Goal: Transaction & Acquisition: Purchase product/service

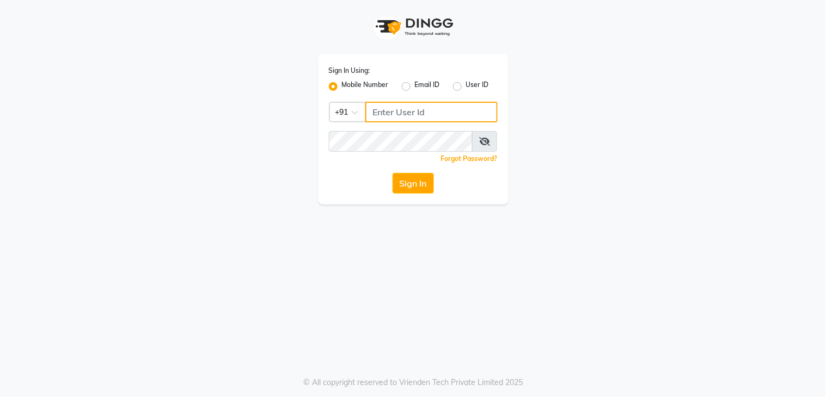
click at [396, 114] on input "Username" at bounding box center [431, 112] width 132 height 21
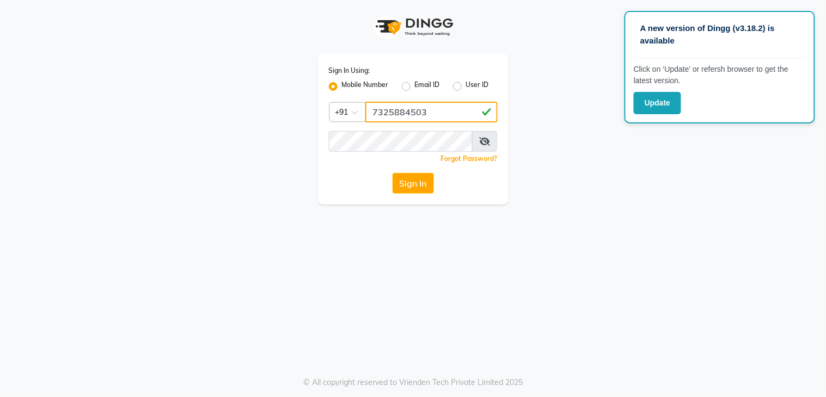
type input "7325884503"
click at [392, 173] on button "Sign In" at bounding box center [412, 183] width 41 height 21
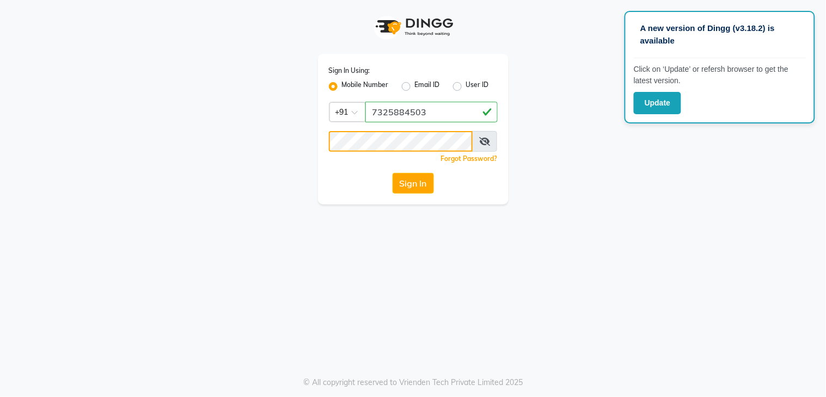
click at [392, 173] on button "Sign In" at bounding box center [412, 183] width 41 height 21
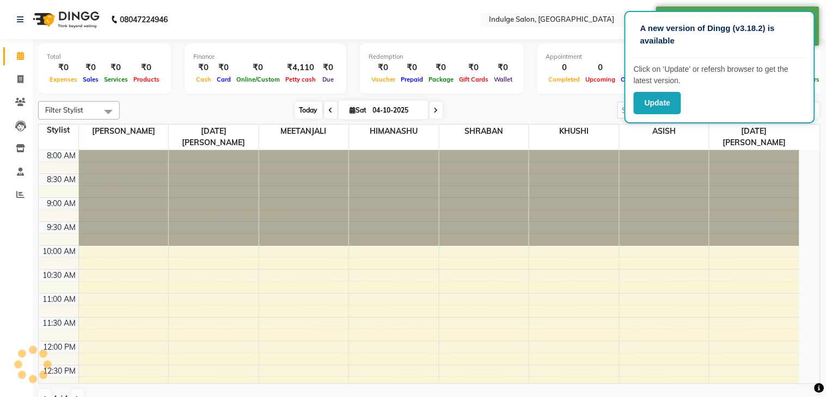
select select "en"
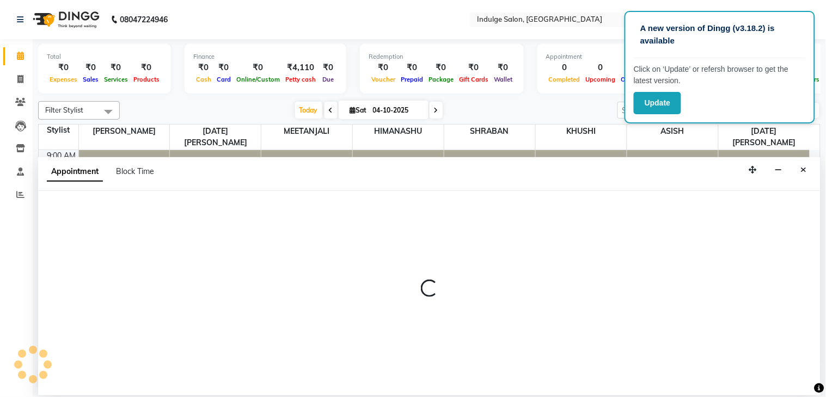
select select "89932"
select select "tentative"
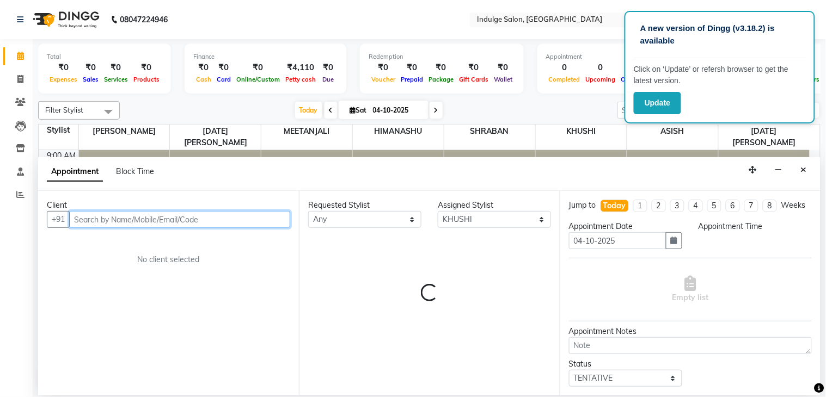
select select "675"
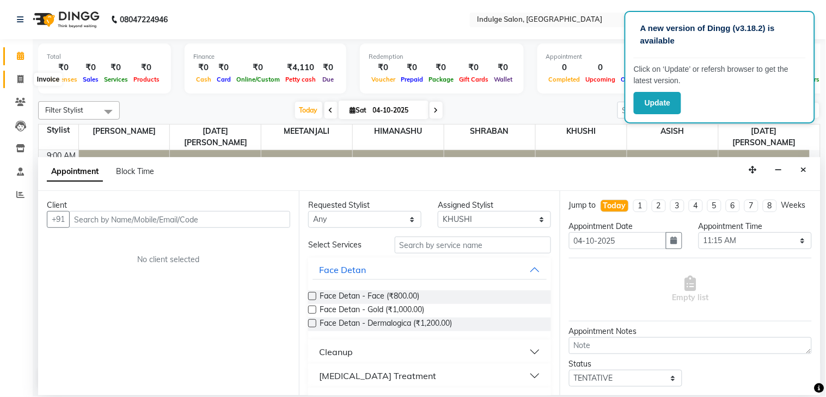
click at [15, 75] on span at bounding box center [20, 79] width 19 height 13
select select "service"
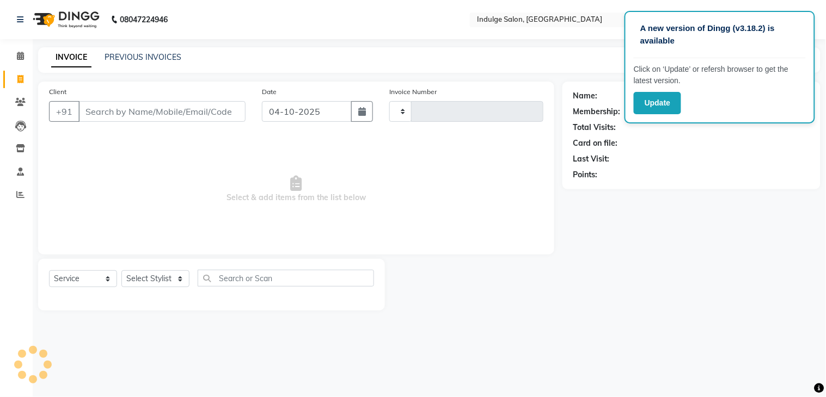
click at [171, 116] on input "Client" at bounding box center [161, 111] width 167 height 21
type input "0045"
select select "8793"
click at [637, 106] on button "Update" at bounding box center [656, 103] width 47 height 22
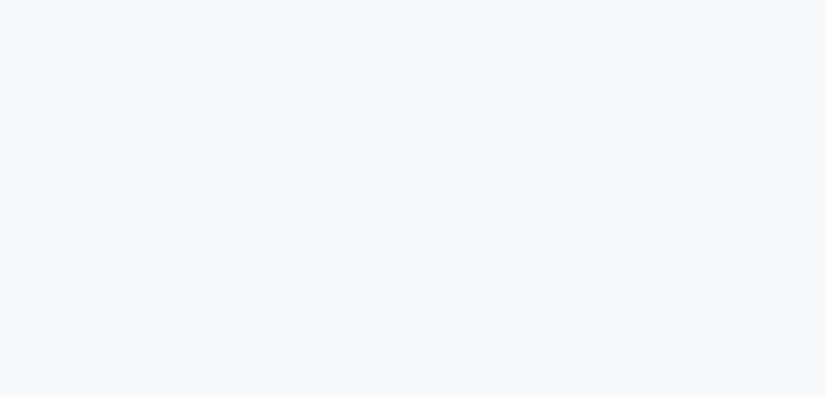
select select "service"
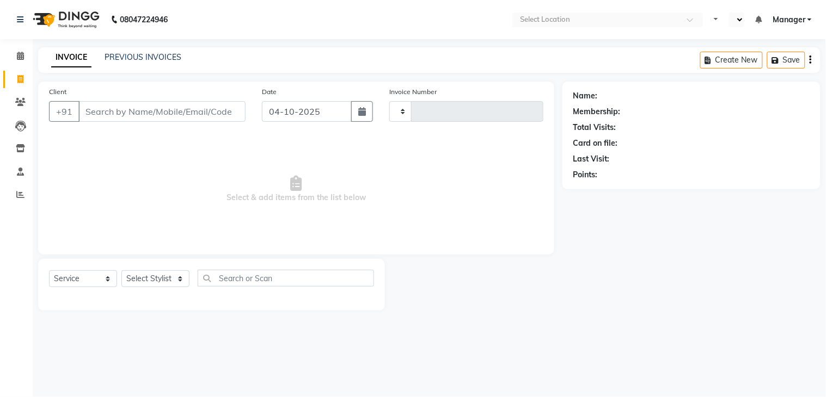
select select "en"
select select "8793"
type input "0045"
click at [158, 115] on input "Client" at bounding box center [161, 111] width 167 height 21
click at [162, 114] on input "Client" at bounding box center [161, 111] width 167 height 21
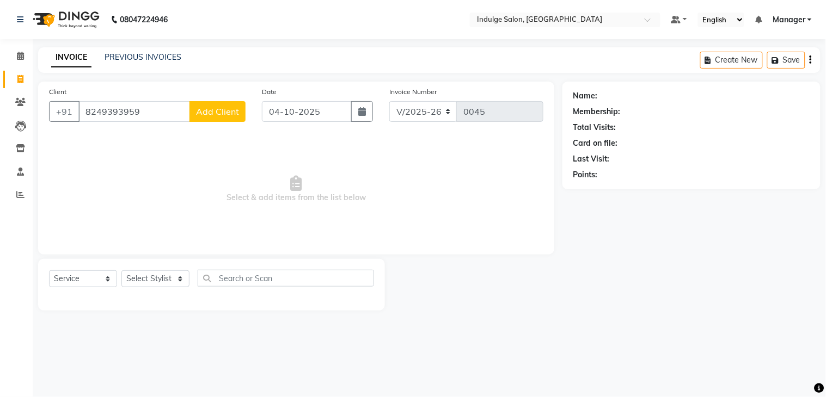
type input "8249393959"
click at [222, 113] on span "Add Client" at bounding box center [217, 111] width 43 height 11
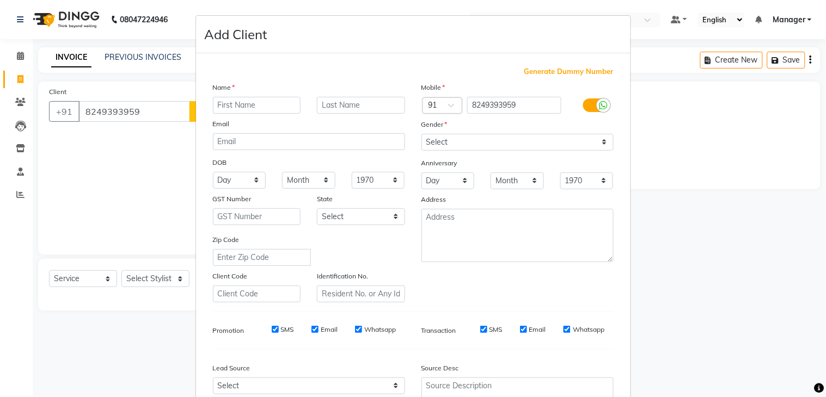
click at [222, 104] on input "text" at bounding box center [257, 105] width 88 height 17
type input "ARMAAN"
click at [425, 137] on select "Select [DEMOGRAPHIC_DATA] [DEMOGRAPHIC_DATA] Other Prefer Not To Say" at bounding box center [517, 142] width 192 height 17
select select "[DEMOGRAPHIC_DATA]"
click at [421, 134] on select "Select [DEMOGRAPHIC_DATA] [DEMOGRAPHIC_DATA] Other Prefer Not To Say" at bounding box center [517, 142] width 192 height 17
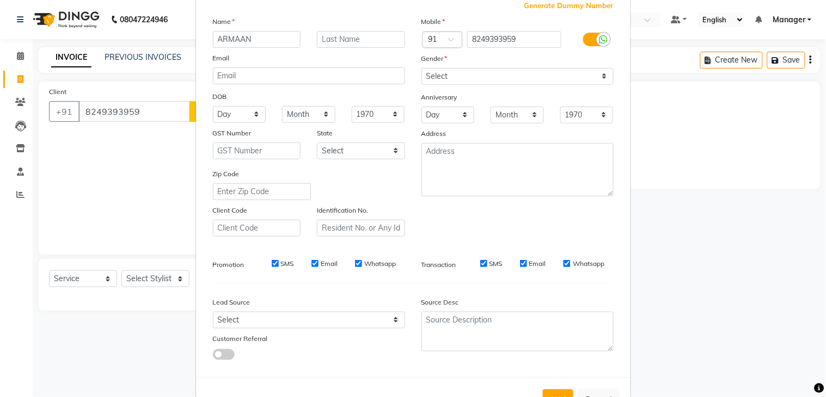
scroll to position [106, 0]
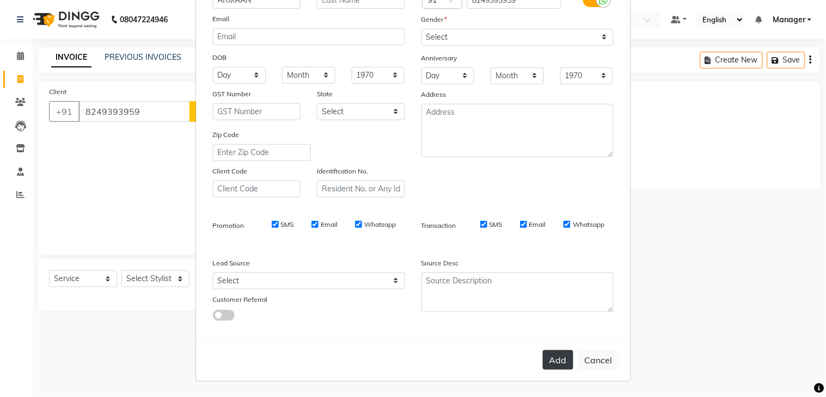
click at [553, 359] on button "Add" at bounding box center [558, 360] width 30 height 20
select select
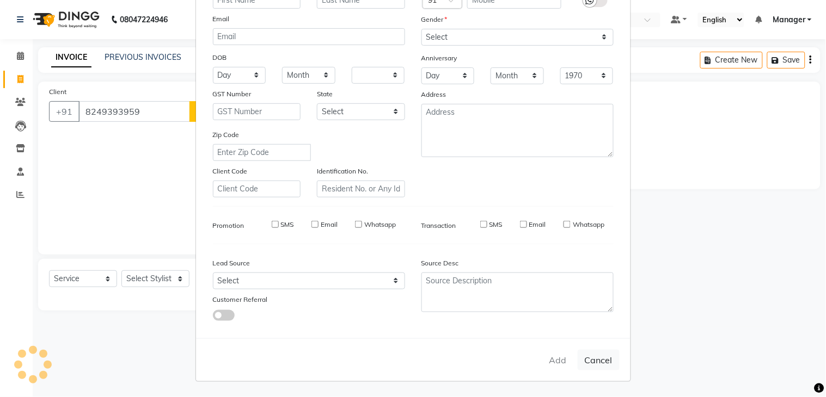
select select
checkbox input "false"
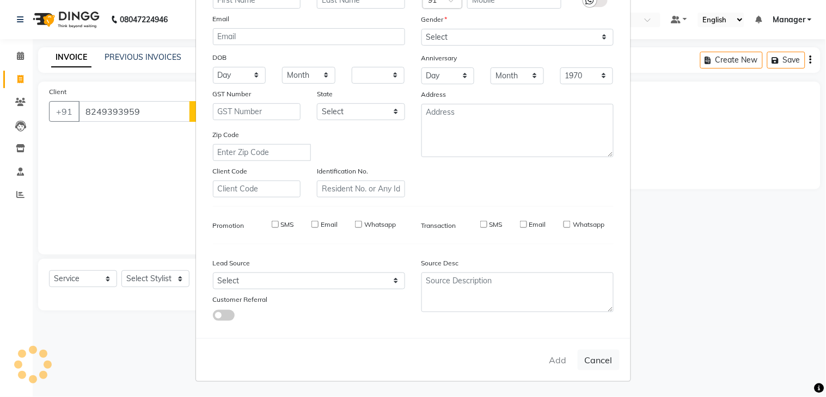
checkbox input "false"
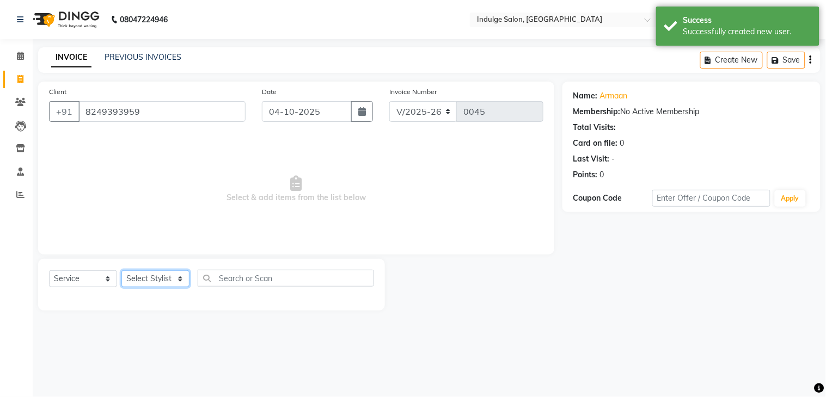
click at [145, 276] on select "Select Stylist ASISH HIMANASHU KARTIK BARIK KARTIK PERMANIK KHUSHI Manager MEET…" at bounding box center [155, 278] width 68 height 17
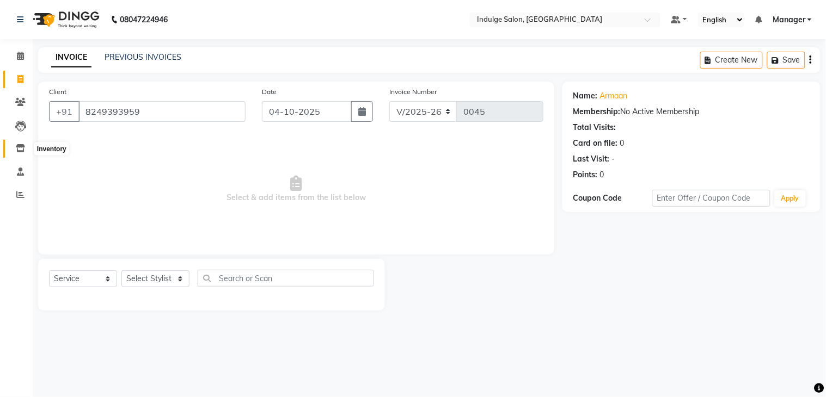
drag, startPoint x: 22, startPoint y: 149, endPoint x: 521, endPoint y: 62, distance: 506.6
click at [22, 149] on icon at bounding box center [20, 148] width 9 height 8
click at [19, 60] on icon at bounding box center [20, 56] width 7 height 8
click at [14, 97] on span at bounding box center [20, 102] width 19 height 13
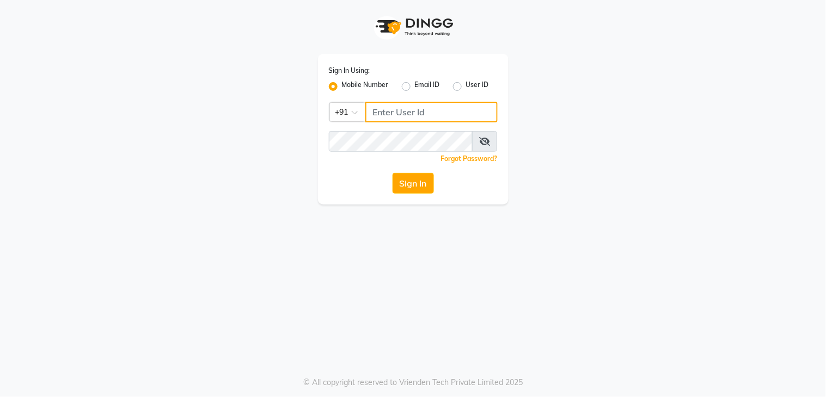
click at [385, 113] on input "Username" at bounding box center [431, 112] width 132 height 21
type input "7325884503"
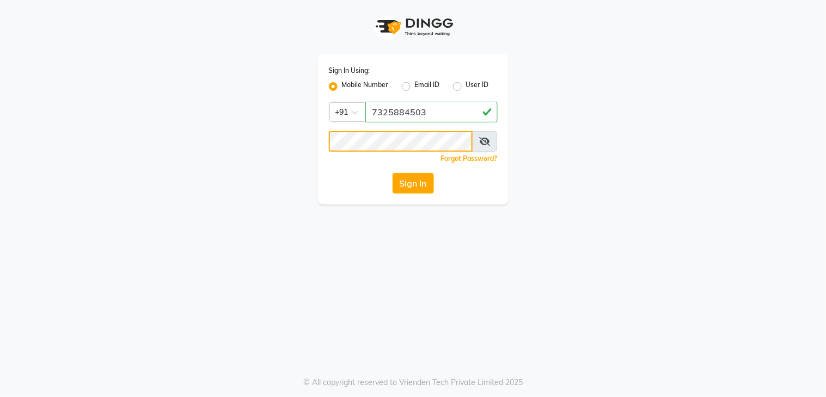
click at [392, 173] on button "Sign In" at bounding box center [412, 183] width 41 height 21
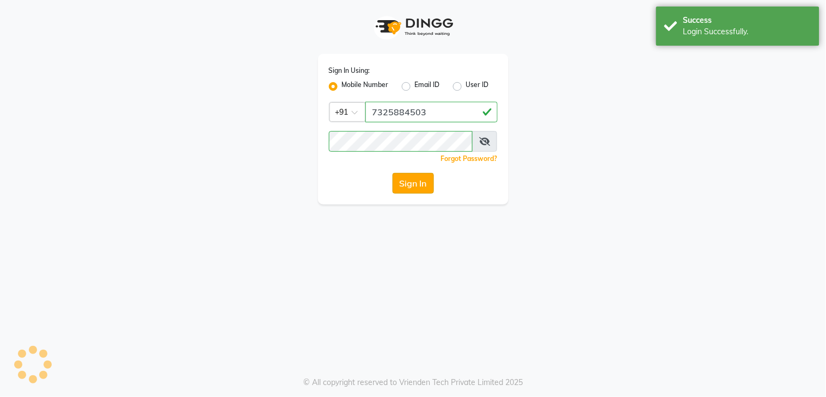
click at [410, 180] on button "Sign In" at bounding box center [412, 183] width 41 height 21
click at [419, 182] on button "Sign In" at bounding box center [412, 183] width 41 height 21
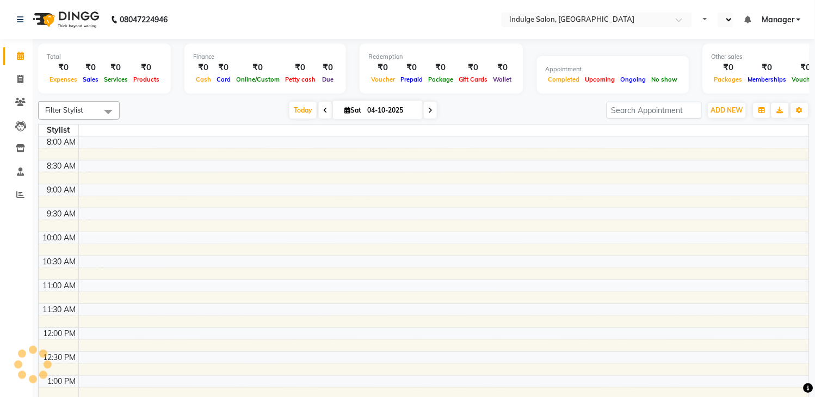
select select "en"
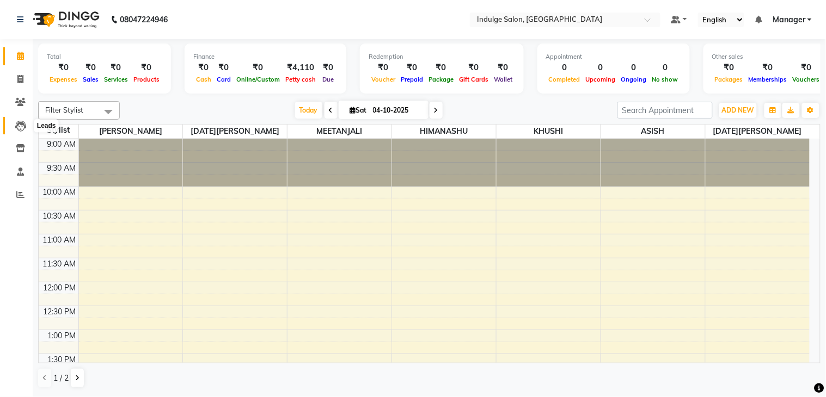
click at [21, 122] on icon at bounding box center [20, 126] width 11 height 11
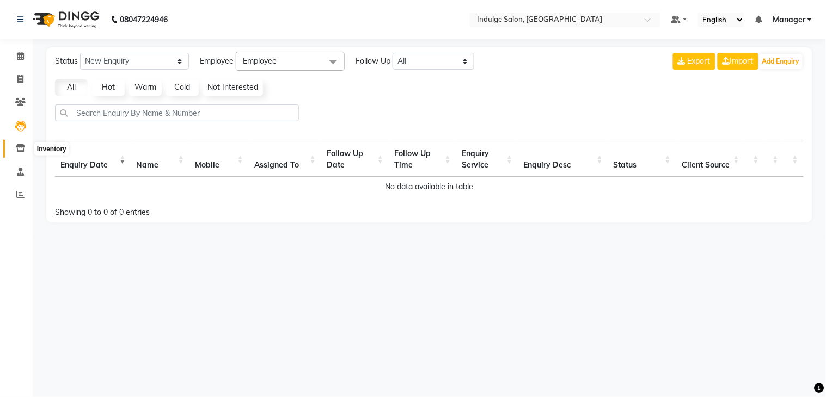
click at [13, 144] on span at bounding box center [20, 149] width 19 height 13
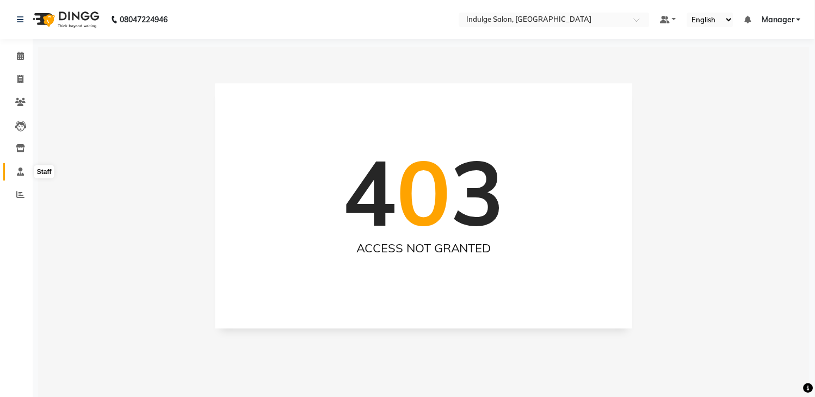
click at [21, 171] on icon at bounding box center [20, 172] width 7 height 8
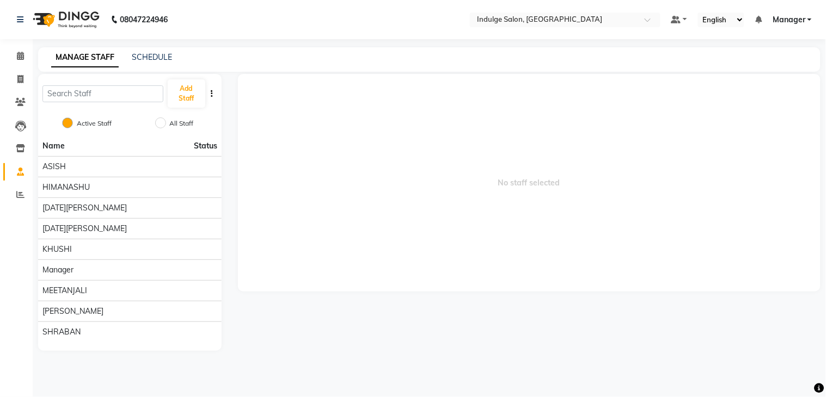
click at [180, 108] on div "Add Staff" at bounding box center [129, 93] width 183 height 39
click at [187, 96] on button "Add Staff" at bounding box center [187, 93] width 38 height 28
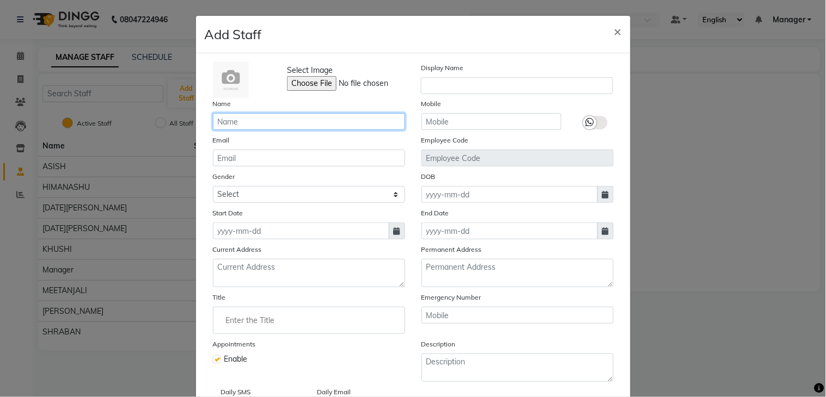
click at [243, 116] on input "text" at bounding box center [309, 121] width 192 height 17
type input "[PERSON_NAME]"
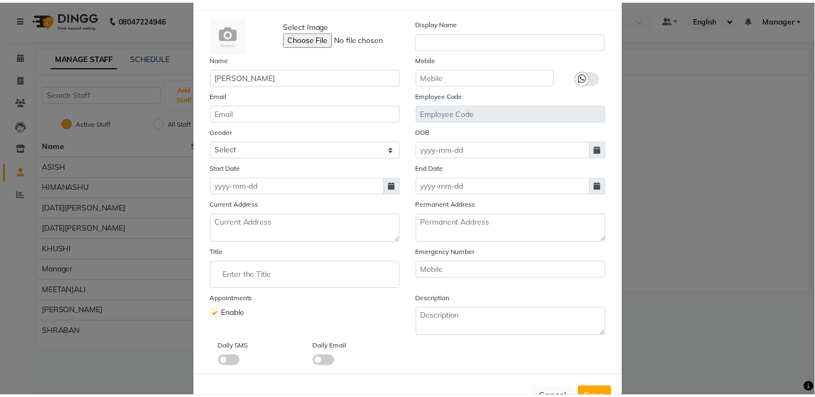
scroll to position [84, 0]
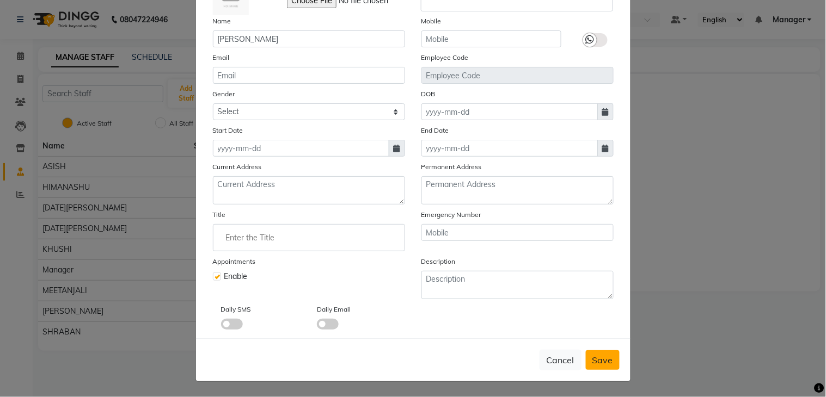
click at [599, 358] on span "Save" at bounding box center [602, 360] width 21 height 11
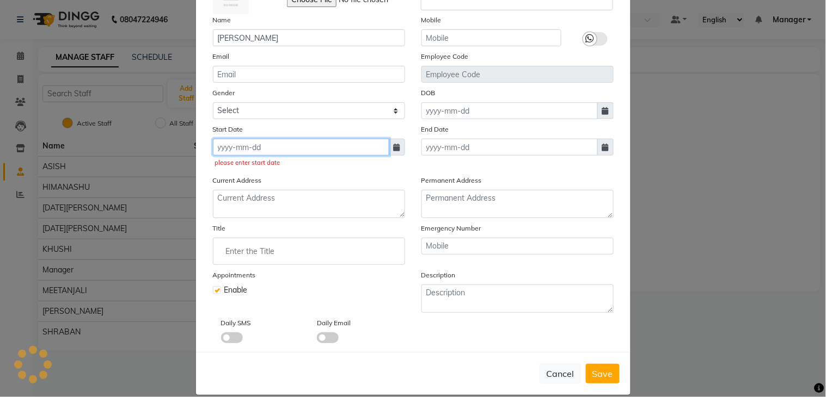
click at [276, 140] on input at bounding box center [301, 147] width 176 height 17
select select "10"
select select "2025"
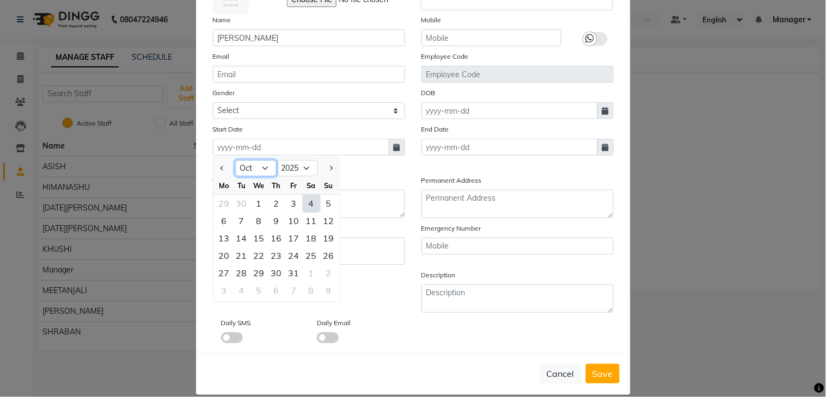
click at [255, 168] on select "Jan Feb Mar Apr May Jun [DATE] Aug Sep Oct Nov Dec" at bounding box center [255, 169] width 41 height 16
select select "9"
click at [235, 161] on select "Jan Feb Mar Apr May Jun [DATE] Aug Sep Oct Nov Dec" at bounding box center [255, 169] width 41 height 16
click at [220, 231] on div "15" at bounding box center [224, 238] width 17 height 17
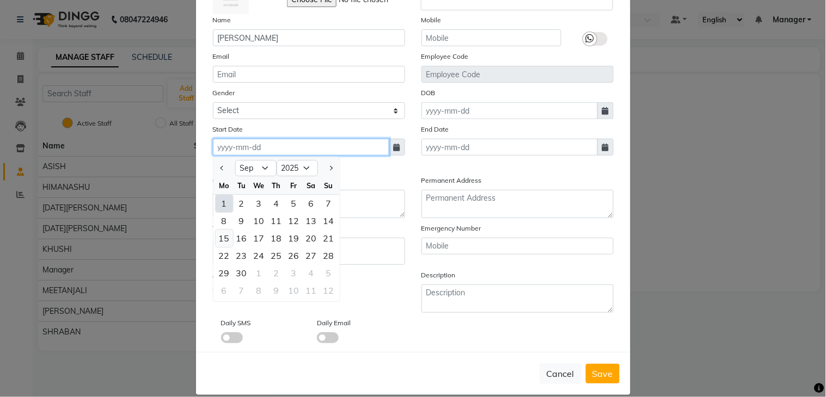
type input "[DATE]"
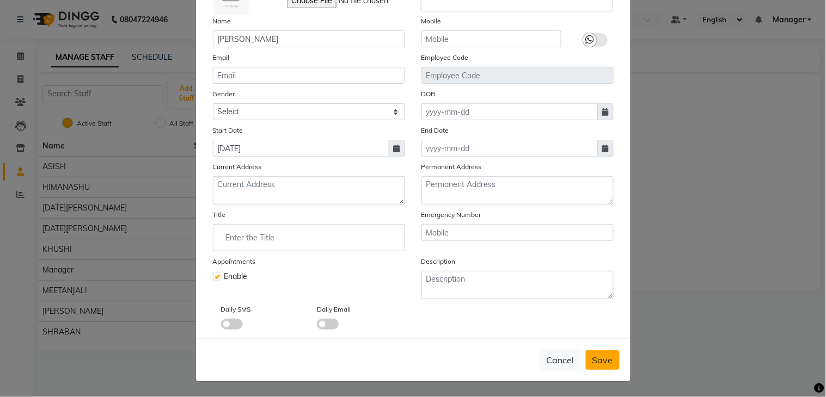
click at [599, 360] on span "Save" at bounding box center [602, 360] width 21 height 11
checkbox input "false"
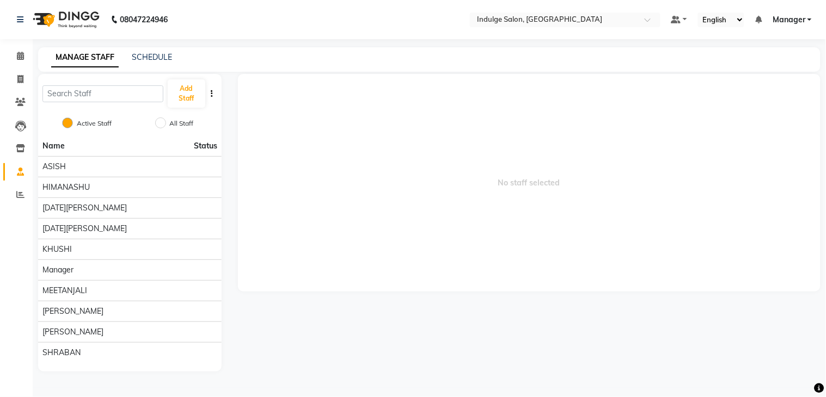
click at [535, 111] on span "No staff selected" at bounding box center [529, 183] width 582 height 218
click at [24, 73] on span at bounding box center [20, 79] width 19 height 13
select select "service"
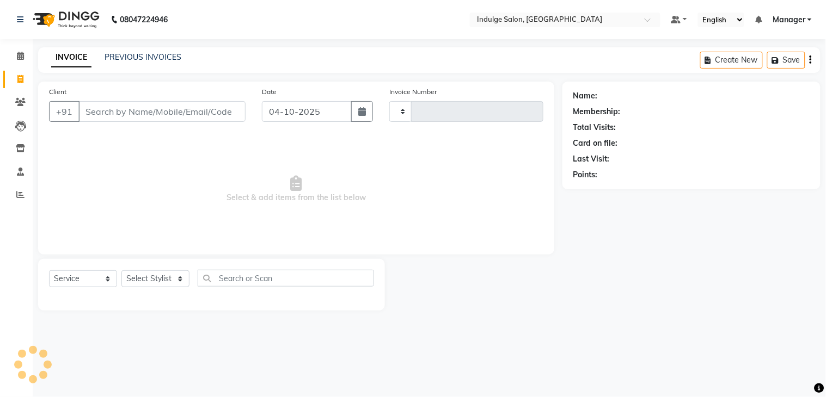
type input "0045"
select select "8793"
click at [110, 115] on input "Client" at bounding box center [161, 111] width 167 height 21
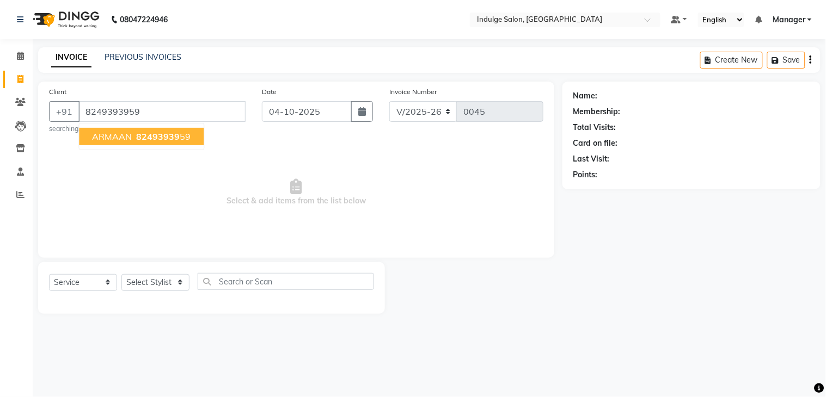
type input "8249393959"
click at [164, 133] on span "8249393959" at bounding box center [163, 136] width 54 height 11
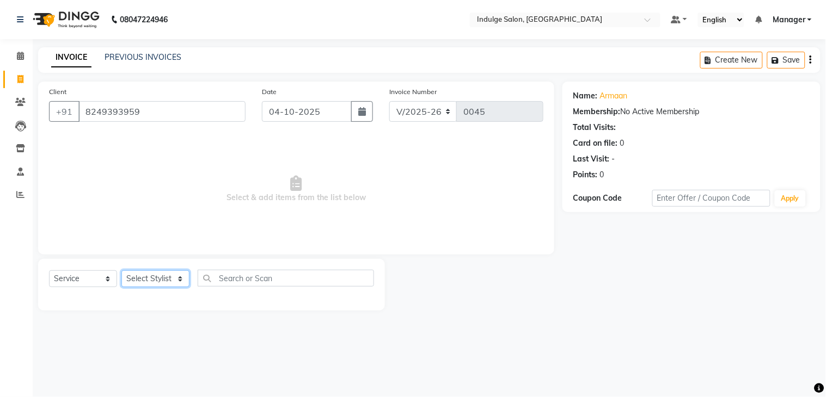
click at [162, 276] on select "Select Stylist [PERSON_NAME] HIMANASHU [DATE][PERSON_NAME] [DATE][PERSON_NAME] …" at bounding box center [155, 278] width 68 height 17
select select "93769"
click at [121, 271] on select "Select Stylist [PERSON_NAME] HIMANASHU [DATE][PERSON_NAME] [DATE][PERSON_NAME] …" at bounding box center [155, 278] width 68 height 17
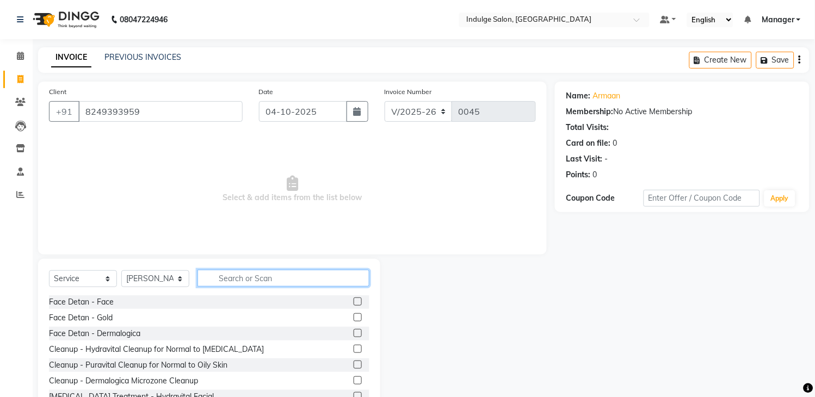
click at [230, 279] on input "text" at bounding box center [284, 278] width 172 height 17
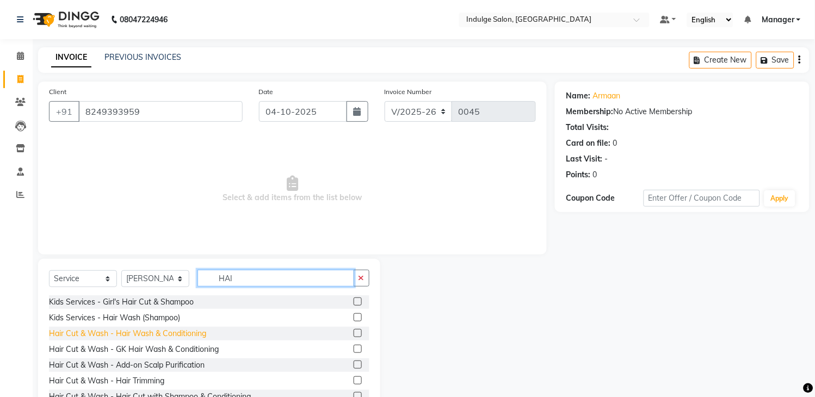
type input "HAI"
click at [201, 337] on div "Hair Cut & Wash - Hair Wash & Conditioning" at bounding box center [127, 333] width 157 height 11
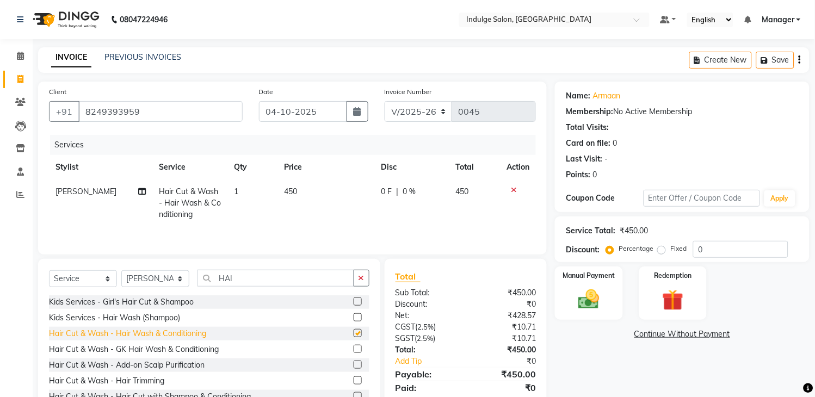
checkbox input "false"
click at [358, 275] on button "button" at bounding box center [362, 278] width 16 height 17
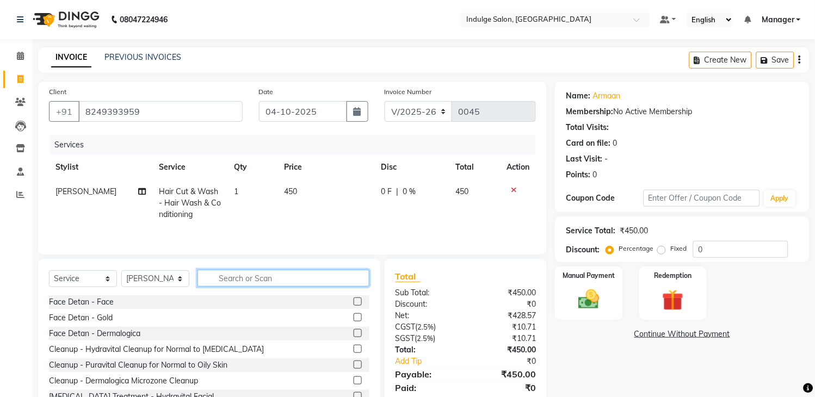
click at [291, 284] on input "text" at bounding box center [284, 278] width 172 height 17
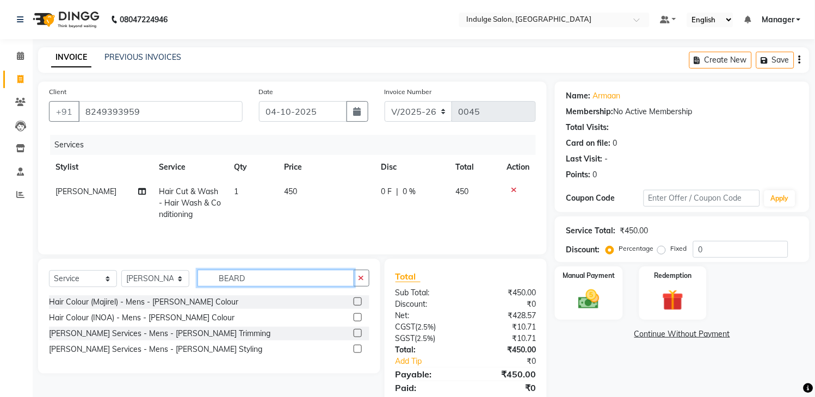
type input "BEARD"
click at [357, 336] on label at bounding box center [358, 333] width 8 height 8
click at [357, 336] on input "checkbox" at bounding box center [357, 333] width 7 height 7
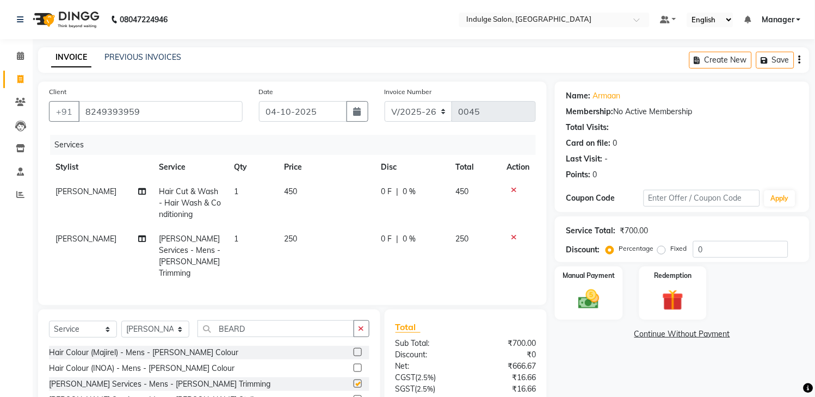
checkbox input "false"
click at [291, 195] on span "450" at bounding box center [291, 192] width 13 height 10
select select "93769"
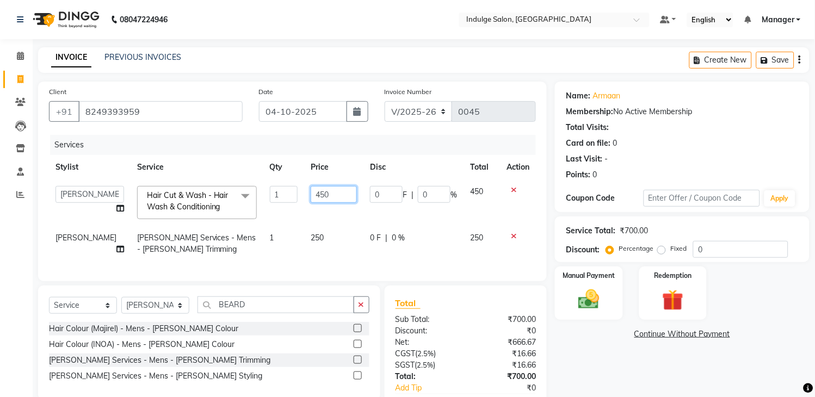
click at [311, 191] on input "450" at bounding box center [334, 194] width 46 height 17
type input "550"
click at [259, 281] on div "Client [PHONE_NUMBER] Date [DATE] Invoice Number V/2025 V/[PHONE_NUMBER] Servic…" at bounding box center [292, 182] width 509 height 200
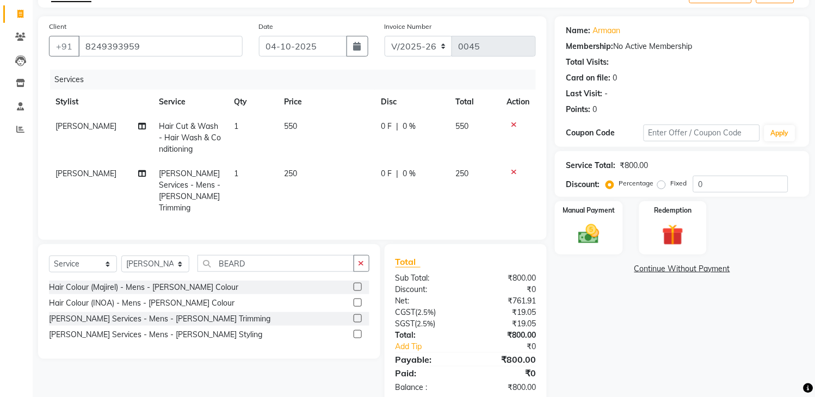
scroll to position [88, 0]
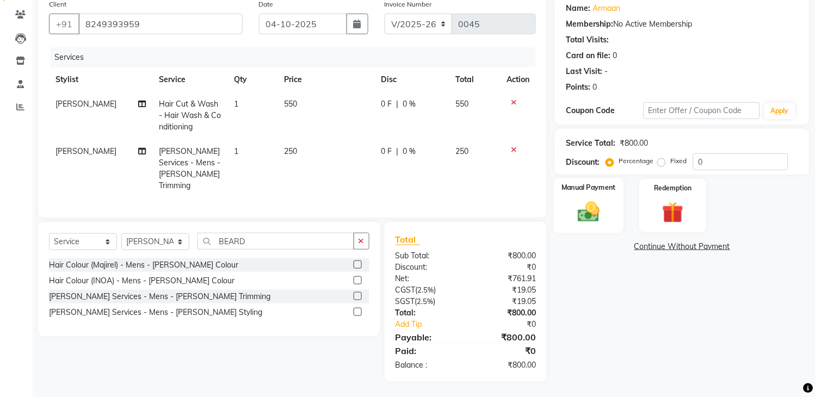
click at [589, 207] on img at bounding box center [589, 213] width 36 height 26
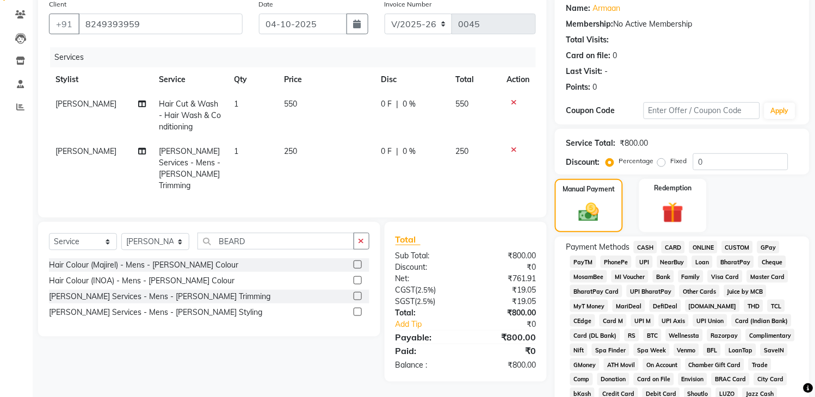
click at [700, 247] on span "ONLINE" at bounding box center [704, 247] width 28 height 13
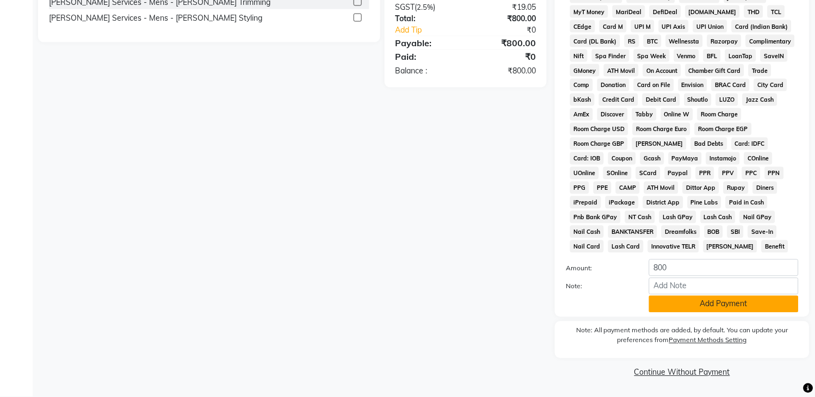
click at [706, 301] on button "Add Payment" at bounding box center [724, 304] width 150 height 17
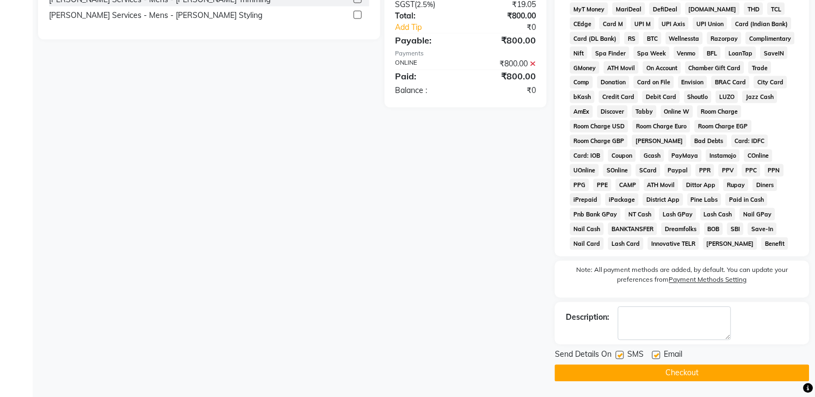
click at [653, 372] on button "Checkout" at bounding box center [682, 373] width 255 height 17
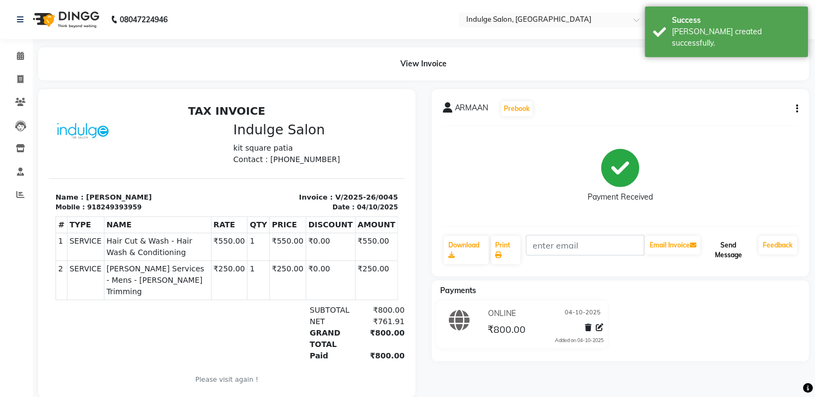
click at [732, 248] on button "Send Message" at bounding box center [729, 250] width 52 height 28
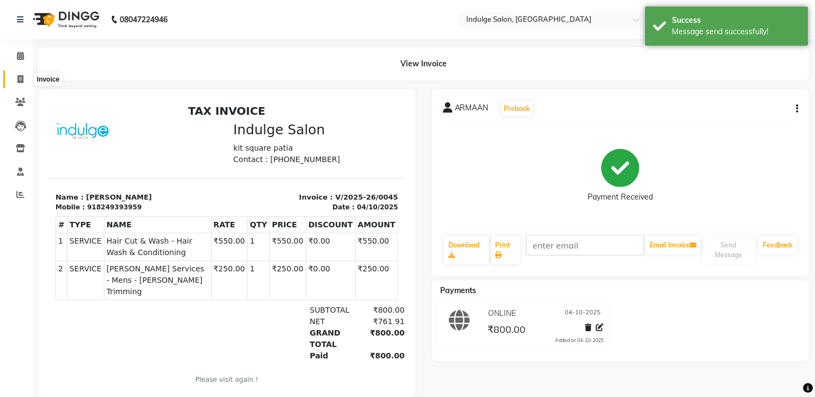
click at [20, 77] on icon at bounding box center [20, 79] width 6 height 8
select select "service"
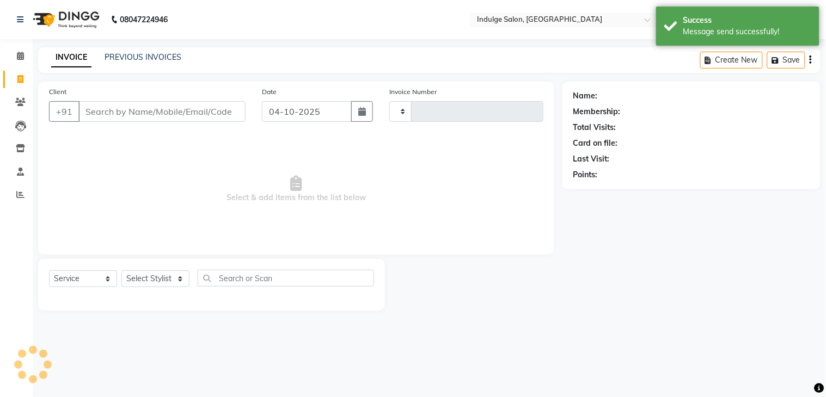
type input "0046"
select select "8793"
click at [101, 107] on input "Client" at bounding box center [161, 111] width 167 height 21
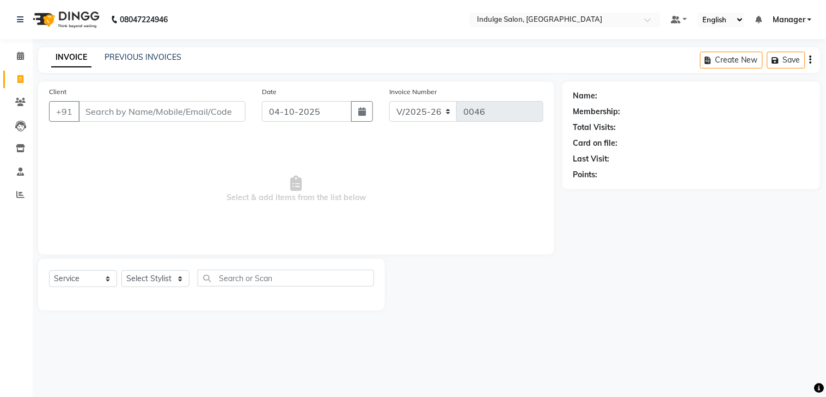
click at [101, 108] on input "Client" at bounding box center [161, 111] width 167 height 21
type input "7894119207"
click at [218, 110] on span "Add Client" at bounding box center [217, 111] width 43 height 11
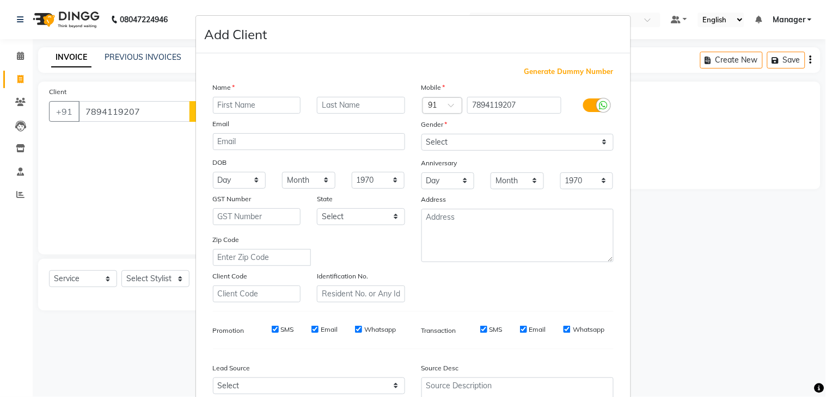
click at [235, 101] on input "text" at bounding box center [257, 105] width 88 height 17
type input "RUPA"
click at [488, 137] on select "Select [DEMOGRAPHIC_DATA] [DEMOGRAPHIC_DATA] Other Prefer Not To Say" at bounding box center [517, 142] width 192 height 17
select select "[DEMOGRAPHIC_DATA]"
click at [421, 134] on select "Select [DEMOGRAPHIC_DATA] [DEMOGRAPHIC_DATA] Other Prefer Not To Say" at bounding box center [517, 142] width 192 height 17
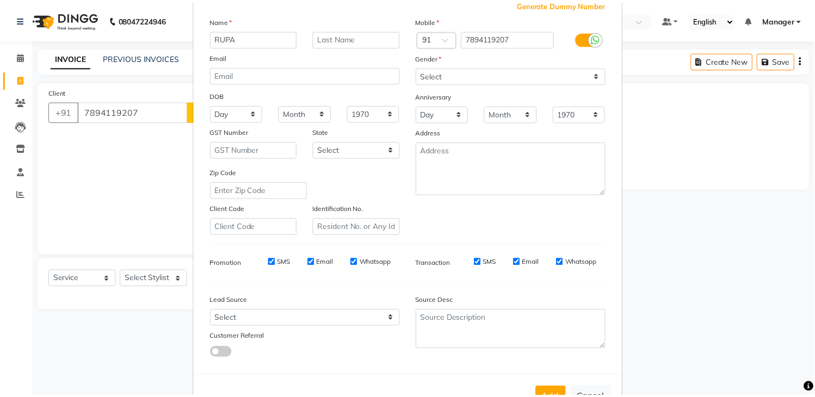
scroll to position [106, 0]
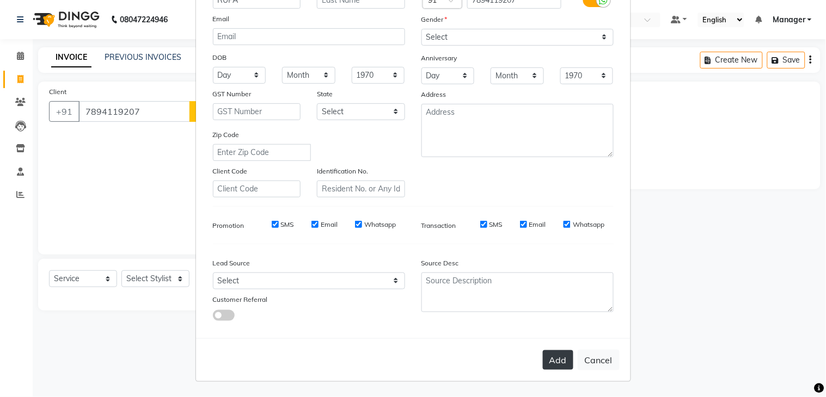
click at [553, 359] on button "Add" at bounding box center [558, 360] width 30 height 20
select select
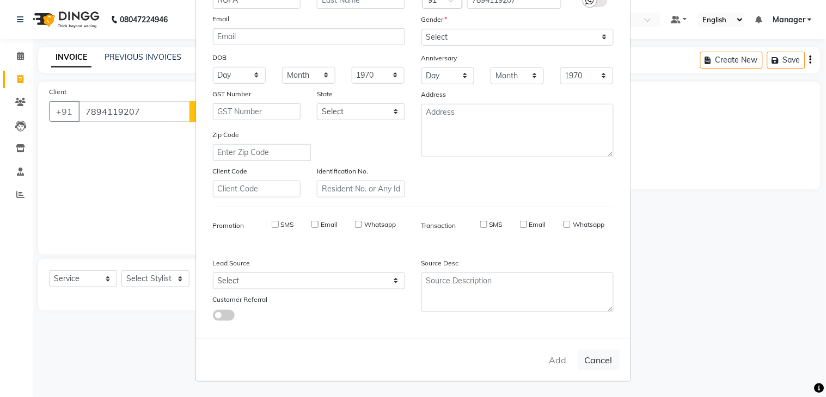
select select
checkbox input "false"
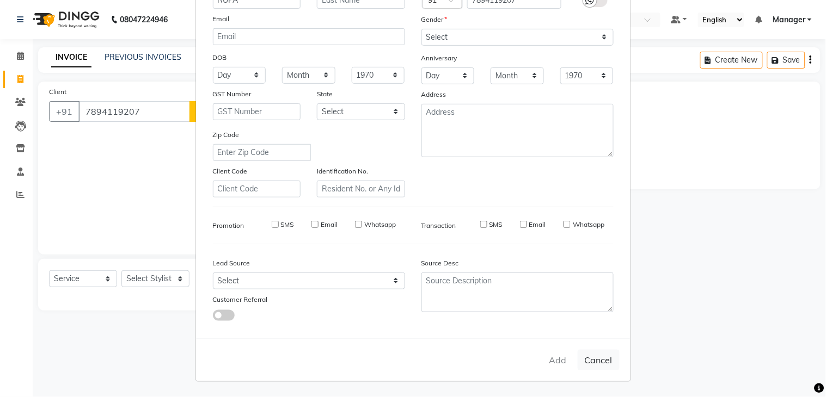
checkbox input "false"
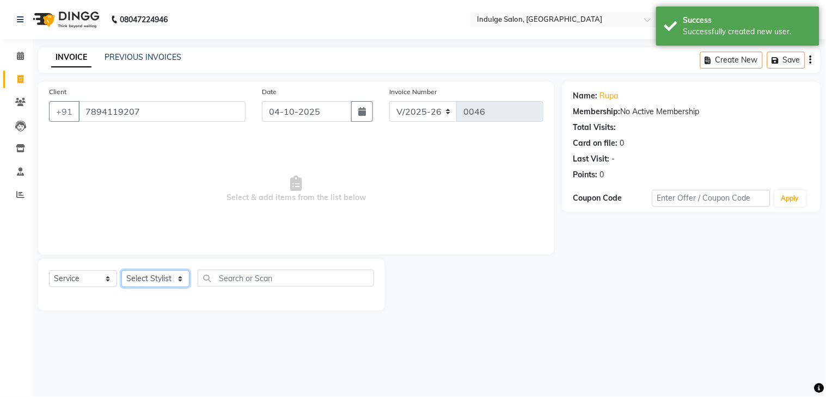
click at [177, 278] on select "Select Stylist [PERSON_NAME] HIMANASHU [DATE][PERSON_NAME] [DATE][PERSON_NAME] …" at bounding box center [155, 278] width 68 height 17
select select "89931"
click at [121, 271] on select "Select Stylist [PERSON_NAME] HIMANASHU [DATE][PERSON_NAME] [DATE][PERSON_NAME] …" at bounding box center [155, 278] width 68 height 17
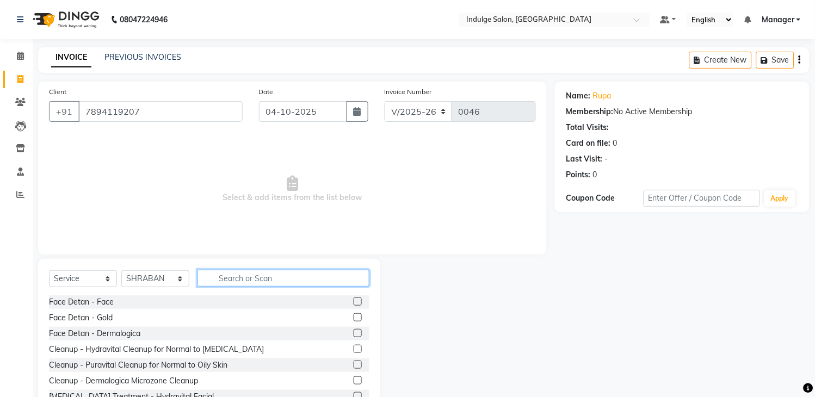
click at [234, 275] on input "text" at bounding box center [284, 278] width 172 height 17
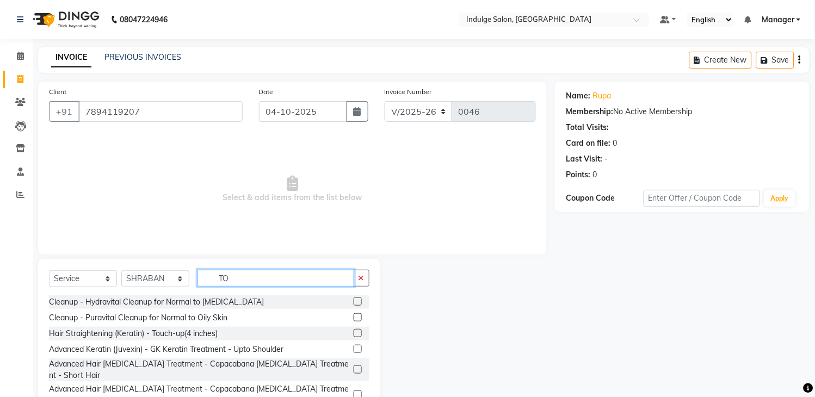
type input "T"
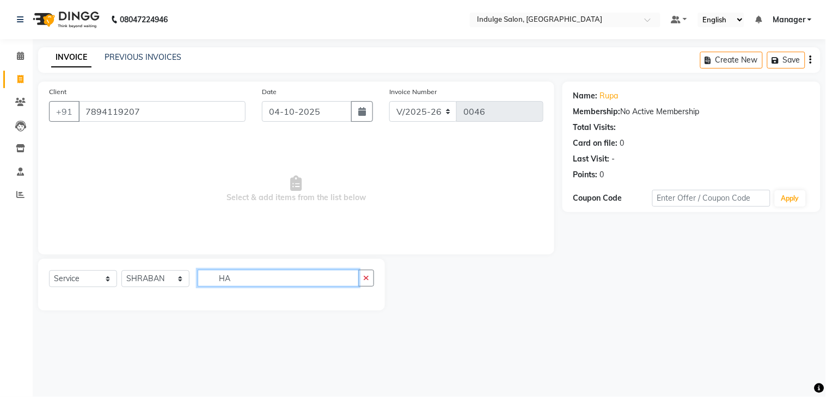
type input "H"
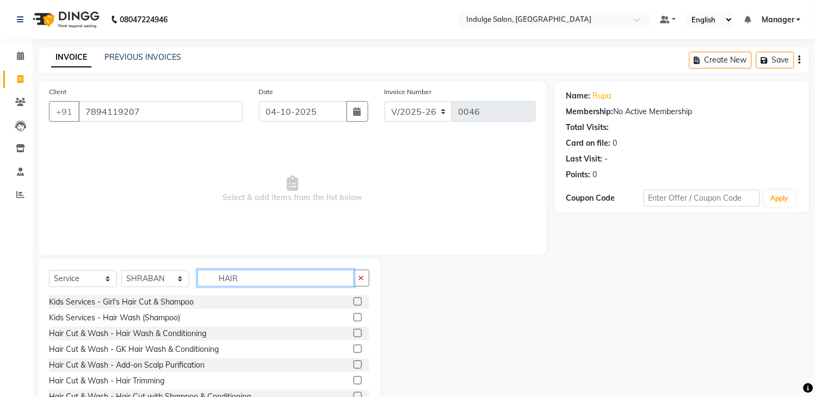
scroll to position [39, 0]
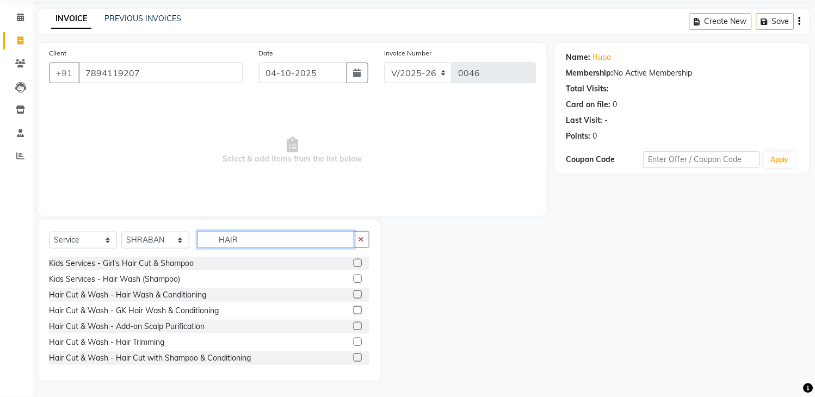
type input "HAIR"
click at [354, 311] on label at bounding box center [358, 310] width 8 height 8
click at [354, 311] on input "checkbox" at bounding box center [357, 310] width 7 height 7
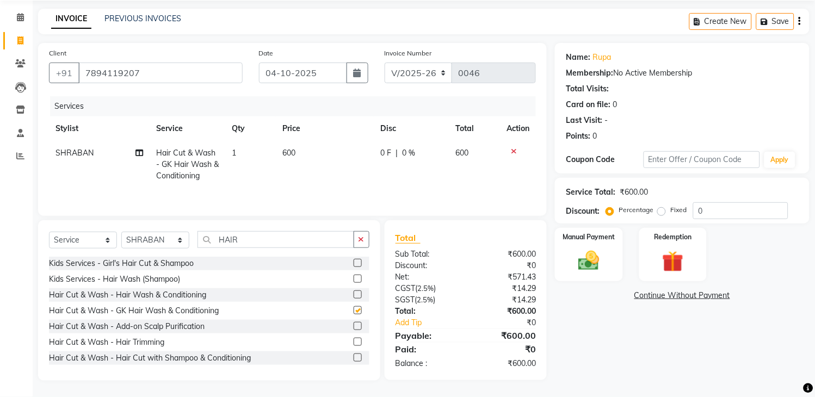
checkbox input "false"
click at [293, 156] on span "600" at bounding box center [288, 153] width 13 height 10
select select "89931"
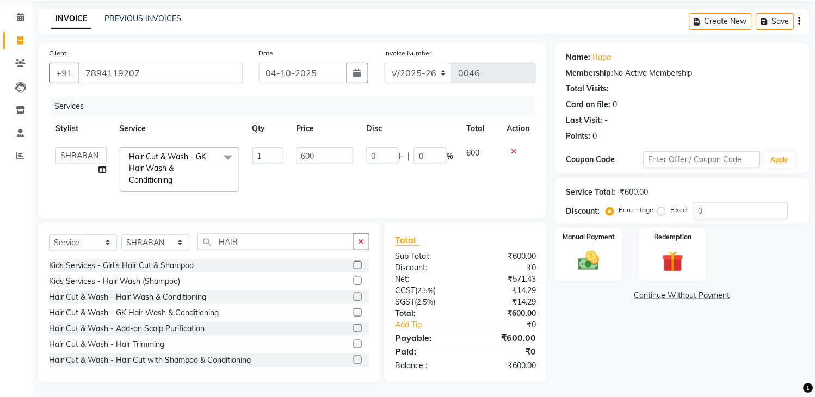
click at [293, 156] on td "600" at bounding box center [325, 170] width 70 height 58
click at [305, 153] on input "600" at bounding box center [325, 155] width 57 height 17
type input "1500"
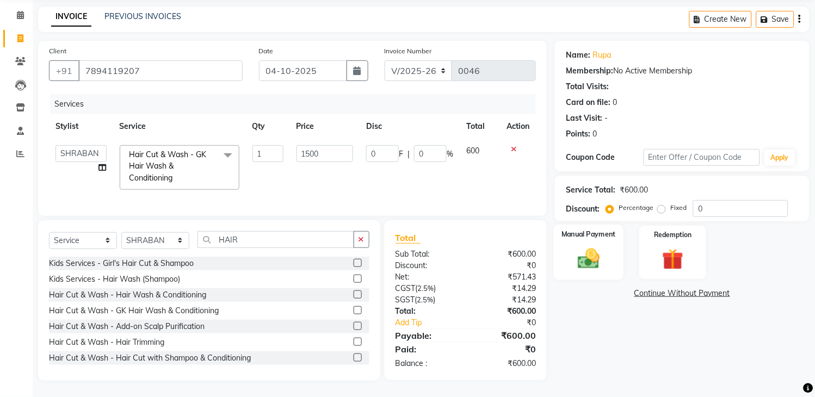
click at [590, 249] on img at bounding box center [589, 260] width 36 height 26
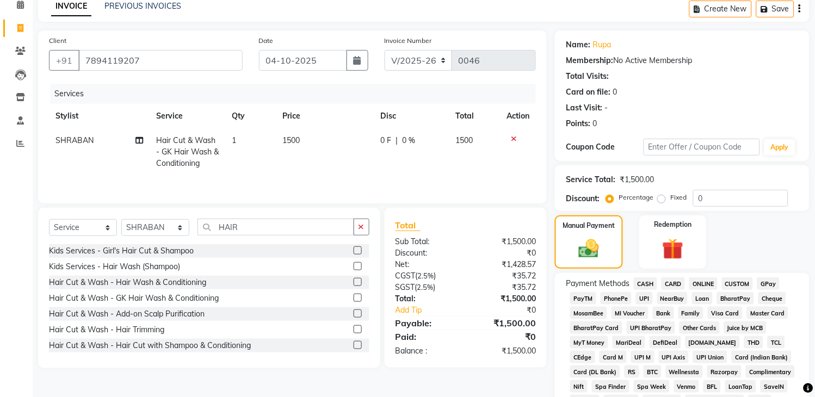
click at [700, 284] on span "ONLINE" at bounding box center [704, 284] width 28 height 13
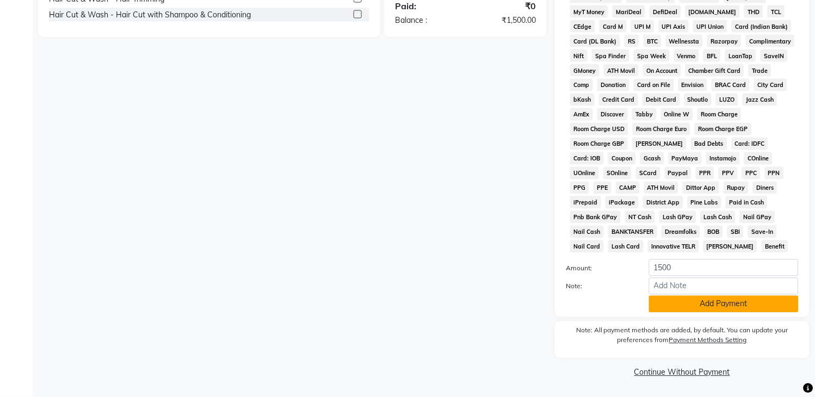
click at [704, 307] on button "Add Payment" at bounding box center [724, 304] width 150 height 17
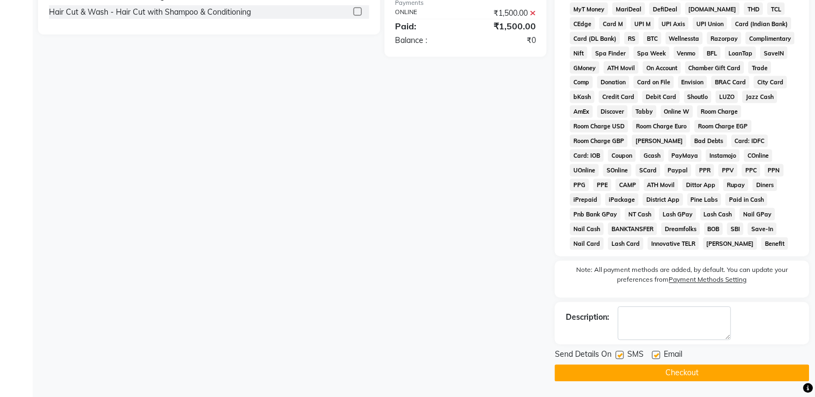
click at [686, 379] on button "Checkout" at bounding box center [682, 373] width 255 height 17
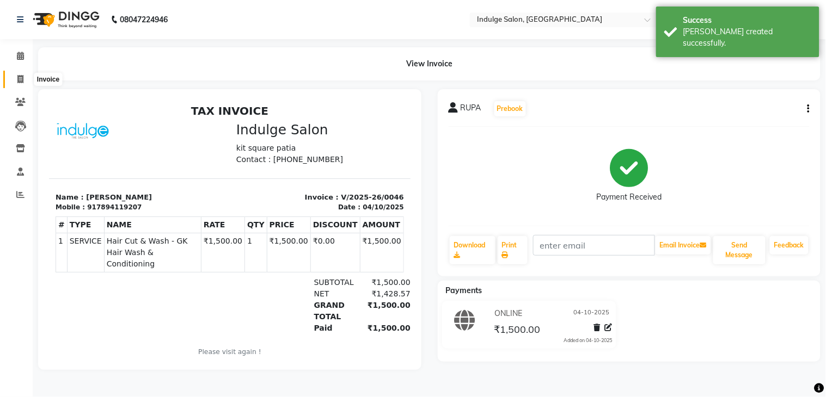
click at [19, 75] on icon at bounding box center [20, 79] width 6 height 8
select select "service"
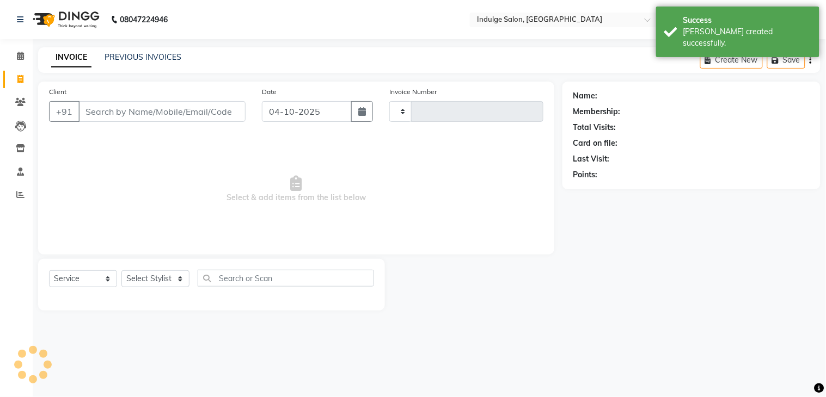
type input "0047"
select select "8793"
click at [145, 117] on input "Client" at bounding box center [161, 111] width 167 height 21
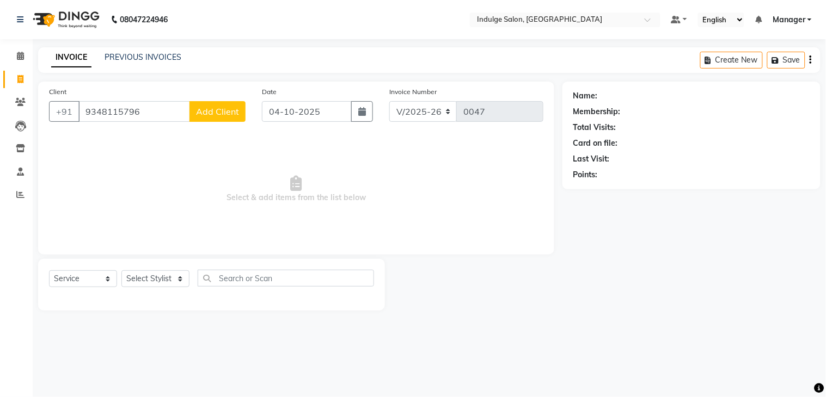
type input "9348115796"
click at [223, 112] on span "Add Client" at bounding box center [217, 111] width 43 height 11
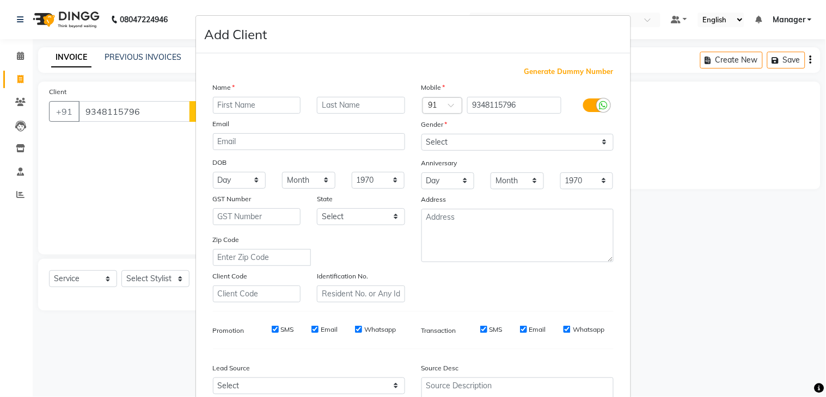
drag, startPoint x: 223, startPoint y: 112, endPoint x: 224, endPoint y: 104, distance: 7.6
click at [224, 104] on input "text" at bounding box center [257, 105] width 88 height 17
type input "[PERSON_NAME]"
click at [456, 140] on select "Select [DEMOGRAPHIC_DATA] [DEMOGRAPHIC_DATA] Other Prefer Not To Say" at bounding box center [517, 142] width 192 height 17
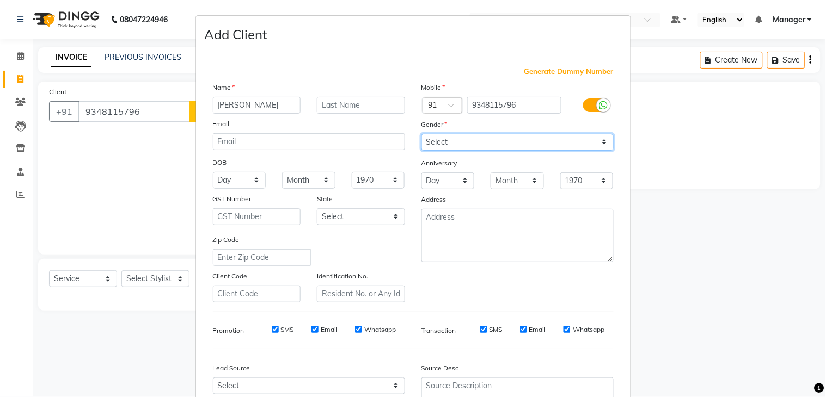
select select "[DEMOGRAPHIC_DATA]"
click at [421, 134] on select "Select [DEMOGRAPHIC_DATA] [DEMOGRAPHIC_DATA] Other Prefer Not To Say" at bounding box center [517, 142] width 192 height 17
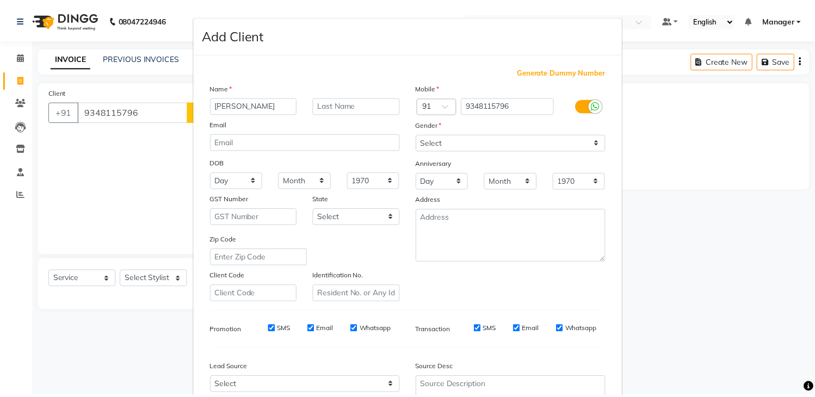
scroll to position [106, 0]
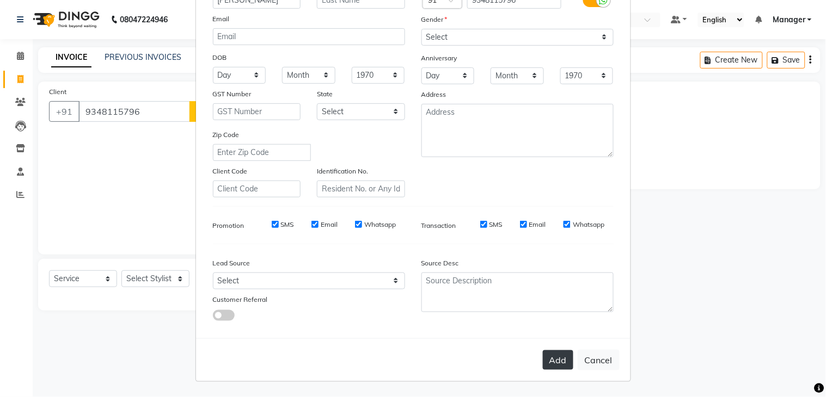
click at [559, 355] on button "Add" at bounding box center [558, 360] width 30 height 20
select select
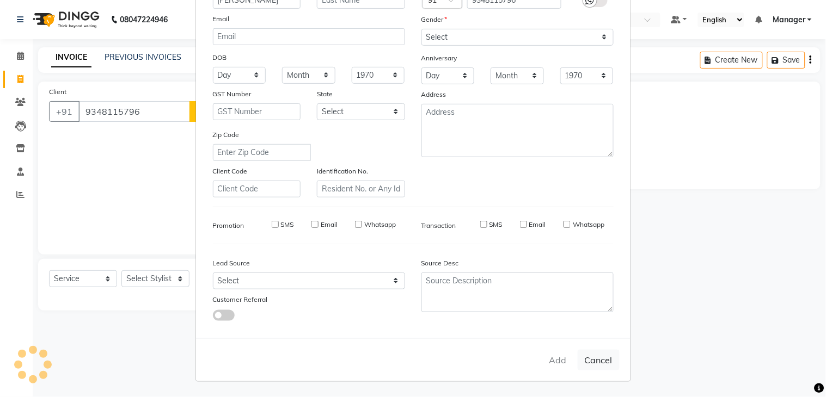
select select
checkbox input "false"
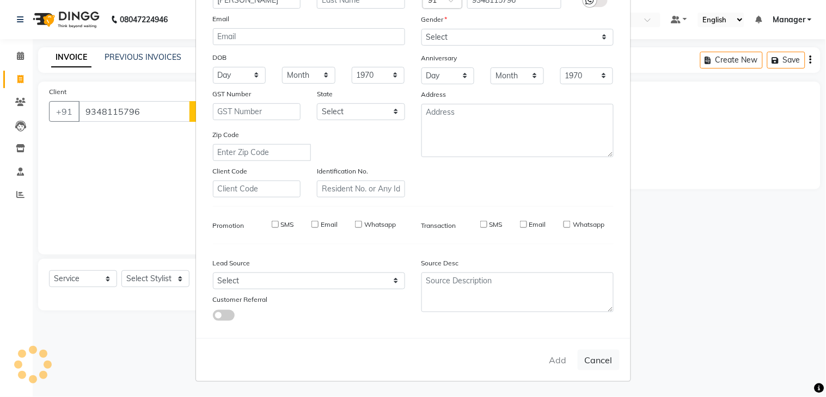
checkbox input "false"
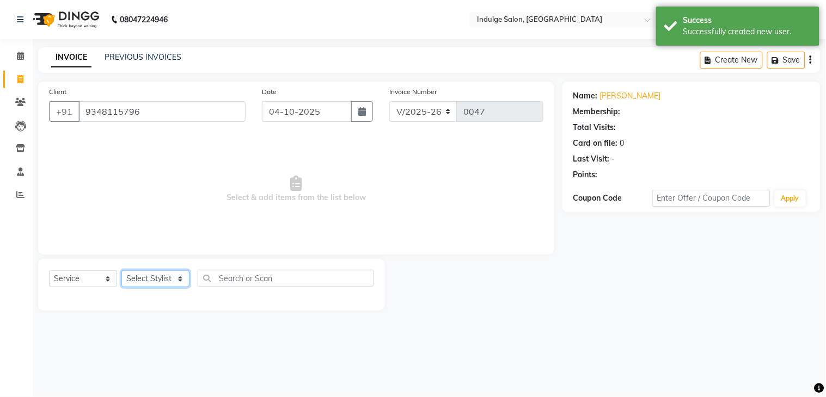
click at [151, 278] on select "Select Stylist [PERSON_NAME] HIMANASHU [DATE][PERSON_NAME] [DATE][PERSON_NAME] …" at bounding box center [155, 278] width 68 height 17
select select "89929"
click at [121, 271] on select "Select Stylist [PERSON_NAME] HIMANASHU [DATE][PERSON_NAME] [DATE][PERSON_NAME] …" at bounding box center [155, 278] width 68 height 17
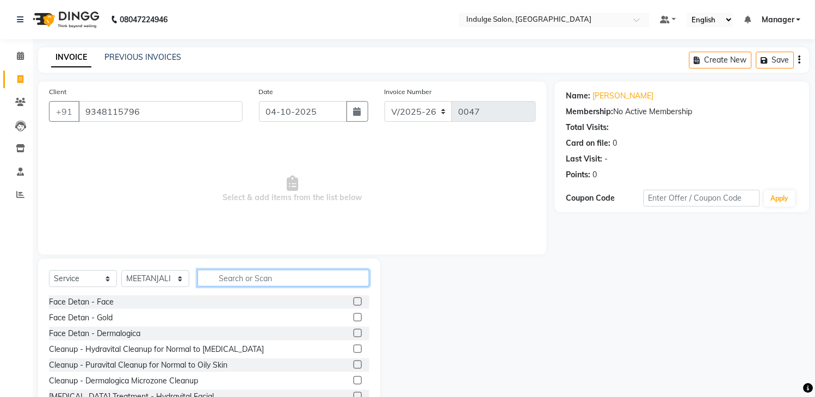
click at [231, 276] on input "text" at bounding box center [284, 278] width 172 height 17
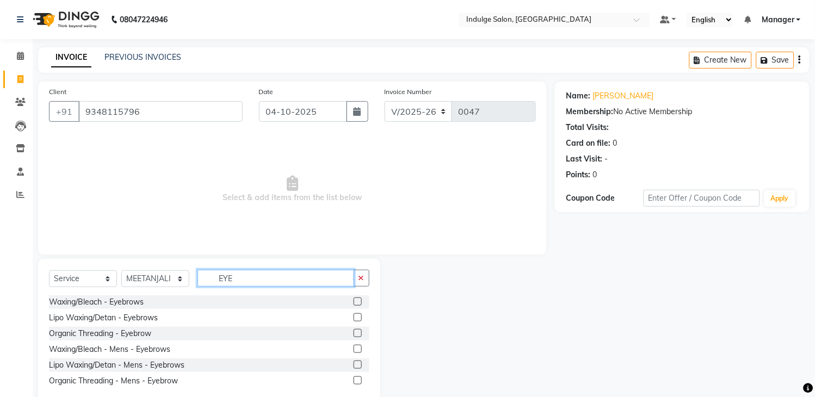
type input "EYE"
click at [242, 383] on div "Organic Threading - Mens - Eyebrow" at bounding box center [209, 381] width 321 height 14
click at [355, 378] on label at bounding box center [358, 381] width 8 height 8
click at [355, 378] on input "checkbox" at bounding box center [357, 381] width 7 height 7
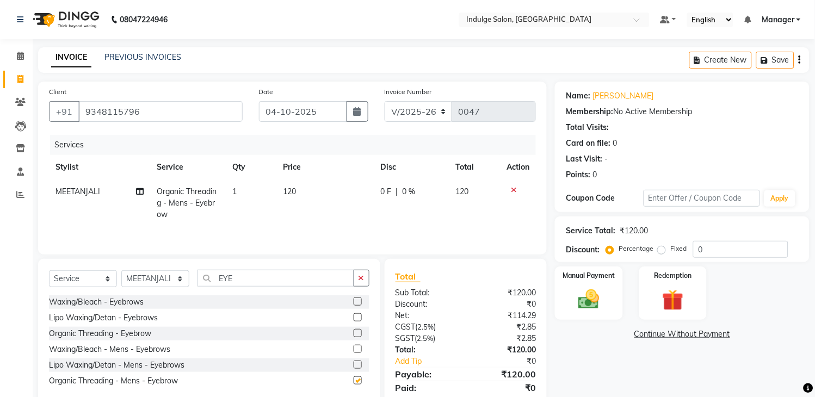
checkbox input "false"
click at [290, 191] on span "120" at bounding box center [289, 192] width 13 height 10
select select "89929"
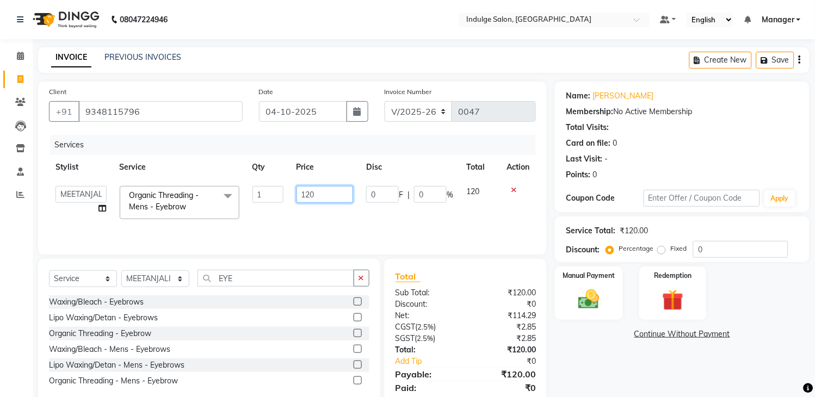
click at [311, 196] on input "120" at bounding box center [325, 194] width 57 height 17
type input "110"
click at [580, 367] on div "Name: [PERSON_NAME] Membership: No Active Membership Total Visits: Card on file…" at bounding box center [686, 250] width 263 height 337
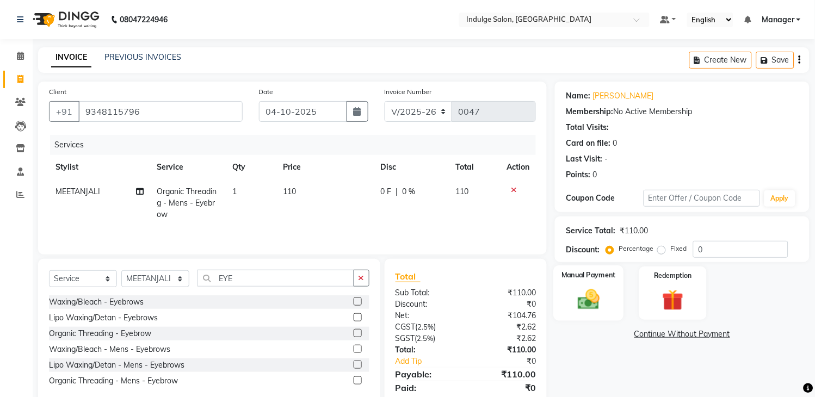
click at [600, 291] on img at bounding box center [589, 300] width 36 height 26
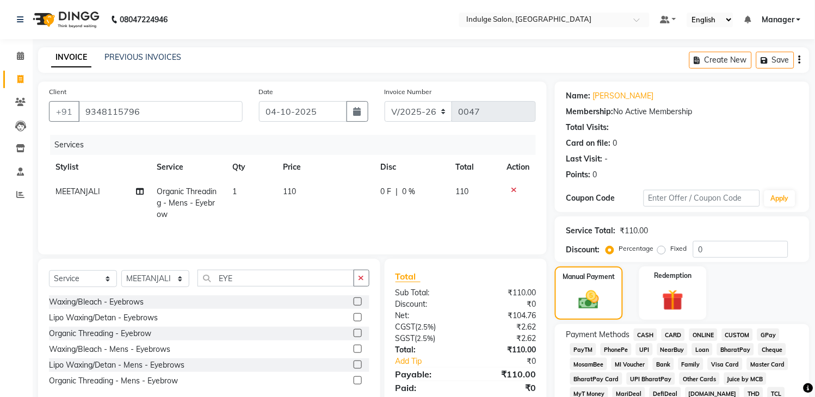
click at [699, 332] on span "ONLINE" at bounding box center [704, 335] width 28 height 13
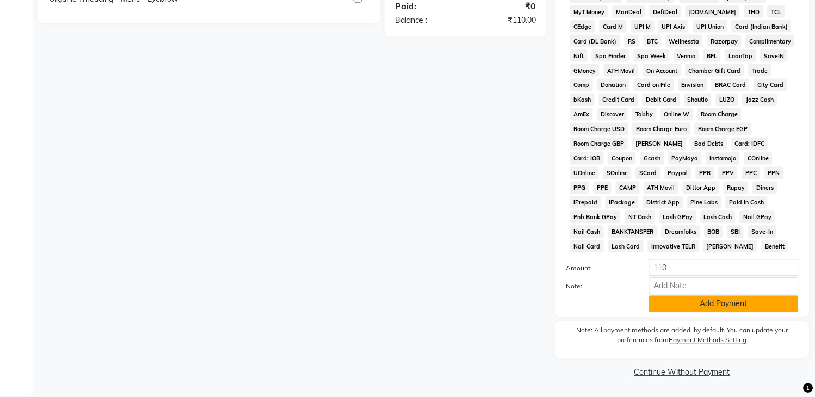
click at [709, 306] on button "Add Payment" at bounding box center [724, 304] width 150 height 17
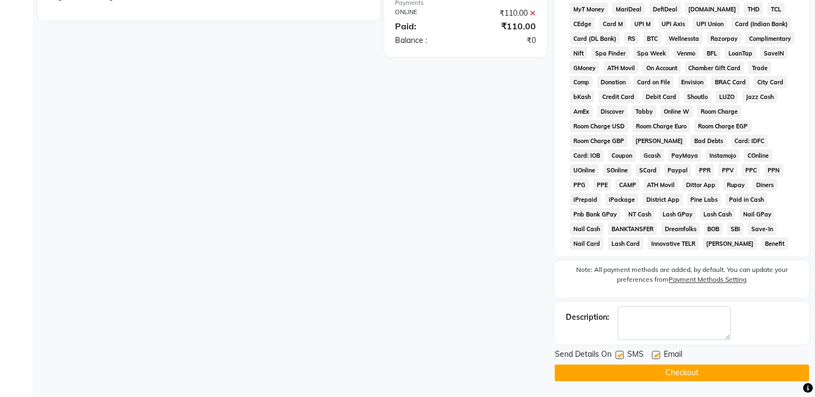
click at [679, 377] on button "Checkout" at bounding box center [682, 373] width 255 height 17
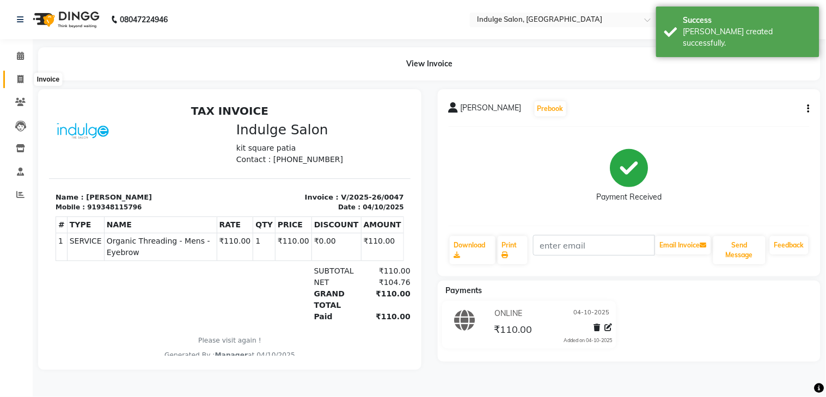
click at [20, 79] on icon at bounding box center [20, 79] width 6 height 8
select select "service"
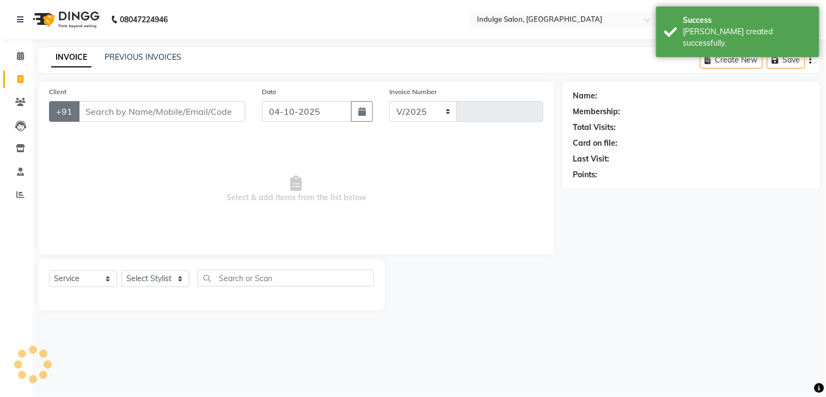
select select "8793"
type input "0048"
click at [89, 107] on input "Client" at bounding box center [161, 111] width 167 height 21
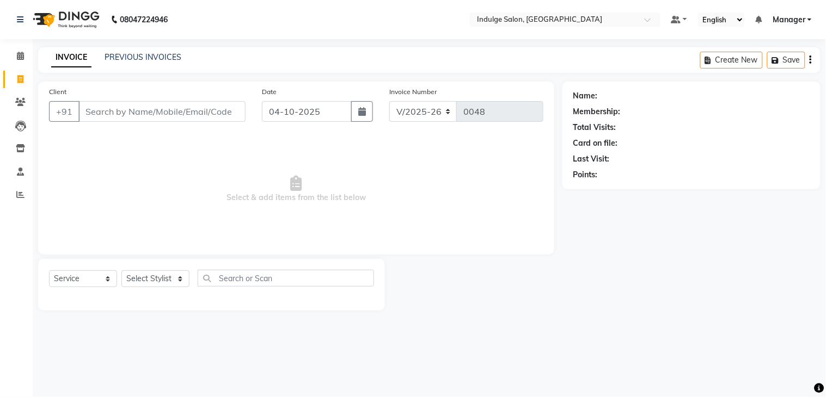
click at [93, 107] on input "Client" at bounding box center [161, 111] width 167 height 21
type input "8917693330"
click at [210, 112] on span "Add Client" at bounding box center [217, 111] width 43 height 11
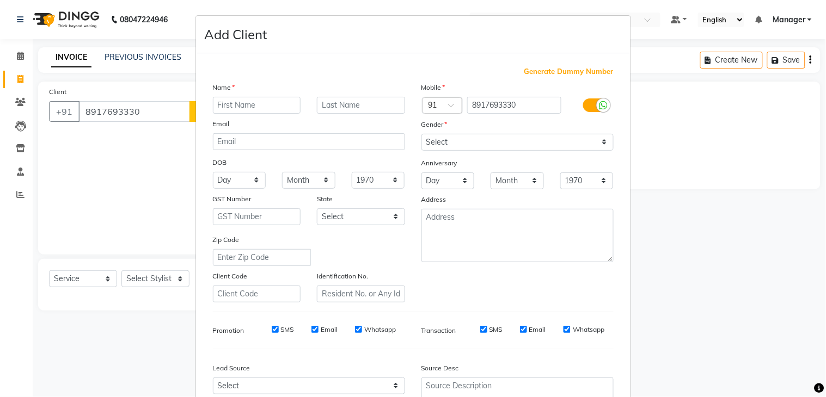
click at [227, 101] on input "text" at bounding box center [257, 105] width 88 height 17
type input "[PERSON_NAME]"
click at [488, 143] on select "Select [DEMOGRAPHIC_DATA] [DEMOGRAPHIC_DATA] Other Prefer Not To Say" at bounding box center [517, 142] width 192 height 17
select select "[DEMOGRAPHIC_DATA]"
click at [421, 134] on select "Select [DEMOGRAPHIC_DATA] [DEMOGRAPHIC_DATA] Other Prefer Not To Say" at bounding box center [517, 142] width 192 height 17
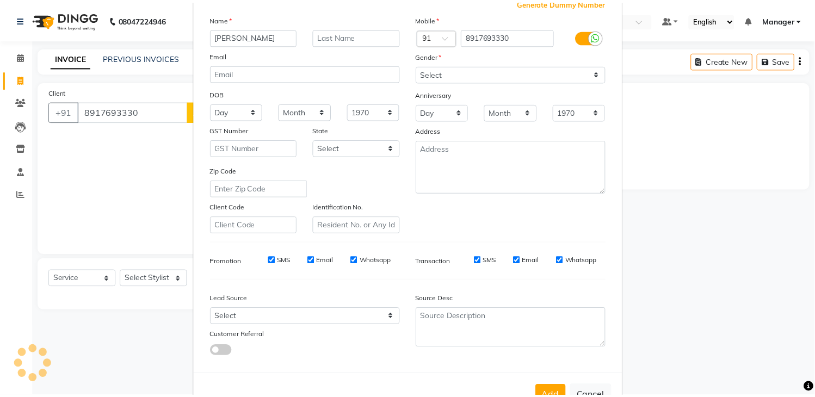
scroll to position [106, 0]
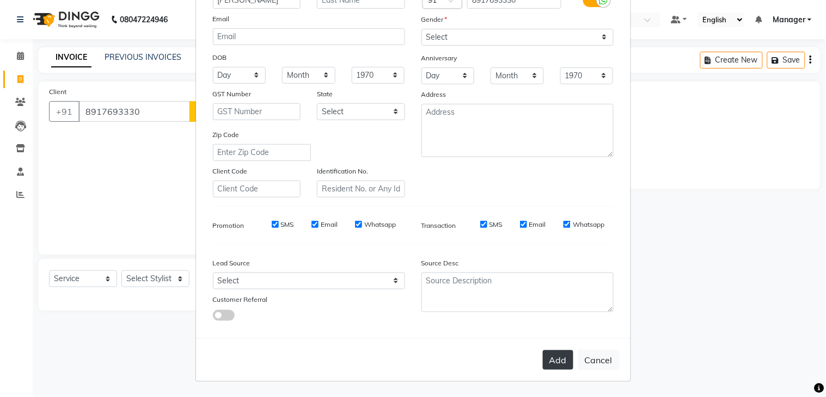
click at [552, 356] on button "Add" at bounding box center [558, 360] width 30 height 20
select select
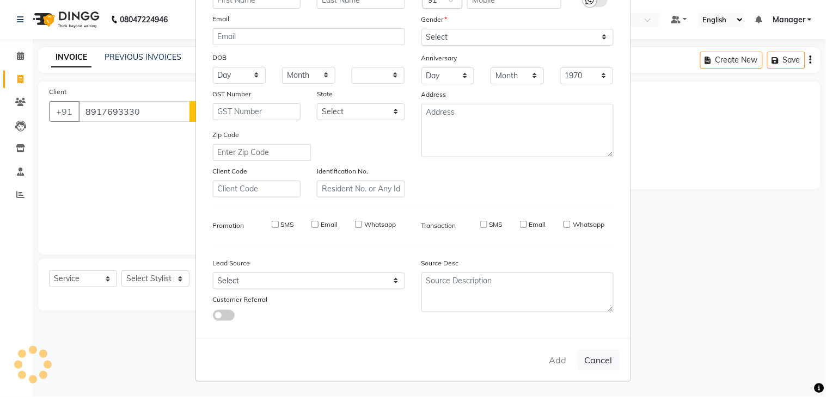
select select
checkbox input "false"
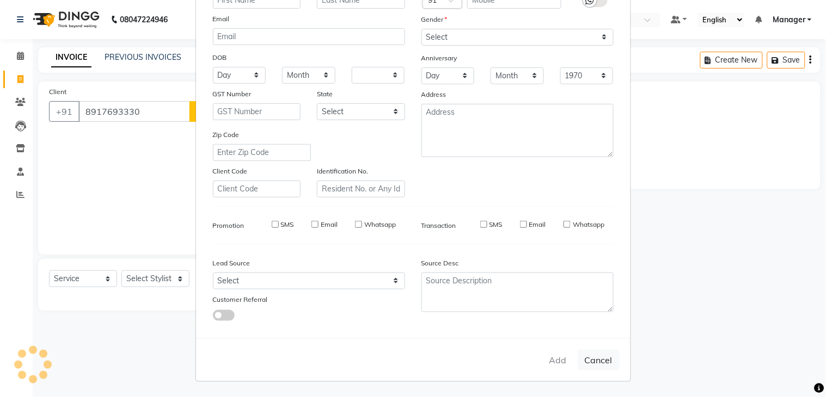
checkbox input "false"
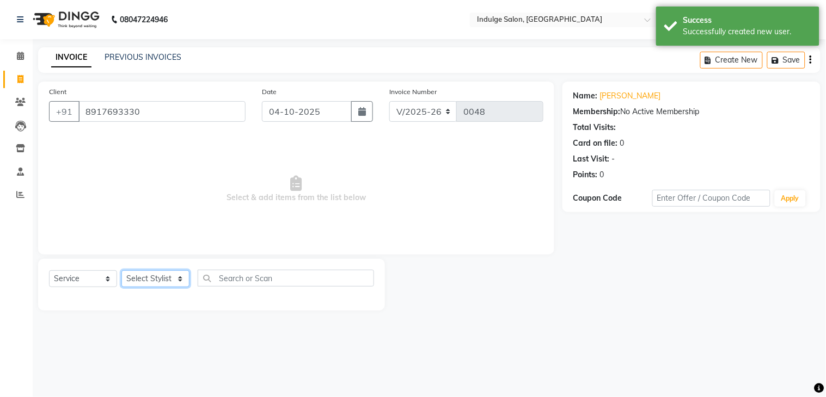
click at [181, 282] on select "Select Stylist [PERSON_NAME] HIMANASHU [DATE][PERSON_NAME] [DATE][PERSON_NAME] …" at bounding box center [155, 278] width 68 height 17
select select "89927"
click at [121, 271] on select "Select Stylist [PERSON_NAME] HIMANASHU [DATE][PERSON_NAME] [DATE][PERSON_NAME] …" at bounding box center [155, 278] width 68 height 17
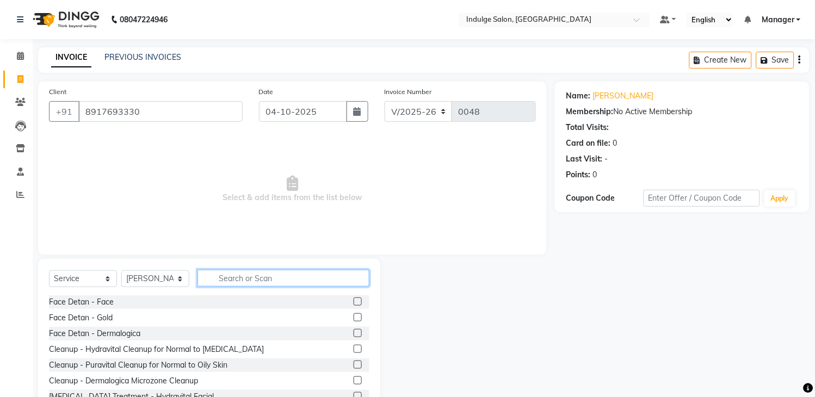
click at [227, 280] on input "text" at bounding box center [284, 278] width 172 height 17
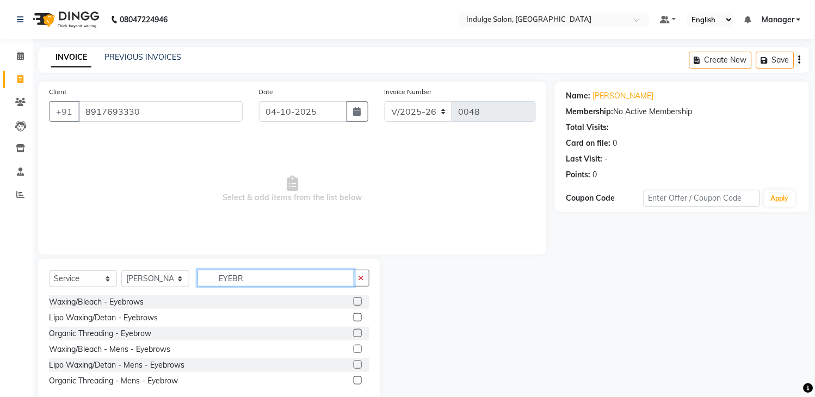
type input "EYEBR"
click at [356, 334] on label at bounding box center [358, 333] width 8 height 8
click at [356, 334] on input "checkbox" at bounding box center [357, 333] width 7 height 7
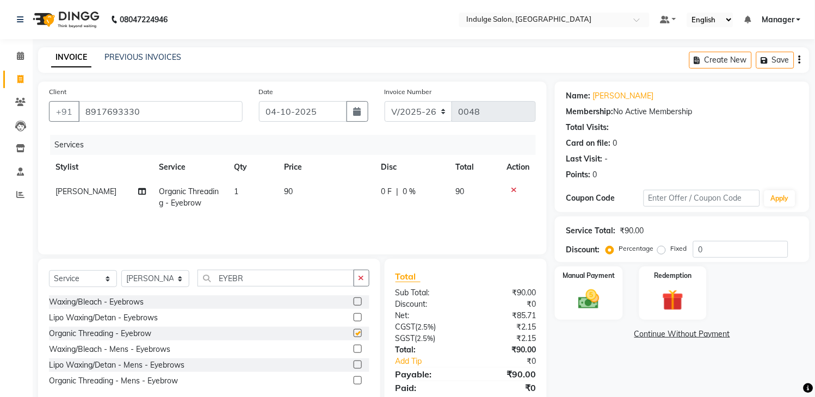
checkbox input "false"
click at [285, 191] on span "90" at bounding box center [289, 192] width 9 height 10
select select "89927"
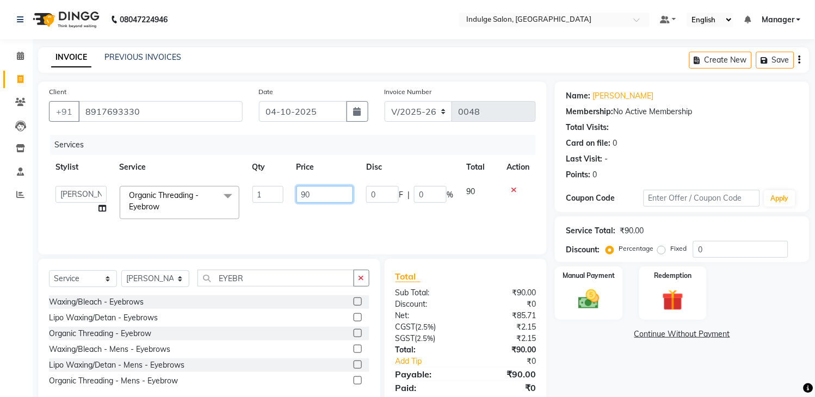
click at [304, 194] on input "90" at bounding box center [325, 194] width 57 height 17
type input "110"
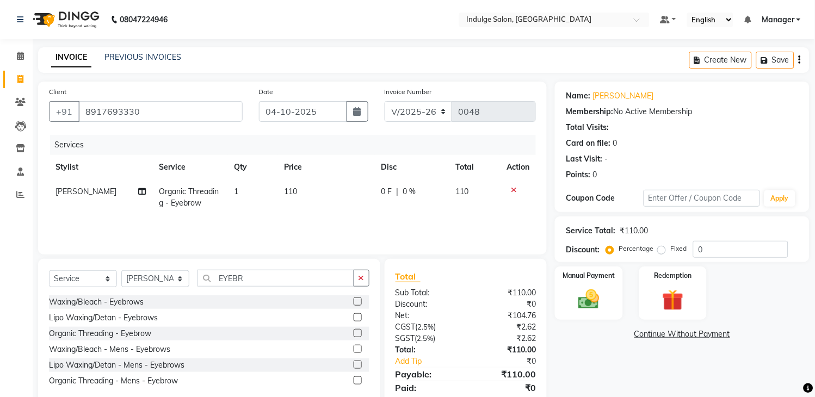
click at [492, 261] on div "Total Sub Total: ₹110.00 Discount: ₹0 Net: ₹104.76 CGST ( 2.5% ) ₹2.62 SGST ( 2…" at bounding box center [466, 339] width 163 height 160
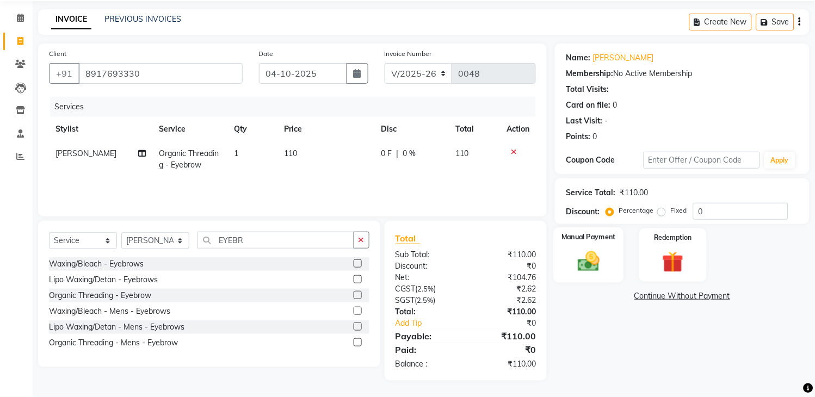
click at [582, 247] on div "Manual Payment" at bounding box center [589, 255] width 70 height 56
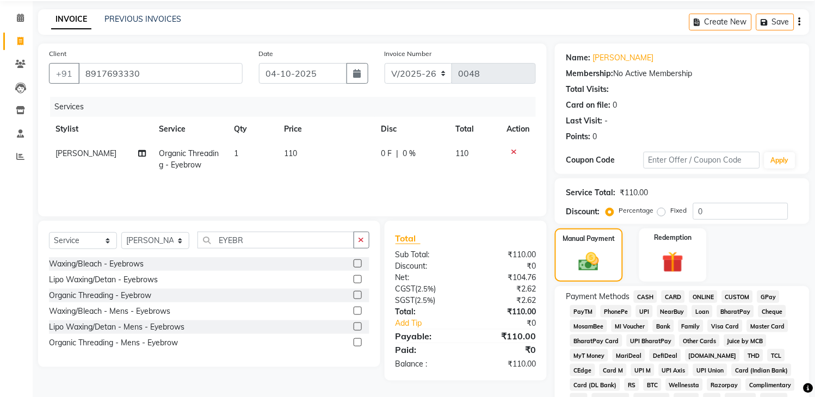
click at [700, 294] on span "ONLINE" at bounding box center [704, 297] width 28 height 13
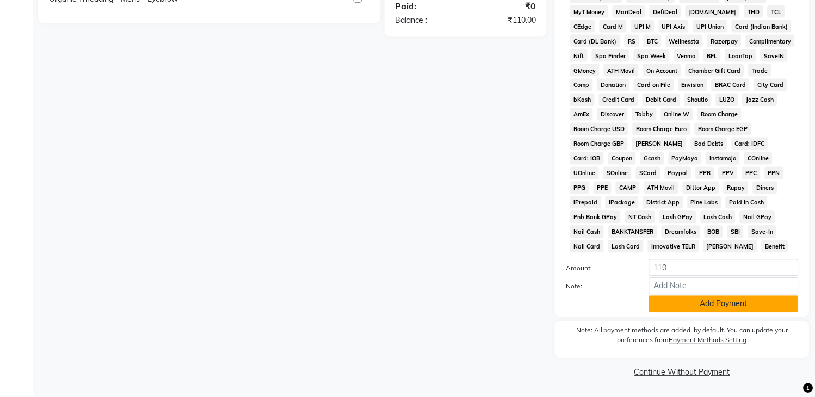
click at [740, 297] on button "Add Payment" at bounding box center [724, 304] width 150 height 17
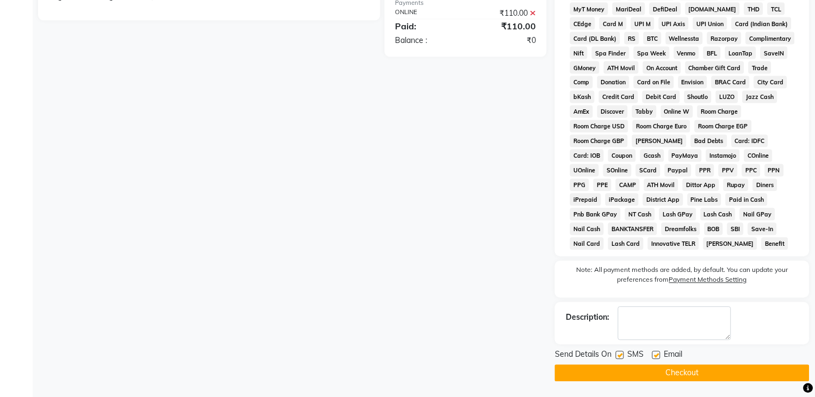
click at [678, 374] on button "Checkout" at bounding box center [682, 373] width 255 height 17
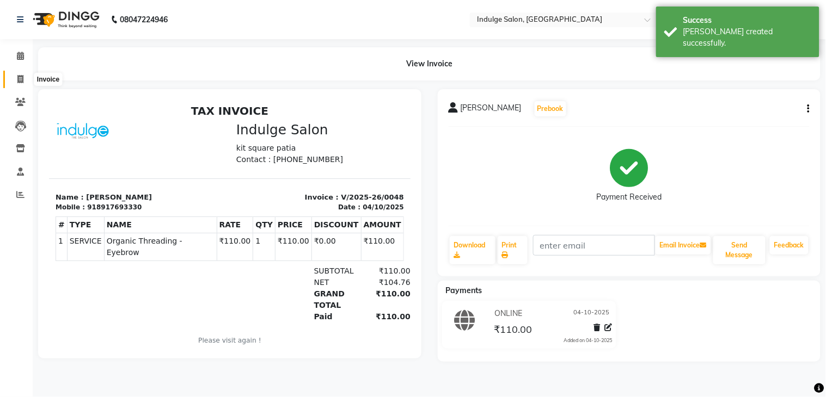
click at [21, 74] on span at bounding box center [20, 79] width 19 height 13
select select "service"
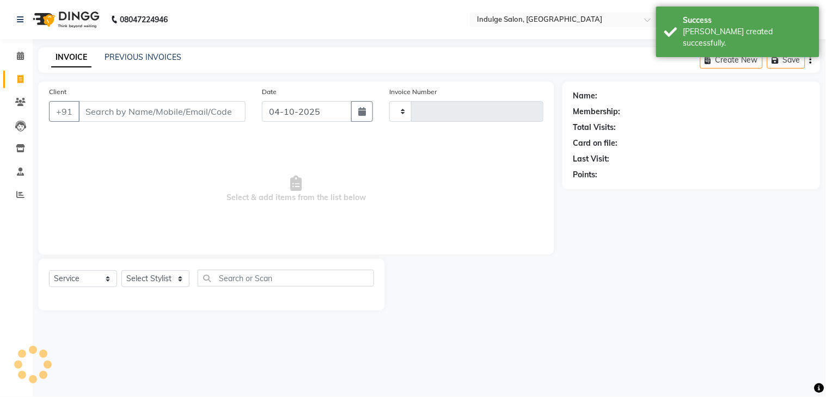
type input "0049"
select select "8793"
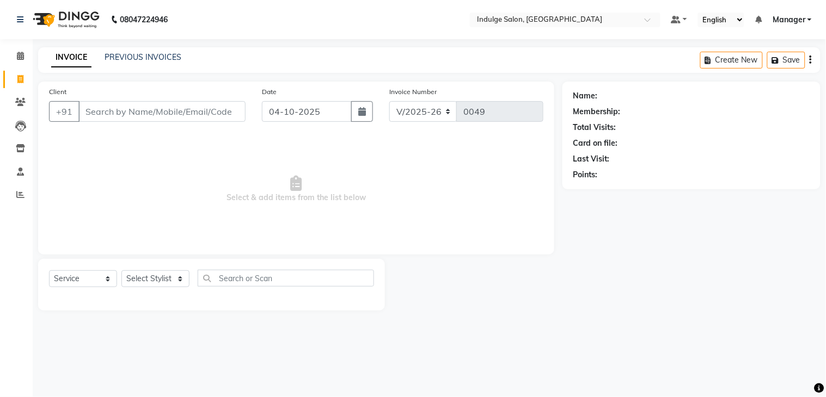
click at [101, 114] on input "Client" at bounding box center [161, 111] width 167 height 21
type input "7077647131"
click at [218, 121] on button "Add Client" at bounding box center [217, 111] width 56 height 21
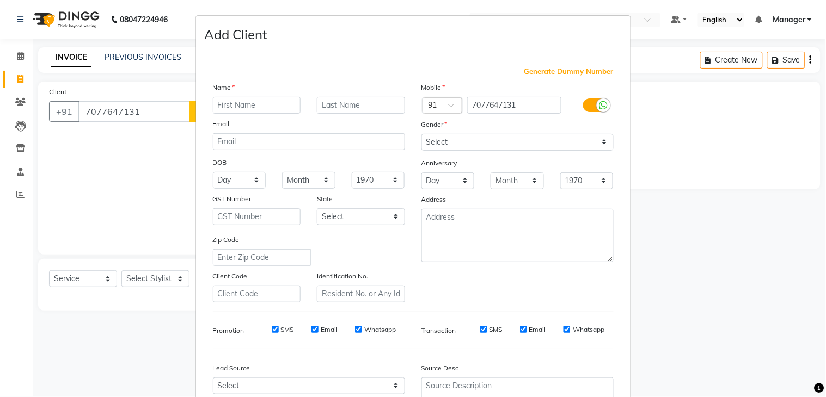
click at [267, 104] on input "text" at bounding box center [257, 105] width 88 height 17
type input "SABNAM"
click at [491, 139] on select "Select [DEMOGRAPHIC_DATA] [DEMOGRAPHIC_DATA] Other Prefer Not To Say" at bounding box center [517, 142] width 192 height 17
select select "[DEMOGRAPHIC_DATA]"
click at [421, 134] on select "Select [DEMOGRAPHIC_DATA] [DEMOGRAPHIC_DATA] Other Prefer Not To Say" at bounding box center [517, 142] width 192 height 17
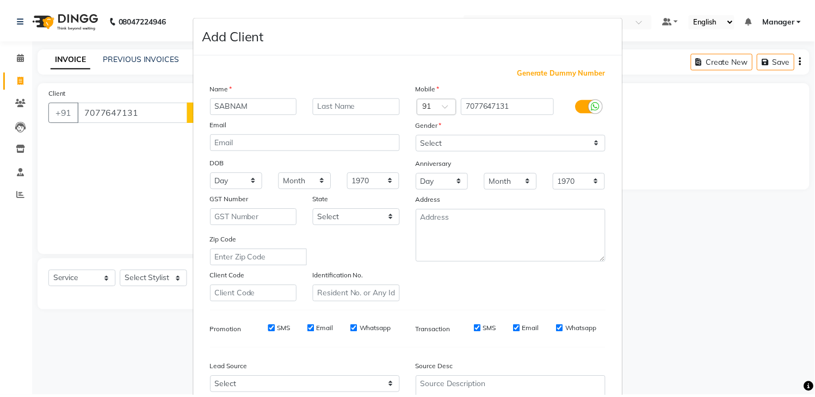
scroll to position [106, 0]
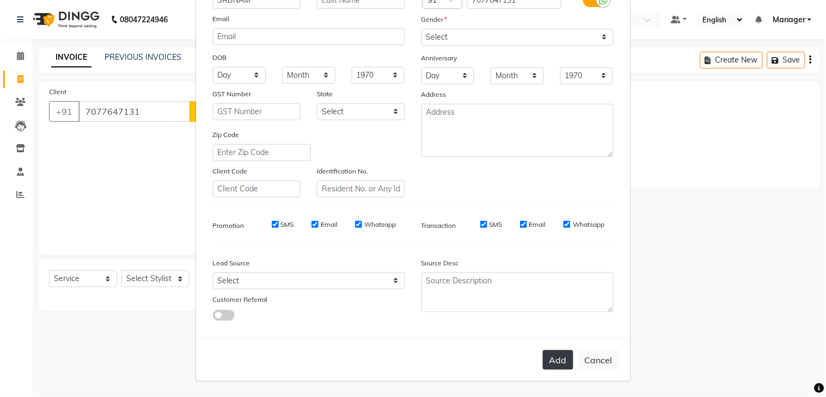
click at [556, 362] on button "Add" at bounding box center [558, 360] width 30 height 20
select select
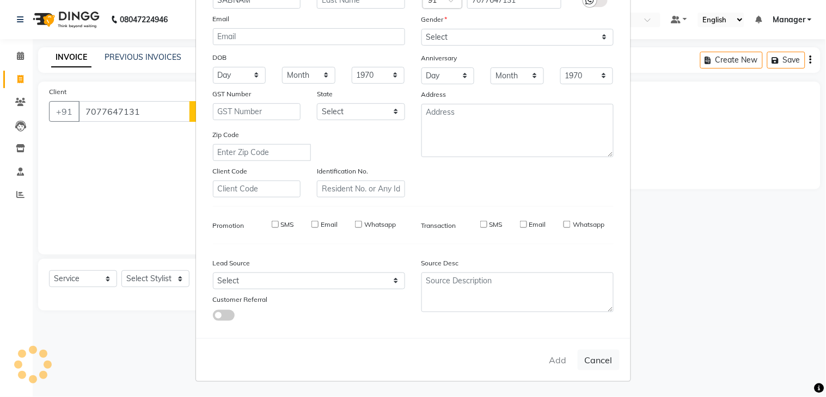
select select
checkbox input "false"
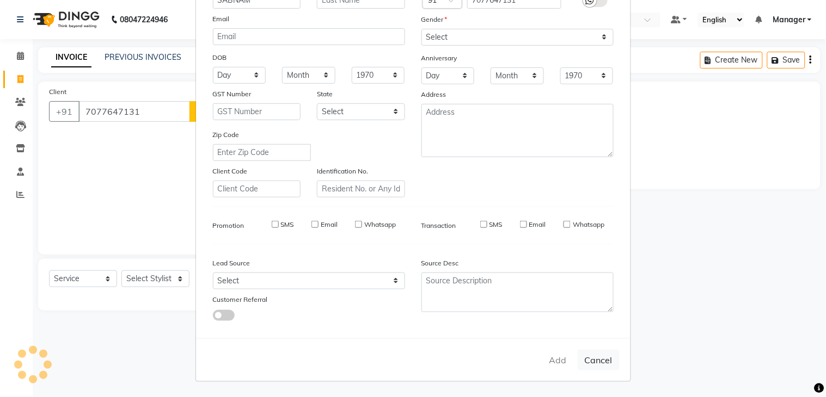
checkbox input "false"
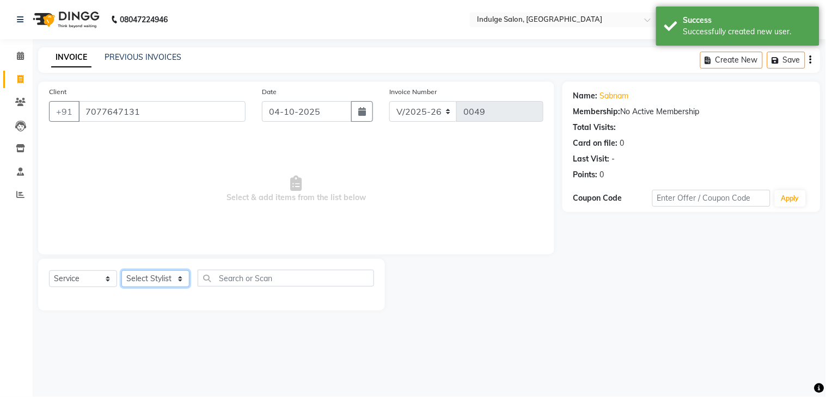
click at [161, 278] on select "Select Stylist [PERSON_NAME] HIMANASHU [DATE][PERSON_NAME] [DATE][PERSON_NAME] …" at bounding box center [155, 278] width 68 height 17
select select "90182"
click at [121, 271] on select "Select Stylist [PERSON_NAME] HIMANASHU [DATE][PERSON_NAME] [DATE][PERSON_NAME] …" at bounding box center [155, 278] width 68 height 17
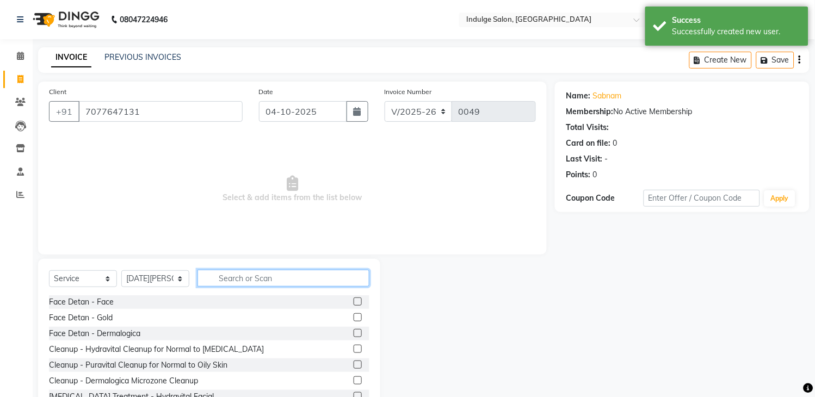
click at [222, 279] on input "text" at bounding box center [284, 278] width 172 height 17
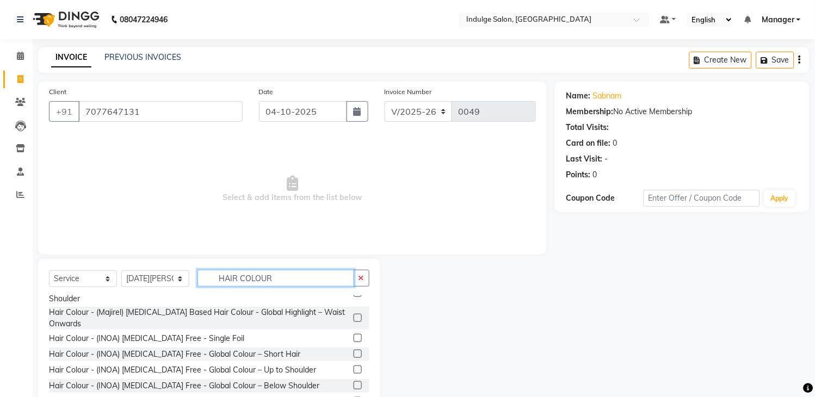
scroll to position [188, 0]
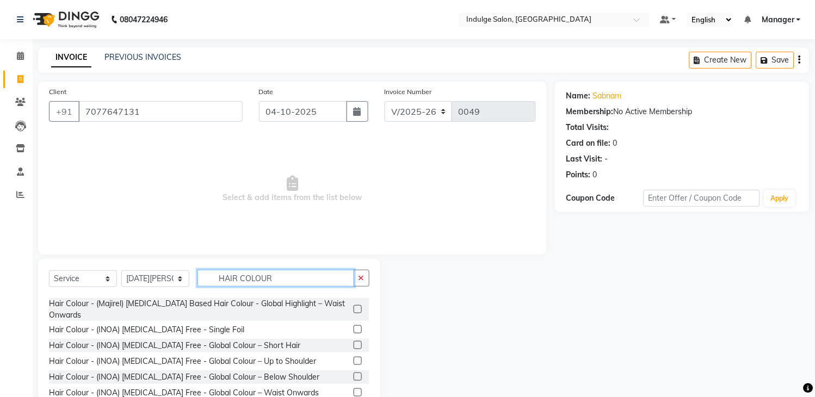
type input "HAIR COLOUR"
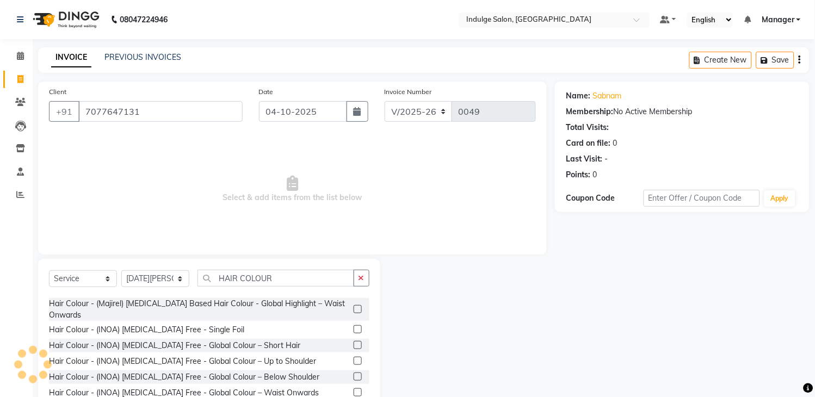
click at [354, 373] on label at bounding box center [358, 377] width 8 height 8
click at [354, 374] on input "checkbox" at bounding box center [357, 377] width 7 height 7
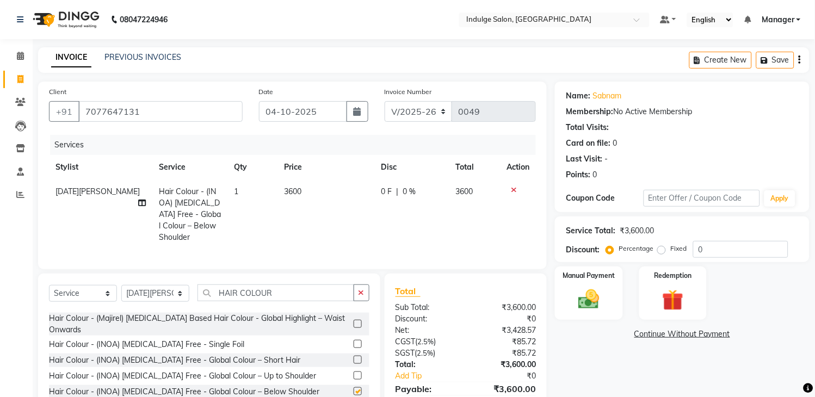
checkbox input "false"
click at [294, 189] on span "3600" at bounding box center [293, 192] width 17 height 10
select select "90182"
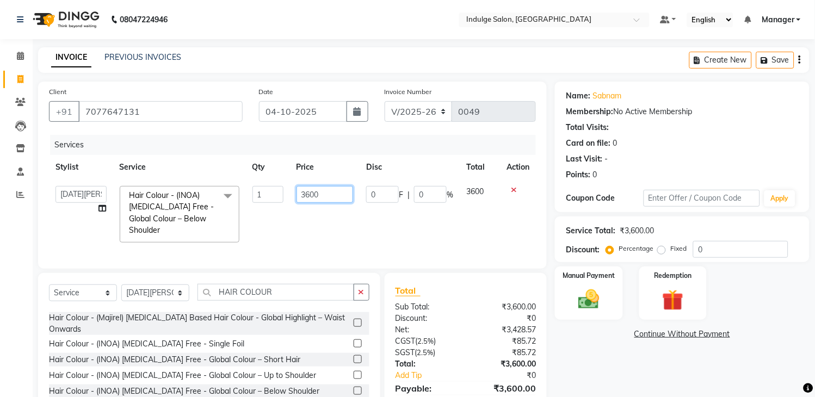
click at [308, 194] on input "3600" at bounding box center [325, 194] width 57 height 17
click at [310, 194] on input "3600" at bounding box center [325, 194] width 57 height 17
type input "5000"
click at [381, 215] on td "0 F | 0 %" at bounding box center [410, 215] width 100 height 70
select select "90182"
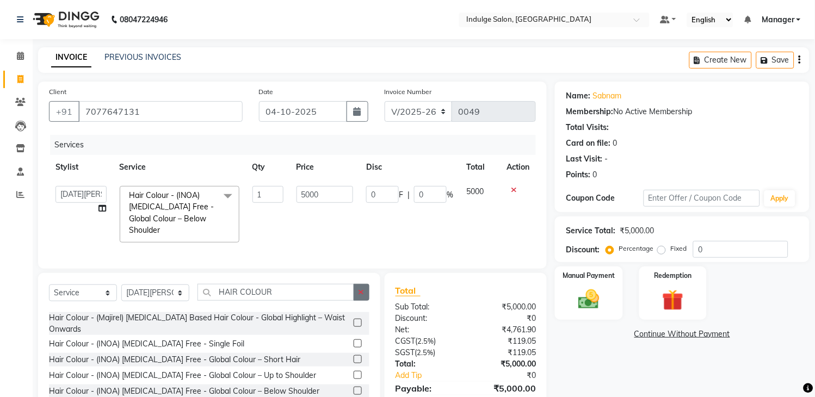
click at [362, 296] on icon "button" at bounding box center [362, 292] width 6 height 8
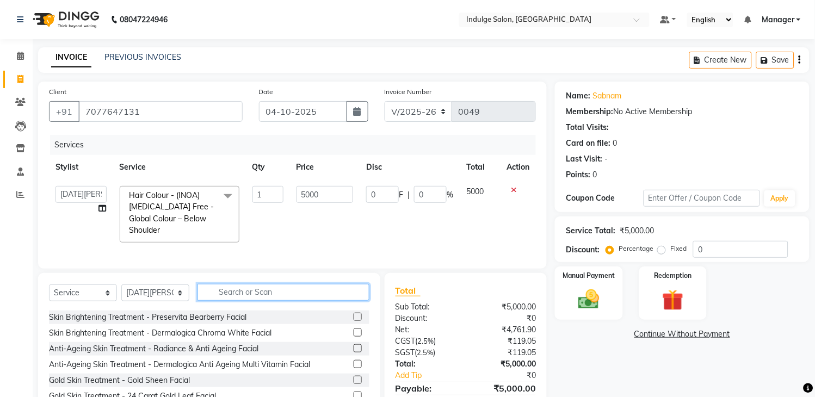
click at [286, 301] on input "text" at bounding box center [284, 292] width 172 height 17
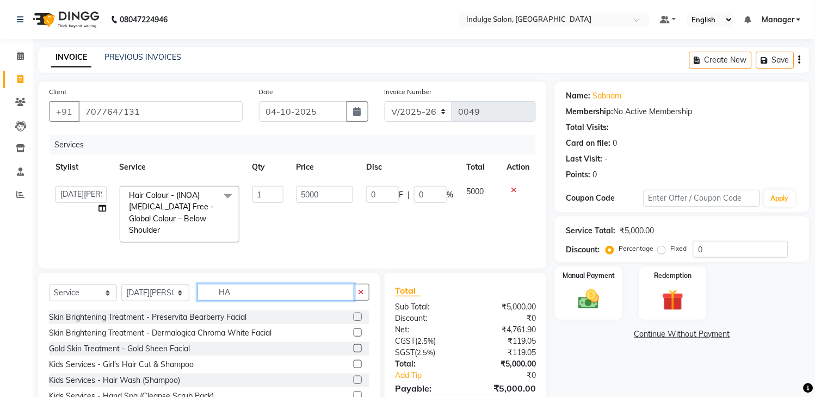
scroll to position [0, 0]
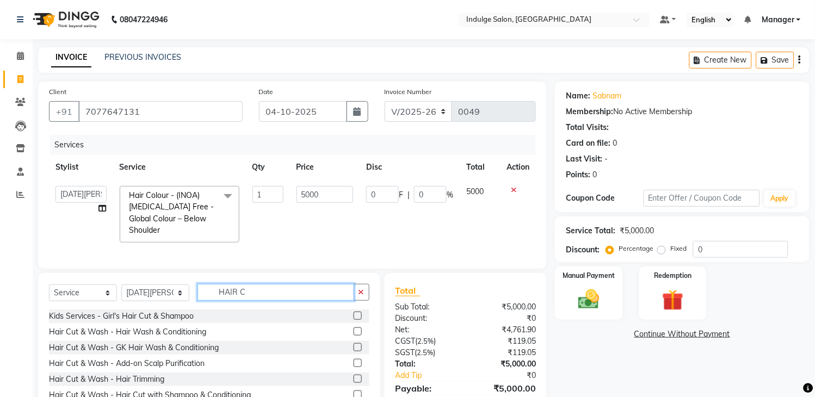
type input "HAIR C"
click at [354, 336] on label at bounding box center [358, 332] width 8 height 8
click at [354, 336] on input "checkbox" at bounding box center [357, 332] width 7 height 7
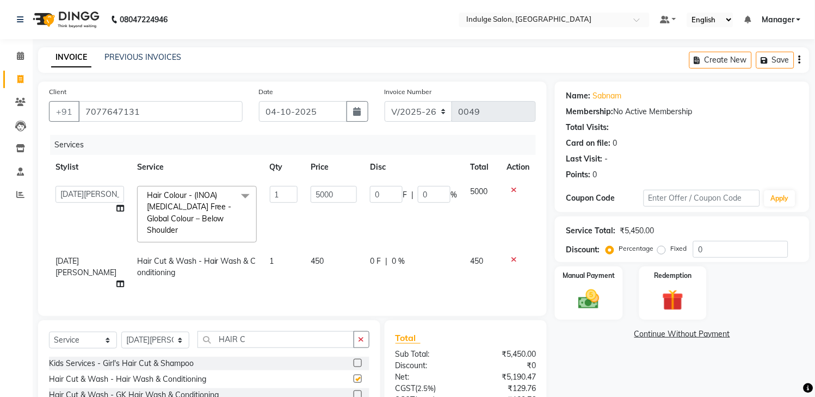
checkbox input "false"
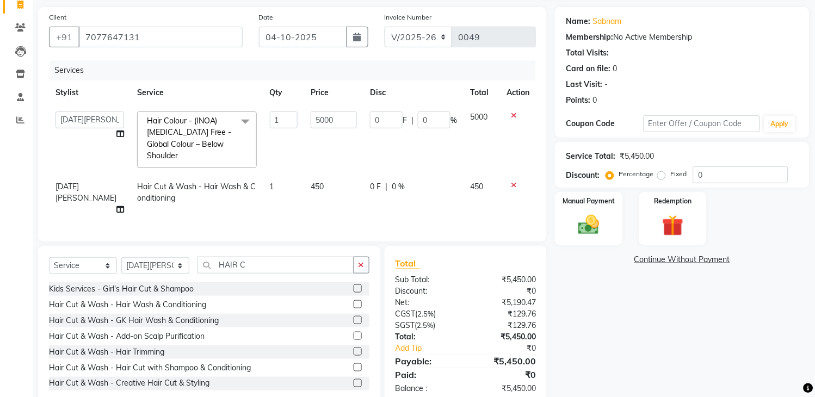
scroll to position [94, 0]
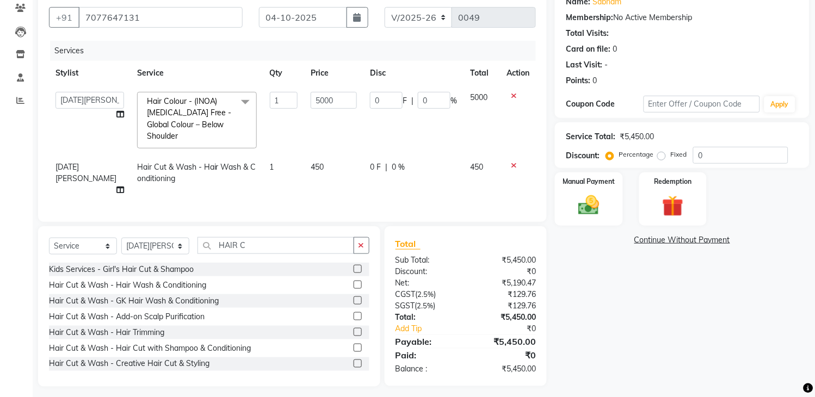
click at [354, 348] on label at bounding box center [358, 348] width 8 height 8
click at [354, 348] on input "checkbox" at bounding box center [357, 348] width 7 height 7
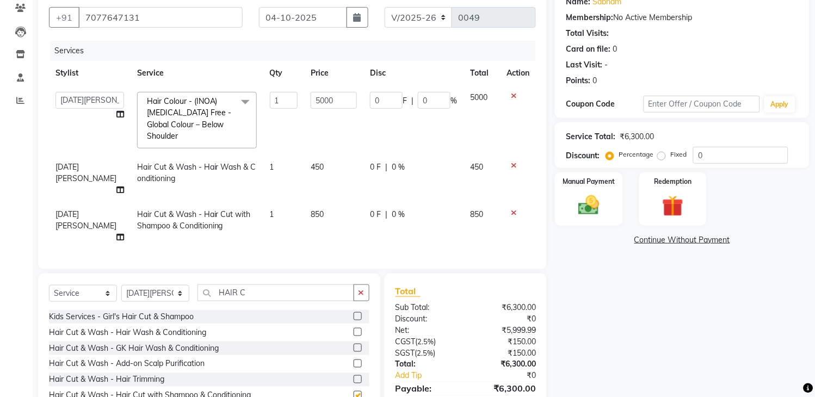
checkbox input "false"
click at [512, 162] on icon at bounding box center [514, 166] width 6 height 8
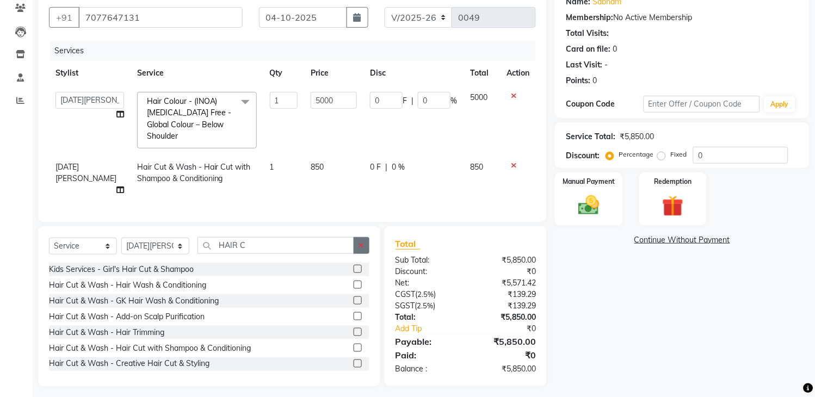
click at [359, 242] on icon "button" at bounding box center [362, 246] width 6 height 8
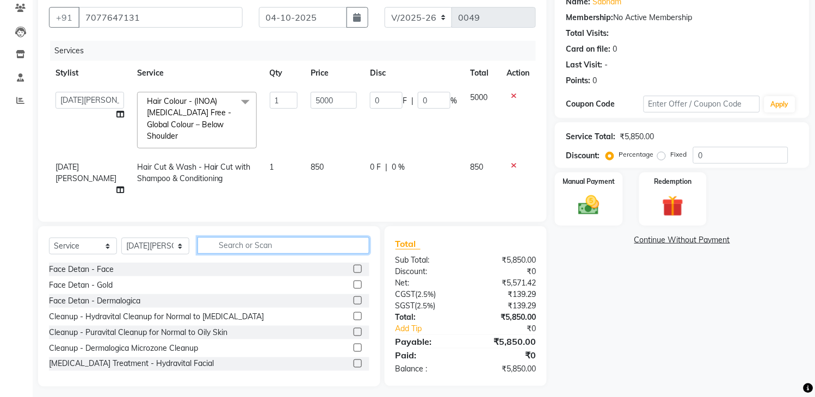
click at [300, 251] on input "text" at bounding box center [284, 245] width 172 height 17
type input "E"
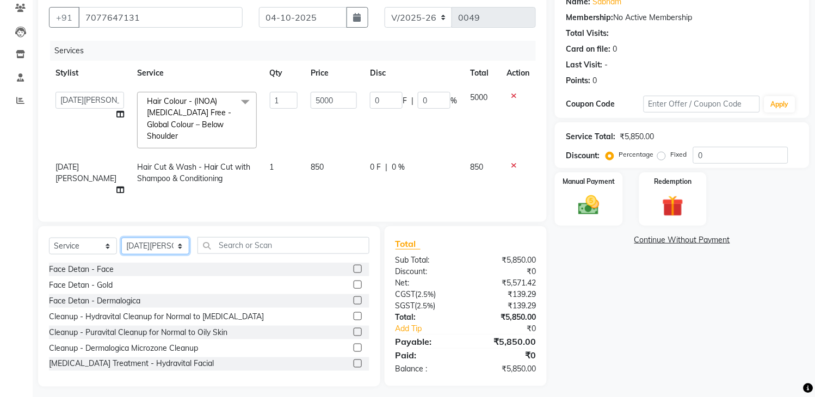
click at [180, 242] on select "Select Stylist [PERSON_NAME] HIMANASHU [DATE][PERSON_NAME] [DATE][PERSON_NAME] …" at bounding box center [155, 246] width 68 height 17
select select "89927"
click at [121, 238] on select "Select Stylist [PERSON_NAME] HIMANASHU [DATE][PERSON_NAME] [DATE][PERSON_NAME] …" at bounding box center [155, 246] width 68 height 17
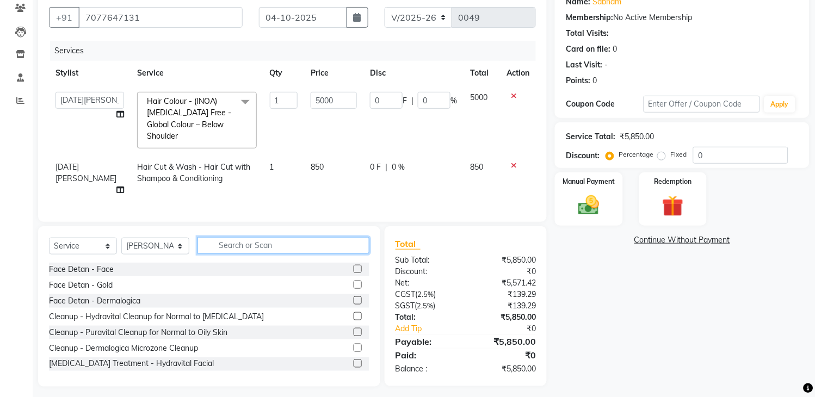
click at [238, 240] on input "text" at bounding box center [284, 245] width 172 height 17
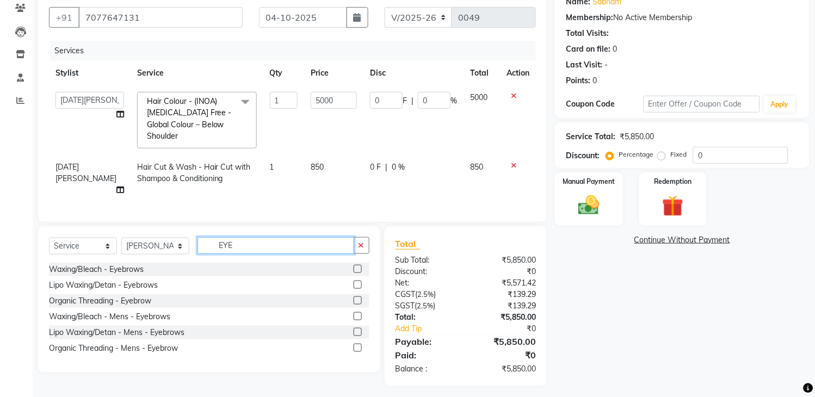
type input "EYE"
click at [357, 299] on label at bounding box center [358, 301] width 8 height 8
click at [357, 299] on input "checkbox" at bounding box center [357, 301] width 7 height 7
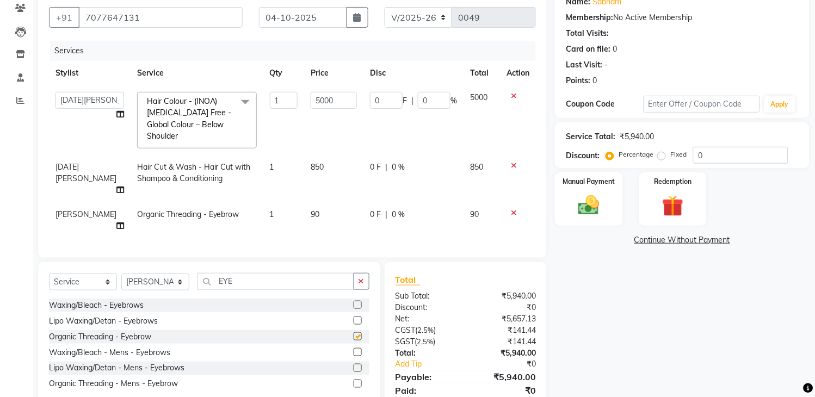
checkbox input "false"
click at [367, 273] on button "button" at bounding box center [362, 281] width 16 height 17
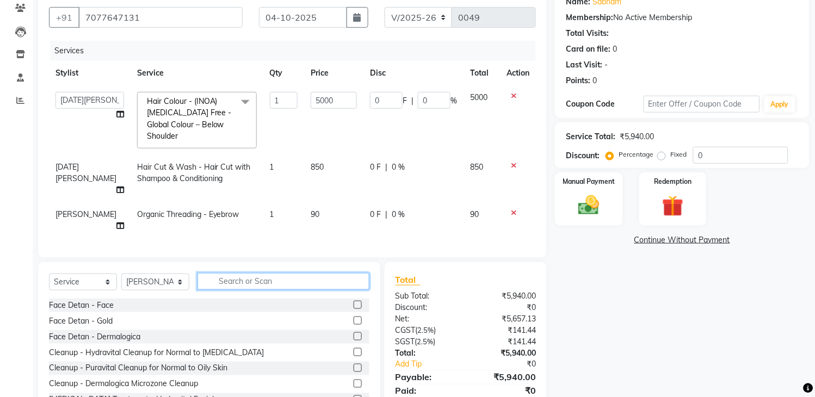
click at [262, 273] on input "text" at bounding box center [284, 281] width 172 height 17
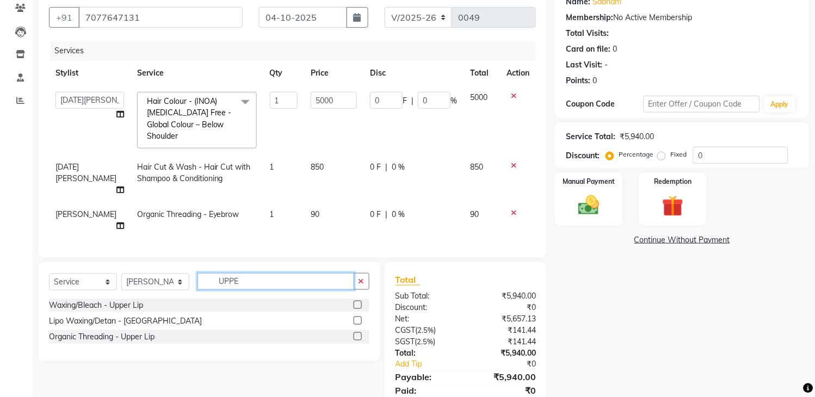
type input "UPPE"
click at [357, 333] on label at bounding box center [358, 337] width 8 height 8
click at [357, 334] on input "checkbox" at bounding box center [357, 337] width 7 height 7
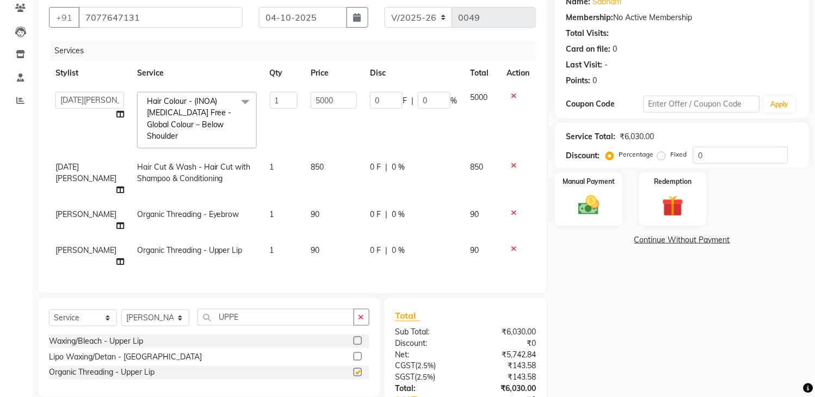
checkbox input "false"
click at [311, 210] on span "90" at bounding box center [315, 215] width 9 height 10
select select "89927"
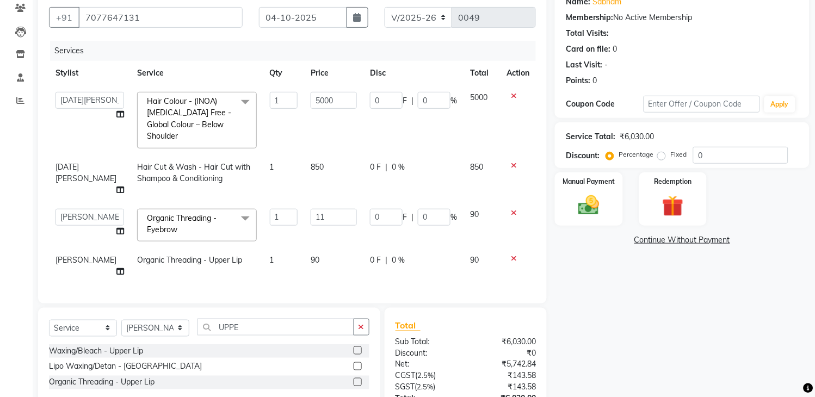
type input "110"
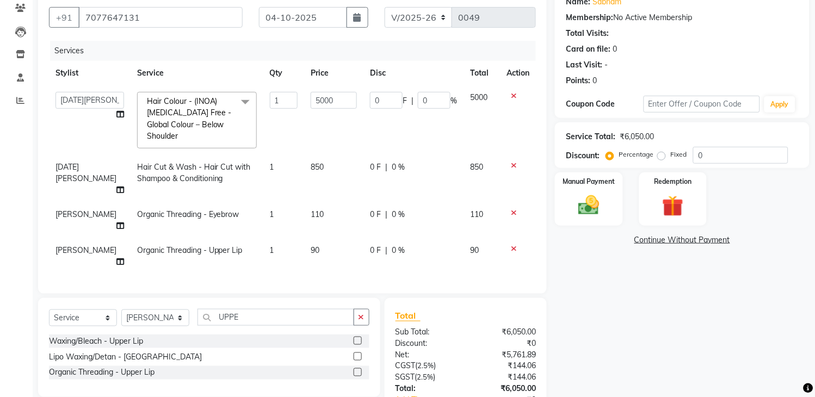
click at [437, 251] on div "Services Stylist Service Qty Price Disc Total Action [PERSON_NAME] HIMANASHU [D…" at bounding box center [292, 162] width 487 height 242
click at [439, 238] on td "0 F | 0 %" at bounding box center [414, 256] width 100 height 36
select select "89927"
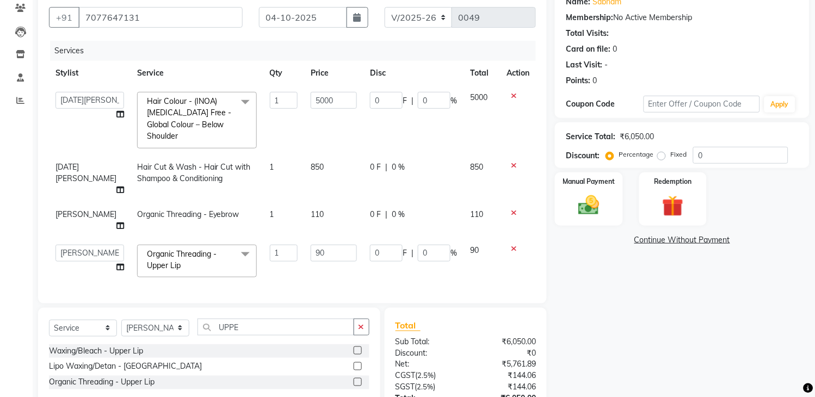
click at [700, 325] on div "Name: Sabnam Membership: No Active Membership Total Visits: Card on file: 0 Las…" at bounding box center [686, 227] width 263 height 481
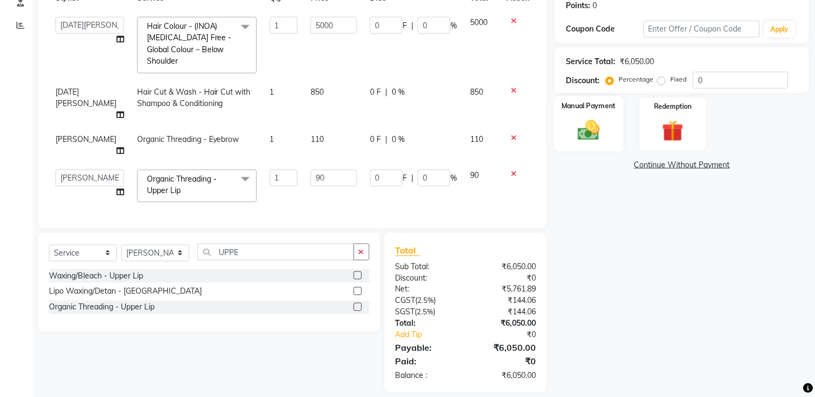
click at [615, 121] on div "Manual Payment" at bounding box center [589, 124] width 70 height 56
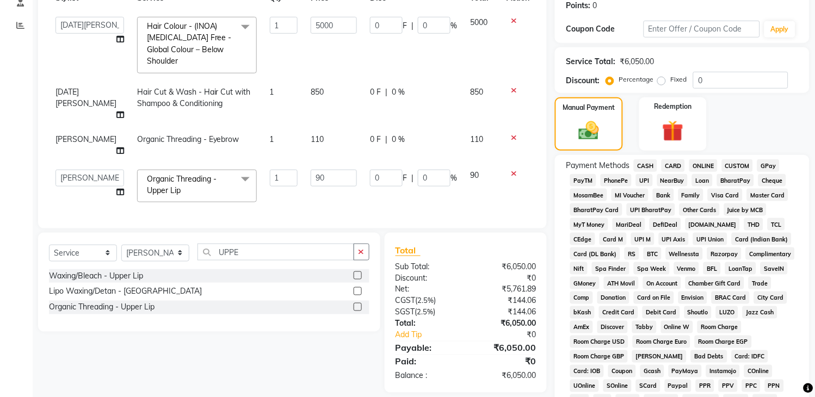
click at [704, 165] on span "ONLINE" at bounding box center [704, 165] width 28 height 13
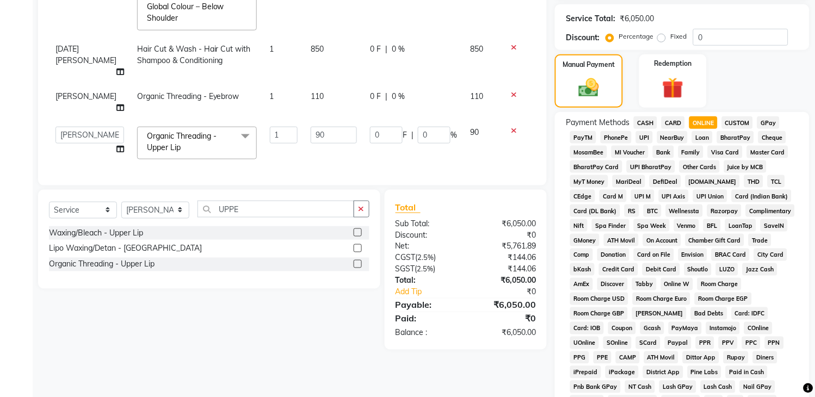
scroll to position [385, 0]
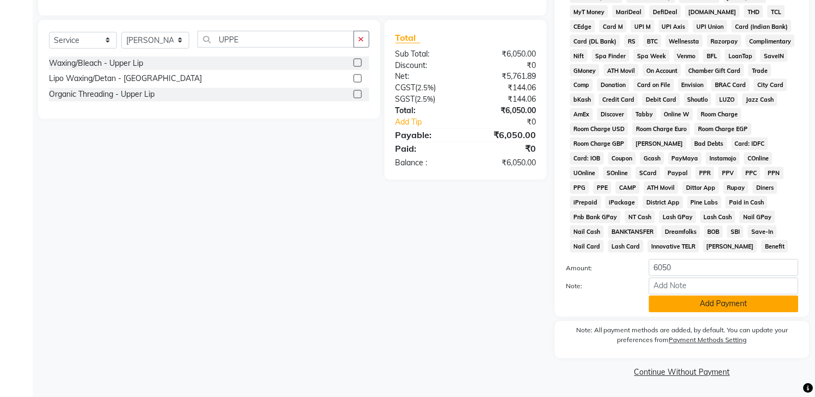
click at [731, 302] on button "Add Payment" at bounding box center [724, 304] width 150 height 17
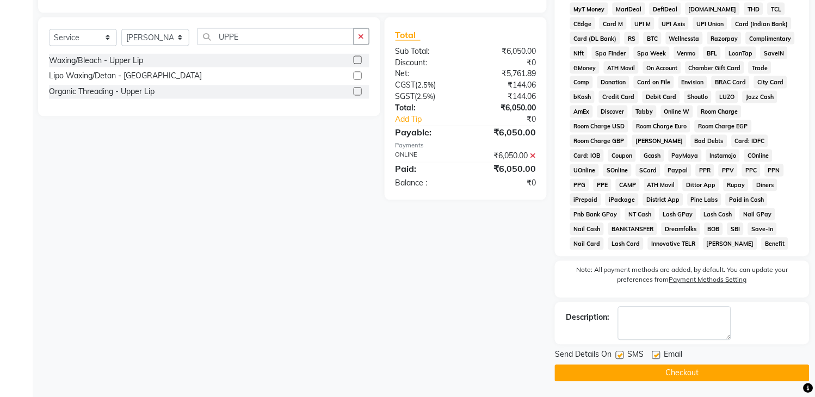
click at [650, 377] on button "Checkout" at bounding box center [682, 373] width 255 height 17
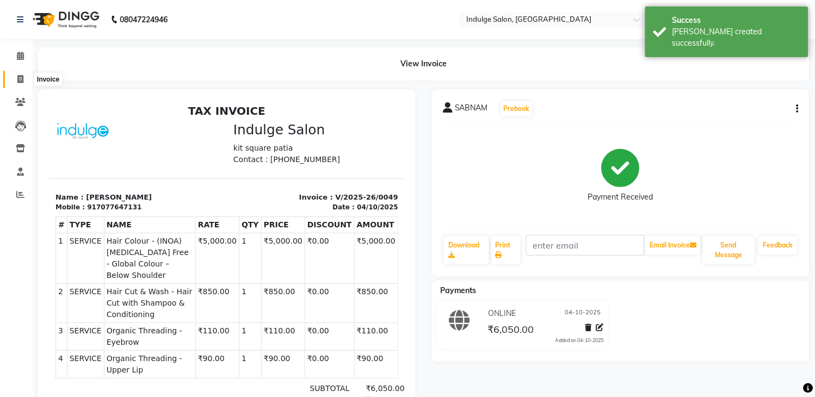
click at [19, 75] on icon at bounding box center [20, 79] width 6 height 8
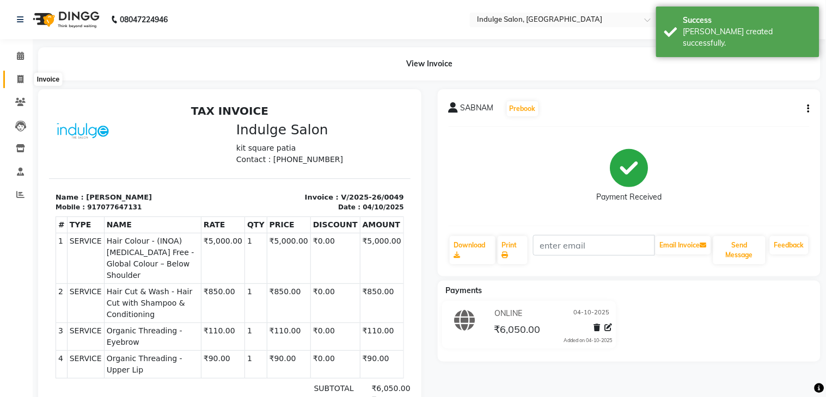
select select "service"
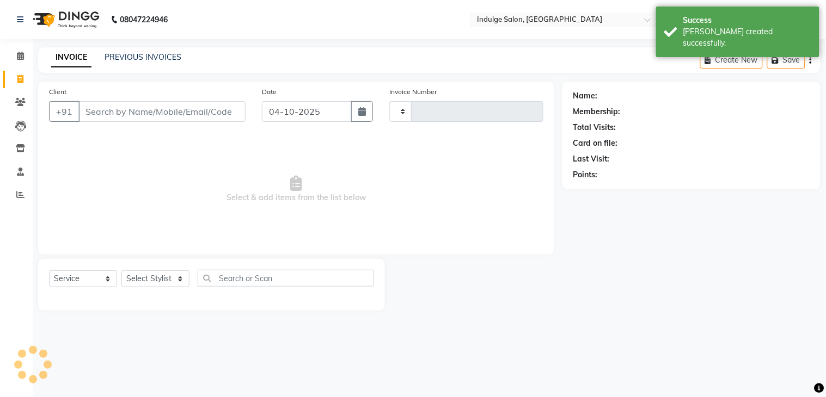
click at [97, 113] on input "Client" at bounding box center [161, 111] width 167 height 21
type input "0050"
select select "8793"
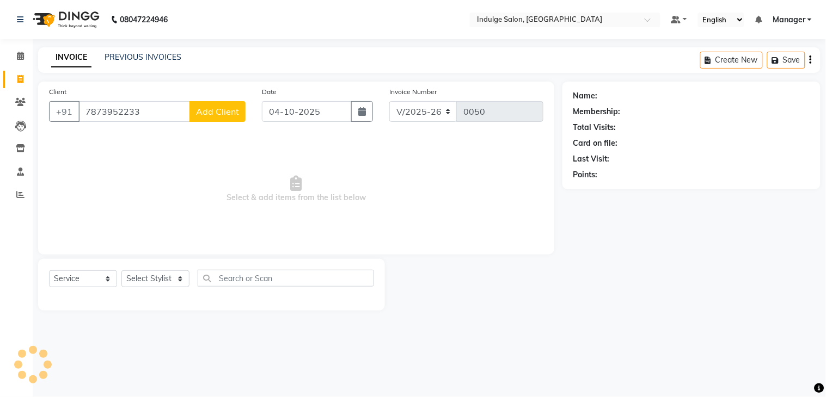
type input "7873952233"
click at [219, 112] on span "Add Client" at bounding box center [217, 111] width 43 height 11
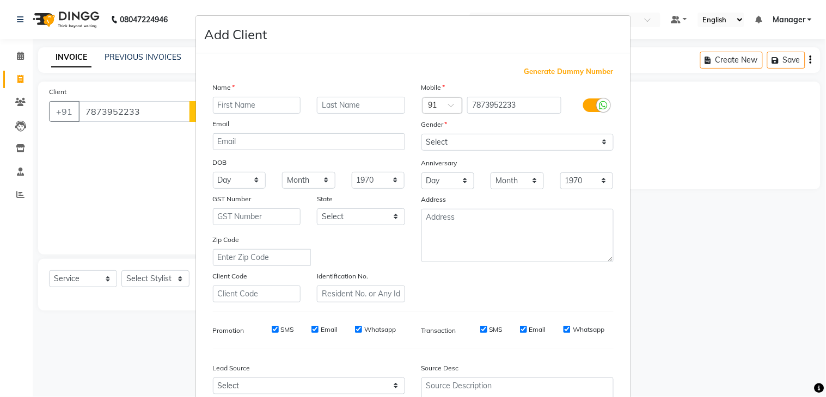
click at [229, 109] on input "text" at bounding box center [257, 105] width 88 height 17
type input "[PERSON_NAME]"
click at [562, 136] on select "Select [DEMOGRAPHIC_DATA] [DEMOGRAPHIC_DATA] Other Prefer Not To Say" at bounding box center [517, 142] width 192 height 17
select select "[DEMOGRAPHIC_DATA]"
click at [421, 134] on select "Select [DEMOGRAPHIC_DATA] [DEMOGRAPHIC_DATA] Other Prefer Not To Say" at bounding box center [517, 142] width 192 height 17
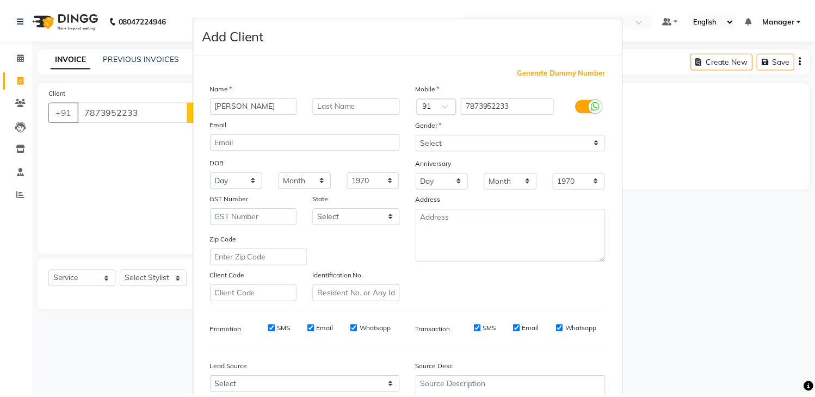
scroll to position [106, 0]
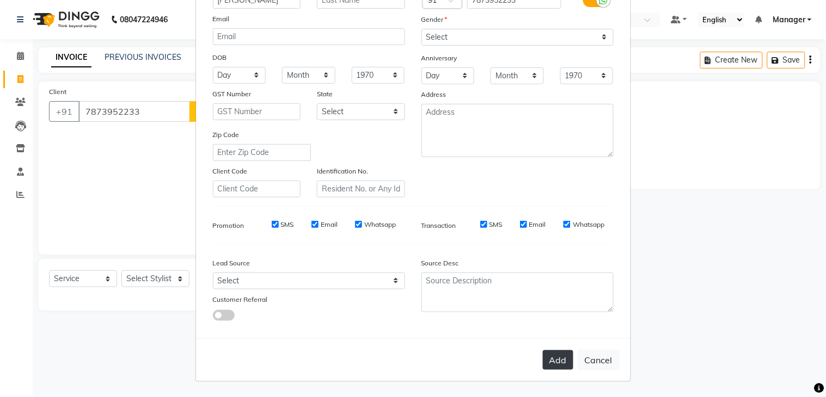
click at [559, 361] on button "Add" at bounding box center [558, 360] width 30 height 20
select select
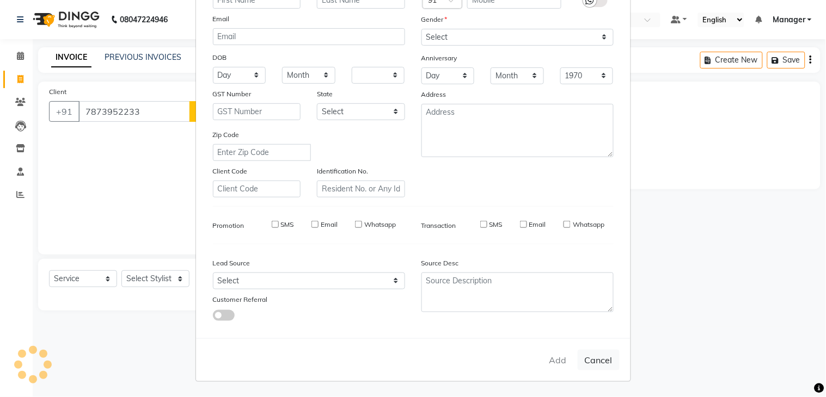
select select
checkbox input "false"
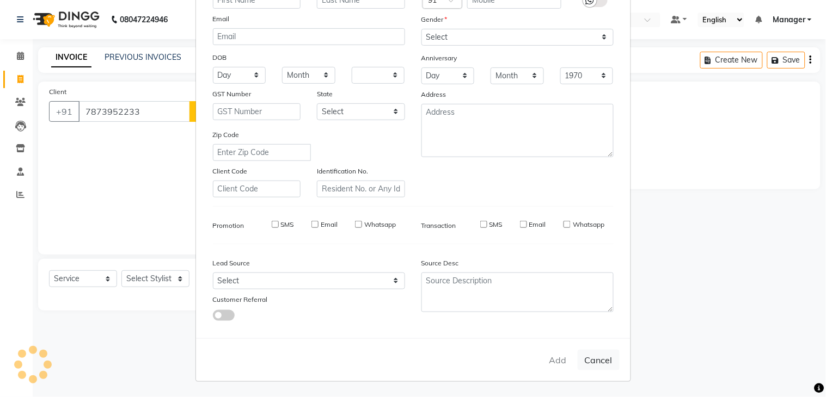
checkbox input "false"
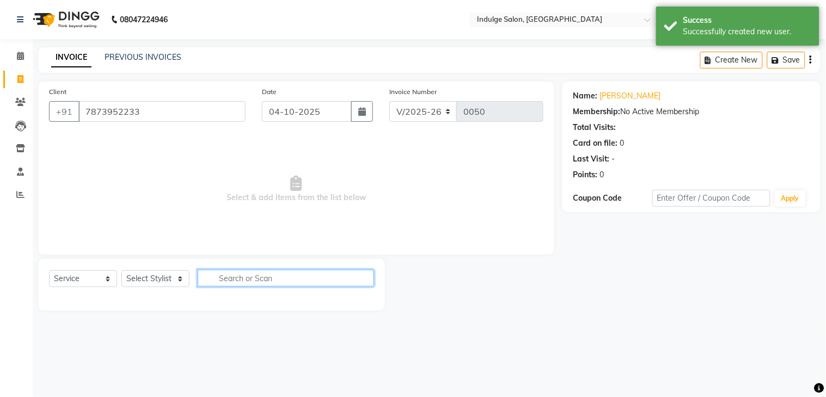
click at [242, 280] on input "text" at bounding box center [286, 278] width 176 height 17
type input "HAIR"
click at [180, 280] on select "Select Stylist [PERSON_NAME] HIMANASHU [DATE][PERSON_NAME] [DATE][PERSON_NAME] …" at bounding box center [155, 278] width 68 height 17
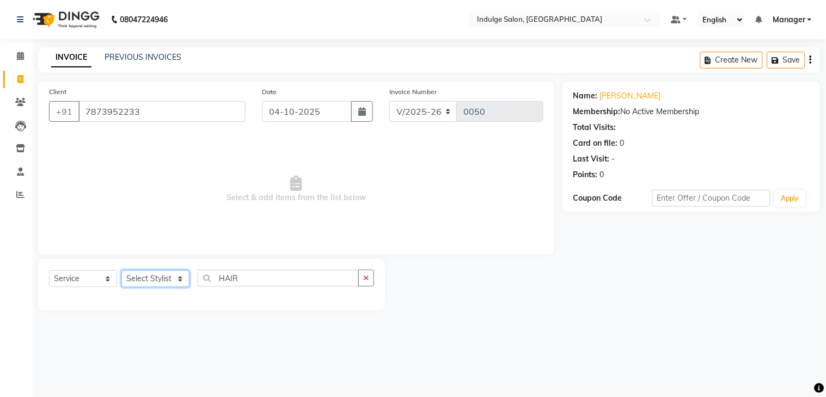
select select "89933"
click at [121, 271] on select "Select Stylist [PERSON_NAME] HIMANASHU [DATE][PERSON_NAME] [DATE][PERSON_NAME] …" at bounding box center [155, 278] width 68 height 17
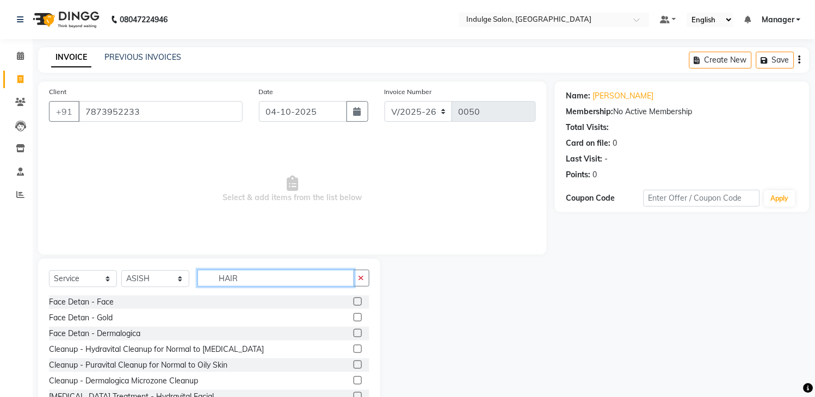
click at [249, 274] on input "HAIR" at bounding box center [276, 278] width 157 height 17
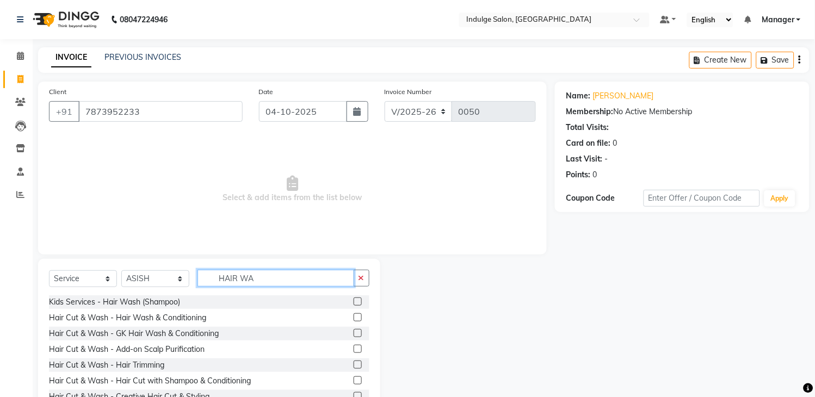
type input "HAIR WA"
click at [354, 316] on label at bounding box center [358, 317] width 8 height 8
click at [354, 316] on input "checkbox" at bounding box center [357, 318] width 7 height 7
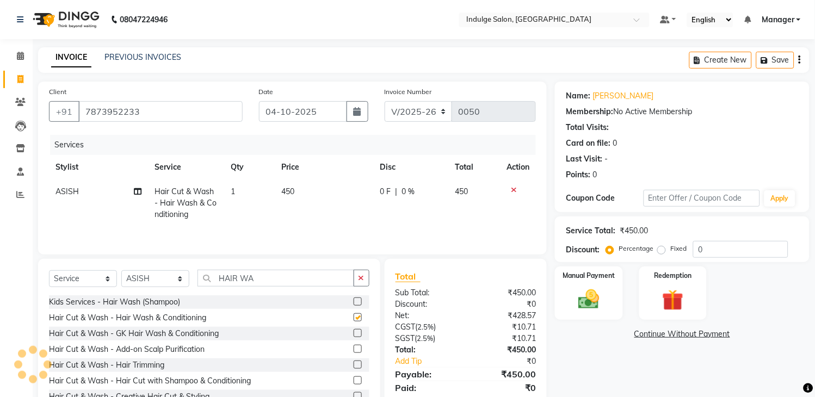
checkbox input "false"
click at [586, 292] on img at bounding box center [589, 300] width 36 height 26
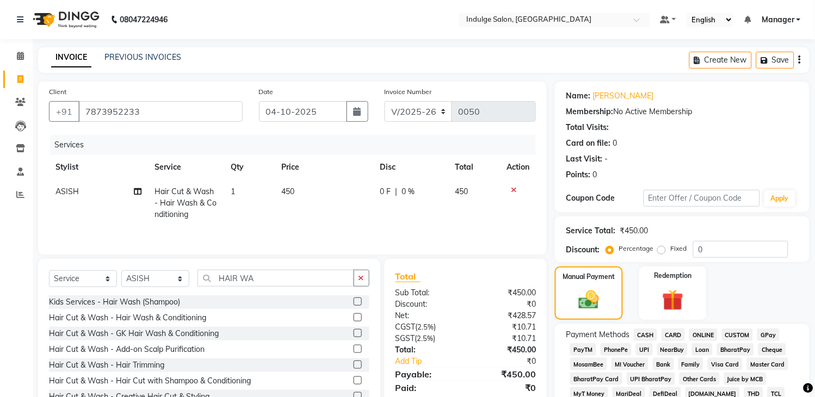
click at [700, 335] on span "ONLINE" at bounding box center [704, 335] width 28 height 13
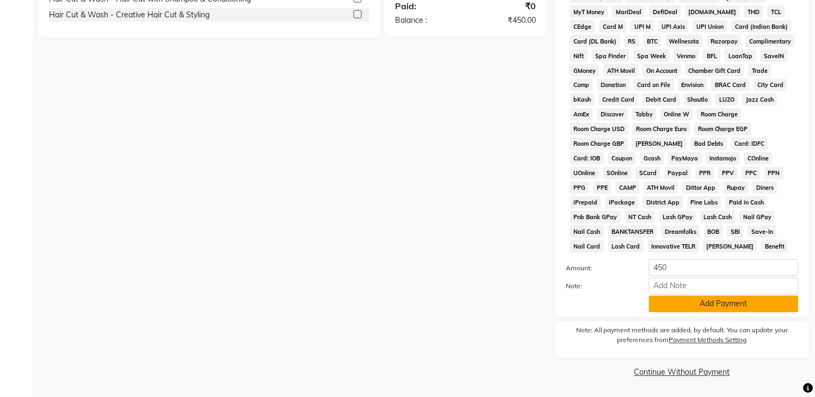
click at [714, 305] on button "Add Payment" at bounding box center [724, 304] width 150 height 17
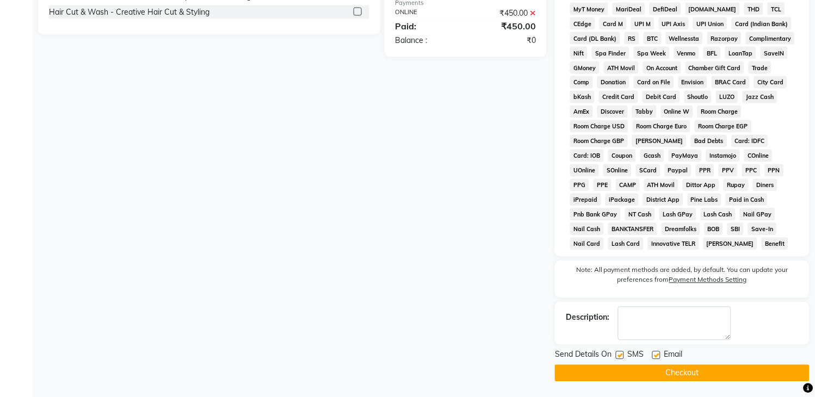
click at [718, 374] on button "Checkout" at bounding box center [682, 373] width 255 height 17
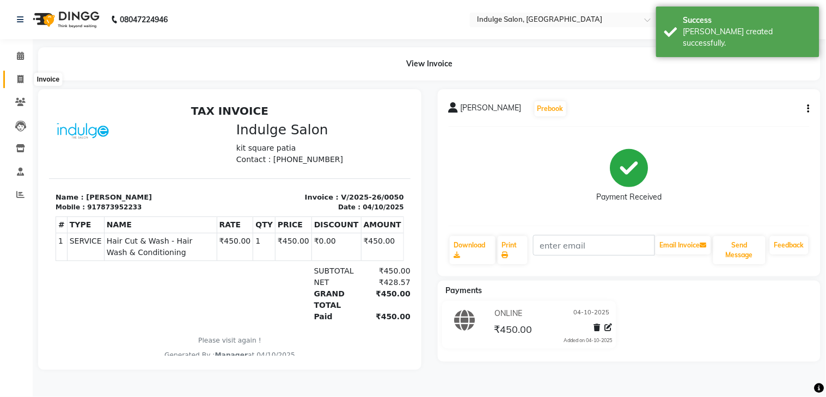
click at [15, 80] on span at bounding box center [20, 79] width 19 height 13
select select "service"
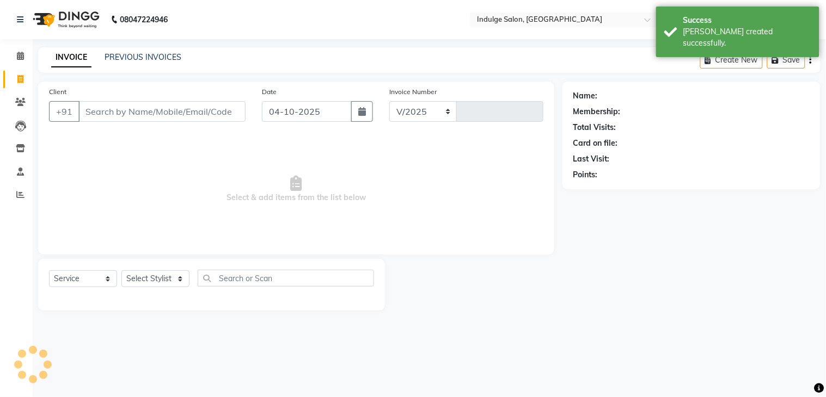
select select "8793"
type input "0051"
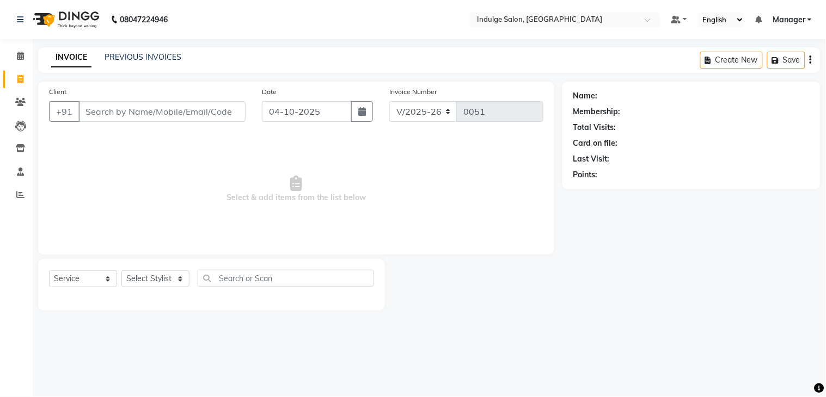
click at [173, 118] on input "Client" at bounding box center [161, 111] width 167 height 21
type input "7978660704"
click at [208, 106] on span "Add Client" at bounding box center [217, 111] width 43 height 11
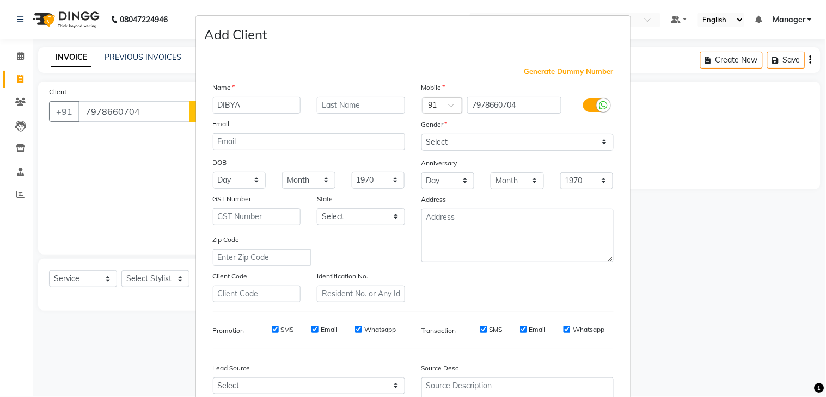
type input "DIBYA"
click at [436, 145] on select "Select [DEMOGRAPHIC_DATA] [DEMOGRAPHIC_DATA] Other Prefer Not To Say" at bounding box center [517, 142] width 192 height 17
select select "[DEMOGRAPHIC_DATA]"
click at [421, 134] on select "Select [DEMOGRAPHIC_DATA] [DEMOGRAPHIC_DATA] Other Prefer Not To Say" at bounding box center [517, 142] width 192 height 17
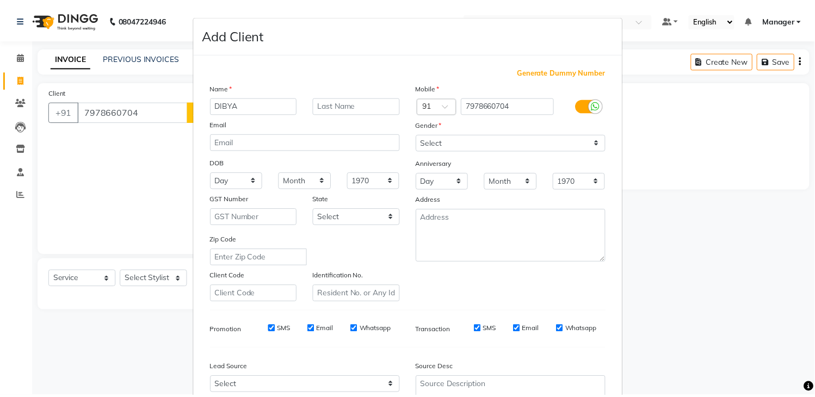
scroll to position [106, 0]
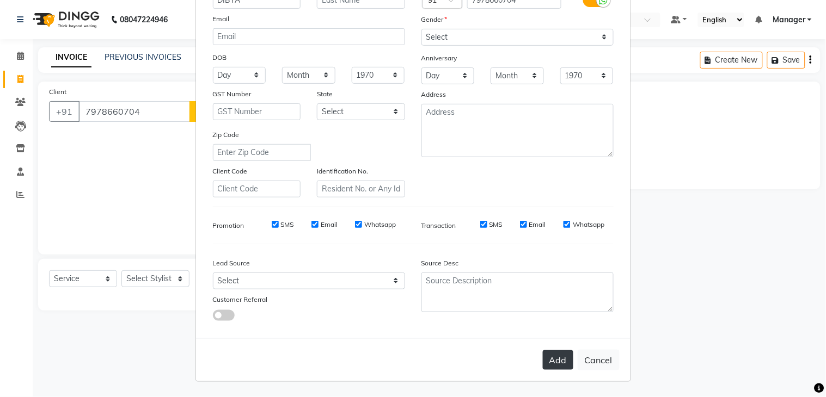
click at [557, 360] on button "Add" at bounding box center [558, 360] width 30 height 20
select select
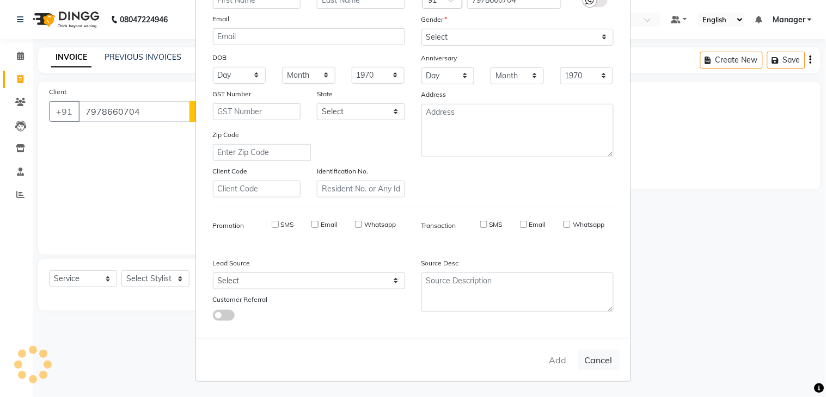
select select
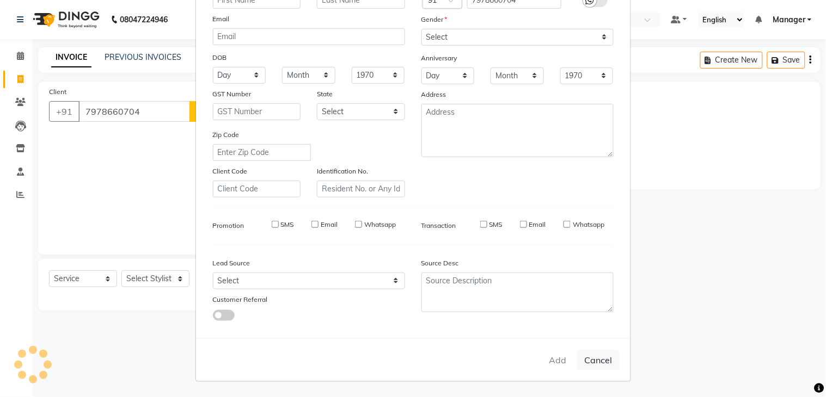
select select
checkbox input "false"
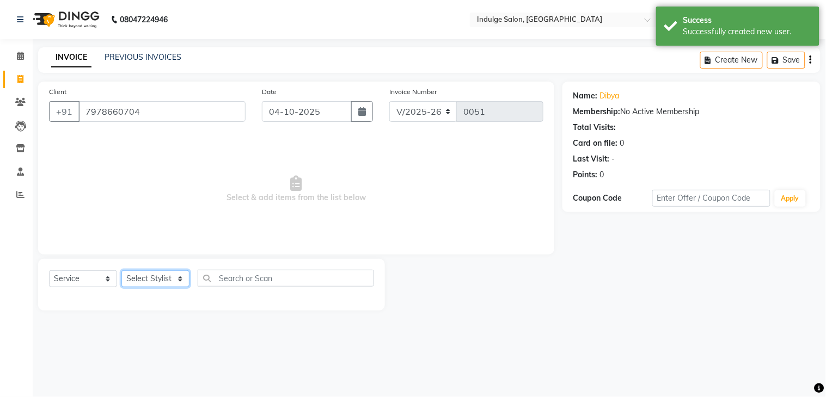
click at [173, 279] on select "Select Stylist [PERSON_NAME] HIMANASHU [DATE][PERSON_NAME] [DATE][PERSON_NAME] …" at bounding box center [155, 278] width 68 height 17
select select "93769"
click at [121, 271] on select "Select Stylist [PERSON_NAME] HIMANASHU [DATE][PERSON_NAME] [DATE][PERSON_NAME] …" at bounding box center [155, 278] width 68 height 17
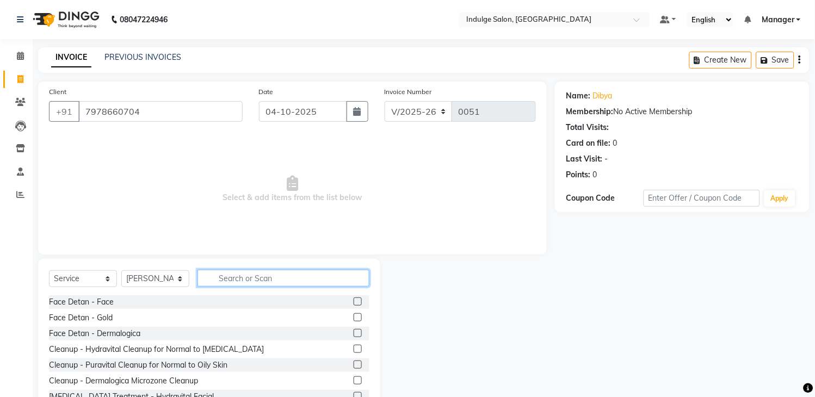
click at [254, 274] on input "text" at bounding box center [284, 278] width 172 height 17
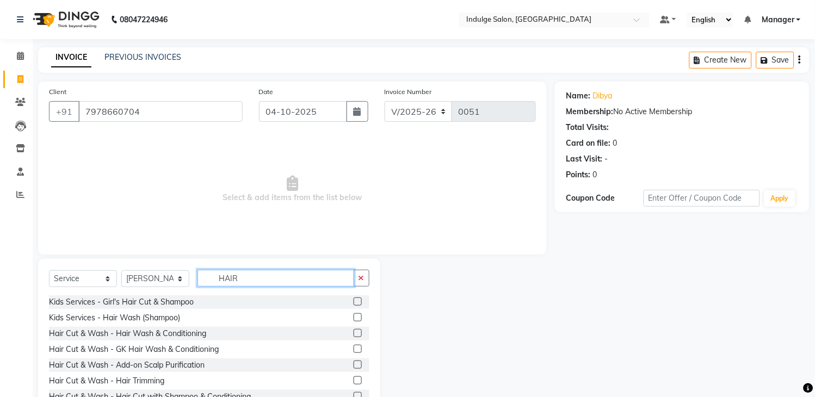
type input "HAIR"
click at [354, 331] on label at bounding box center [358, 333] width 8 height 8
click at [354, 331] on input "checkbox" at bounding box center [357, 333] width 7 height 7
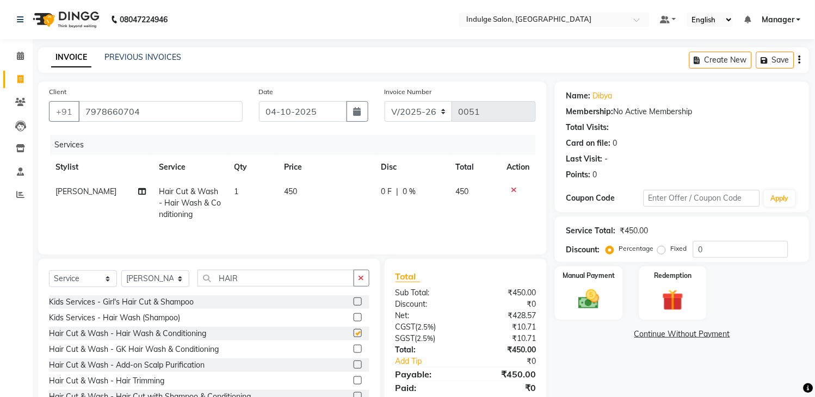
checkbox input "false"
click at [366, 280] on button "button" at bounding box center [362, 278] width 16 height 17
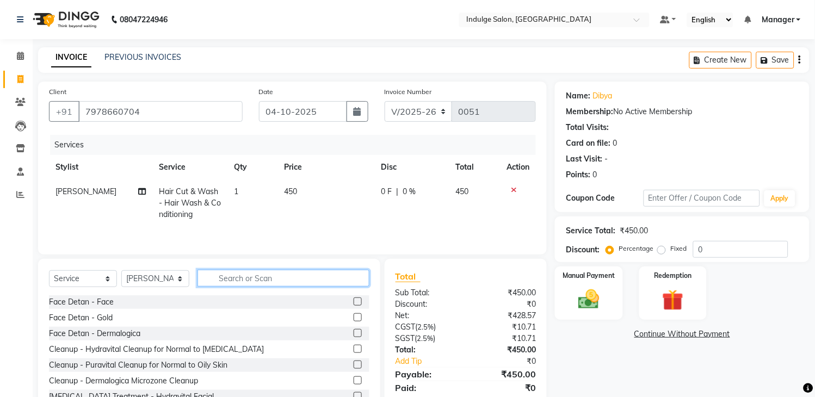
click at [278, 282] on input "text" at bounding box center [284, 278] width 172 height 17
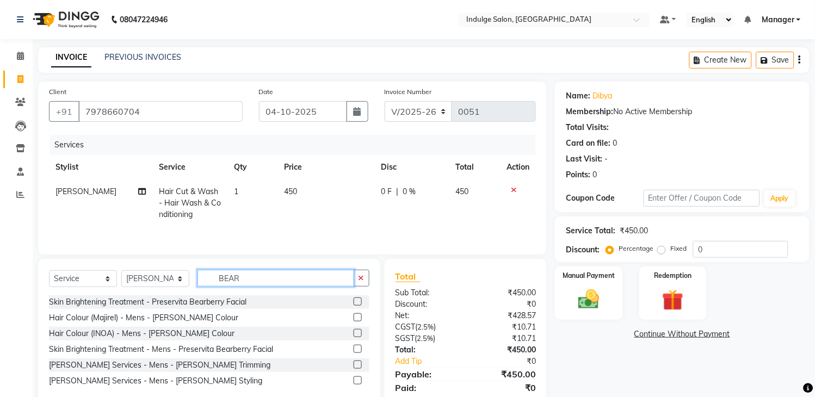
type input "BEAR"
click at [356, 365] on label at bounding box center [358, 365] width 8 height 8
click at [356, 365] on input "checkbox" at bounding box center [357, 365] width 7 height 7
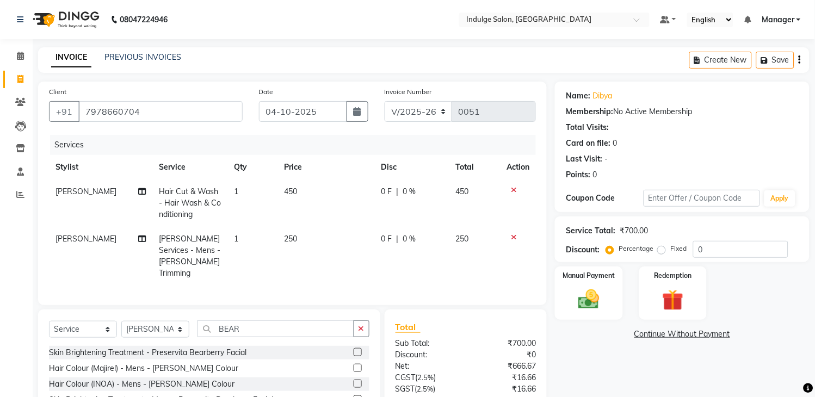
checkbox input "false"
click at [290, 188] on span "450" at bounding box center [291, 192] width 13 height 10
select select "93769"
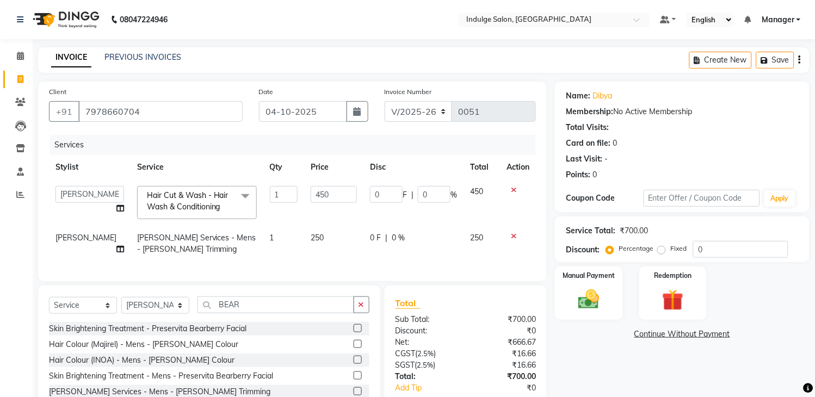
click at [290, 188] on td "1" at bounding box center [283, 203] width 41 height 46
click at [311, 194] on input "450" at bounding box center [334, 194] width 46 height 17
type input "550"
click at [450, 281] on div "Client [PHONE_NUMBER] Date [DATE] Invoice Number V/2025 V/[PHONE_NUMBER] Servic…" at bounding box center [292, 182] width 509 height 200
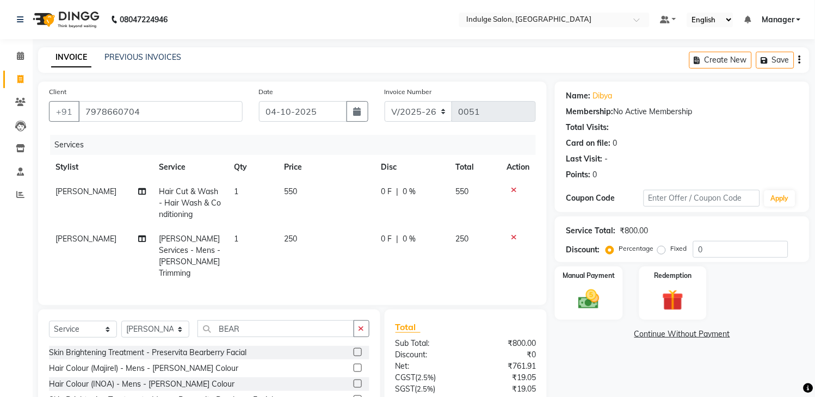
scroll to position [88, 0]
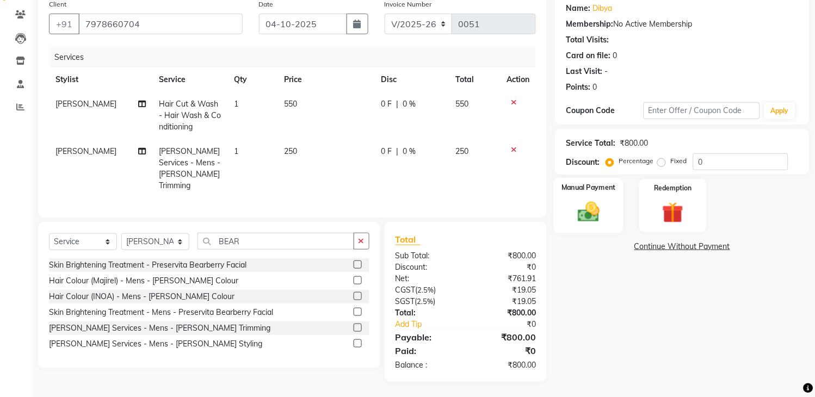
click at [594, 195] on div "Manual Payment" at bounding box center [589, 206] width 70 height 56
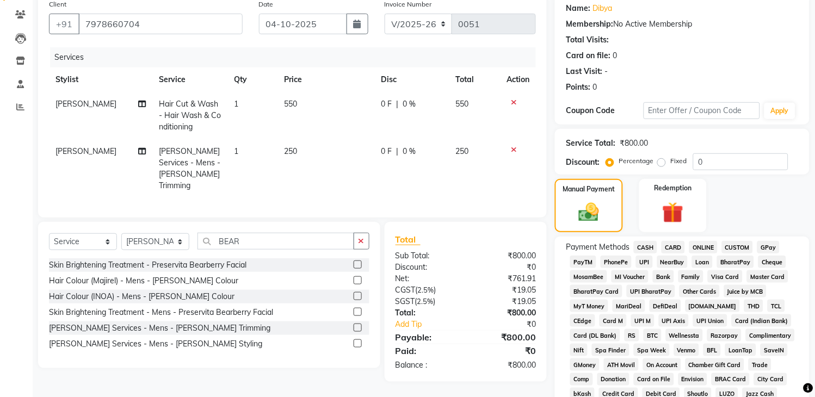
click at [699, 245] on span "ONLINE" at bounding box center [704, 247] width 28 height 13
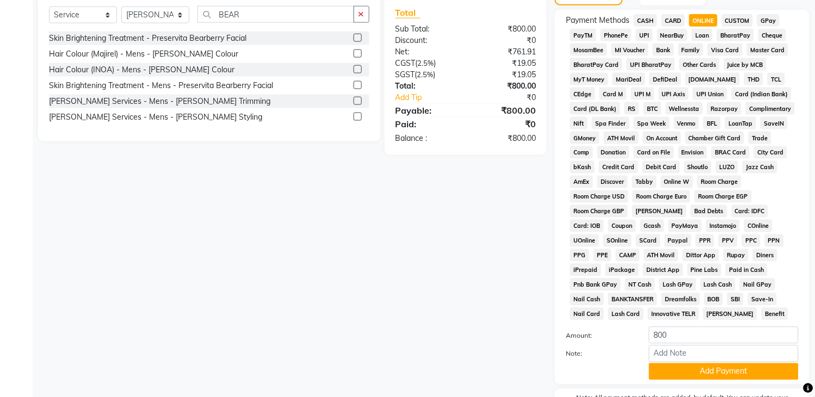
scroll to position [385, 0]
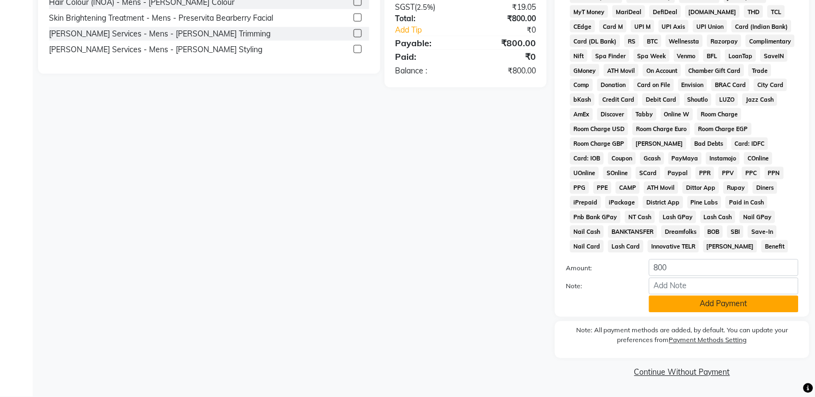
click at [699, 306] on button "Add Payment" at bounding box center [724, 304] width 150 height 17
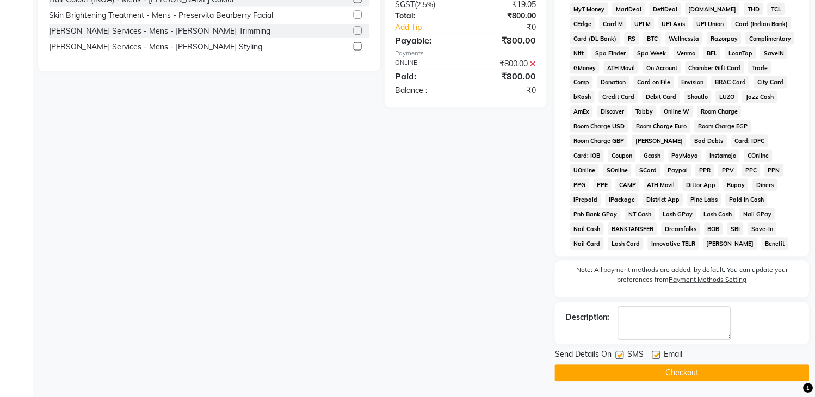
click at [667, 373] on button "Checkout" at bounding box center [682, 373] width 255 height 17
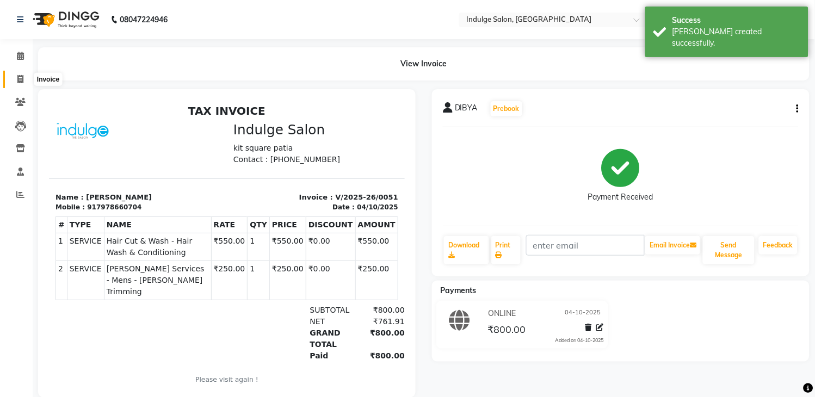
click at [20, 78] on icon at bounding box center [20, 79] width 6 height 8
select select "service"
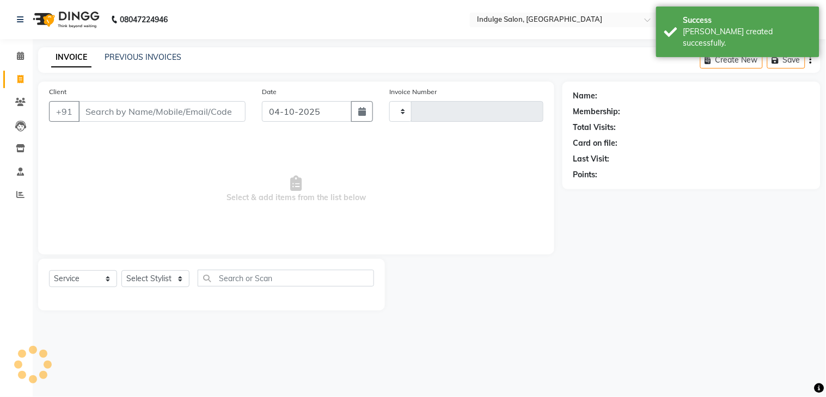
type input "0052"
select select "8793"
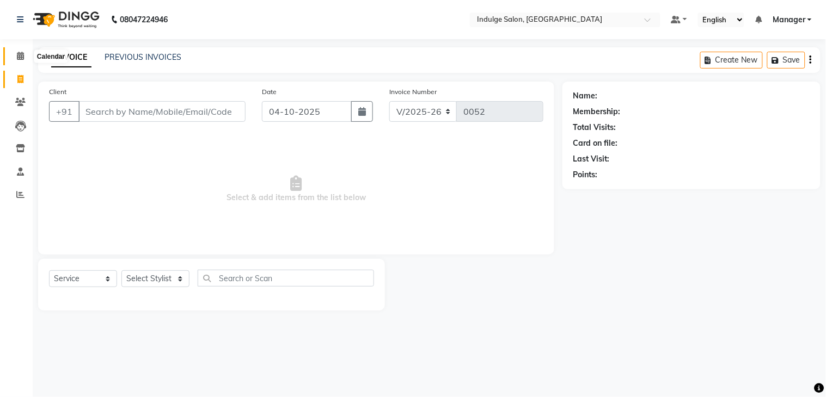
click at [17, 56] on icon at bounding box center [20, 56] width 7 height 8
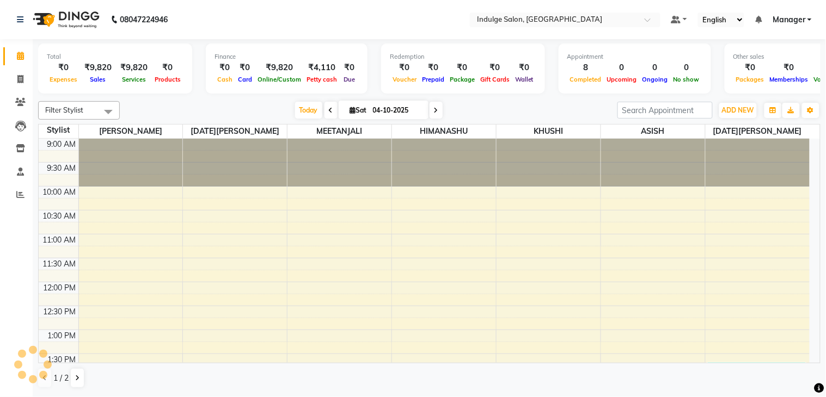
click at [313, 67] on div "₹4,110" at bounding box center [322, 67] width 36 height 13
click at [9, 78] on link "Invoice" at bounding box center [16, 80] width 26 height 18
select select "service"
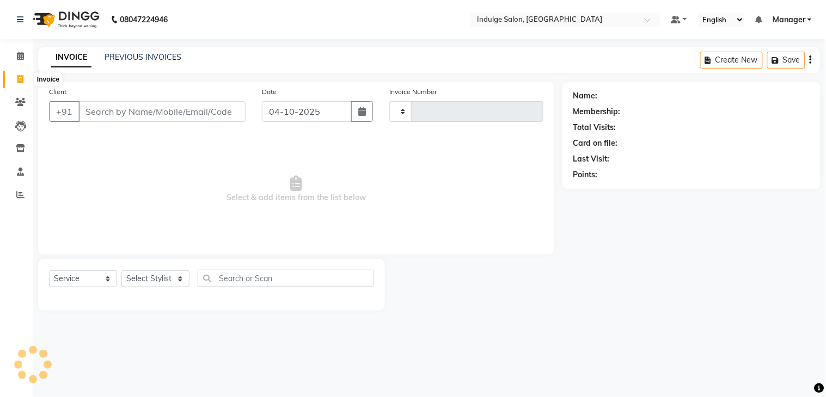
type input "0052"
select select "8793"
click at [158, 114] on input "Client" at bounding box center [161, 111] width 167 height 21
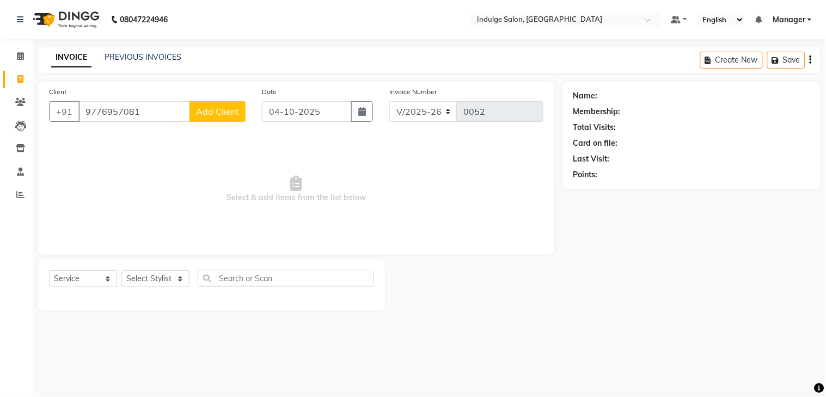
type input "9776957081"
click at [221, 113] on span "Add Client" at bounding box center [217, 111] width 43 height 11
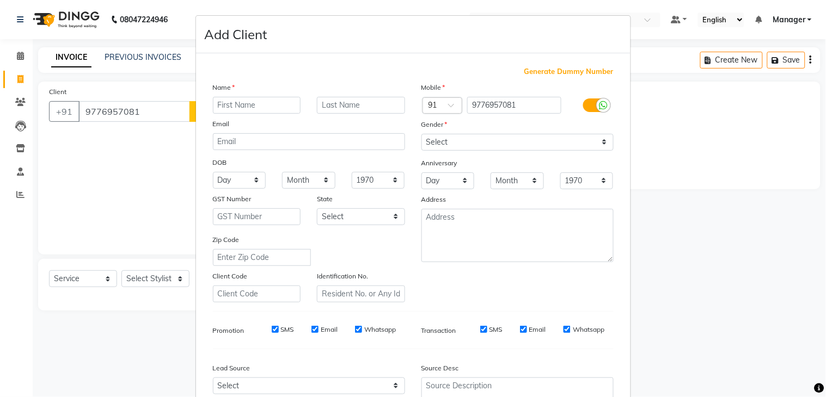
click at [226, 108] on input "text" at bounding box center [257, 105] width 88 height 17
type input "[PERSON_NAME]"
click at [450, 144] on select "Select [DEMOGRAPHIC_DATA] [DEMOGRAPHIC_DATA] Other Prefer Not To Say" at bounding box center [517, 142] width 192 height 17
select select "[DEMOGRAPHIC_DATA]"
click at [421, 134] on select "Select [DEMOGRAPHIC_DATA] [DEMOGRAPHIC_DATA] Other Prefer Not To Say" at bounding box center [517, 142] width 192 height 17
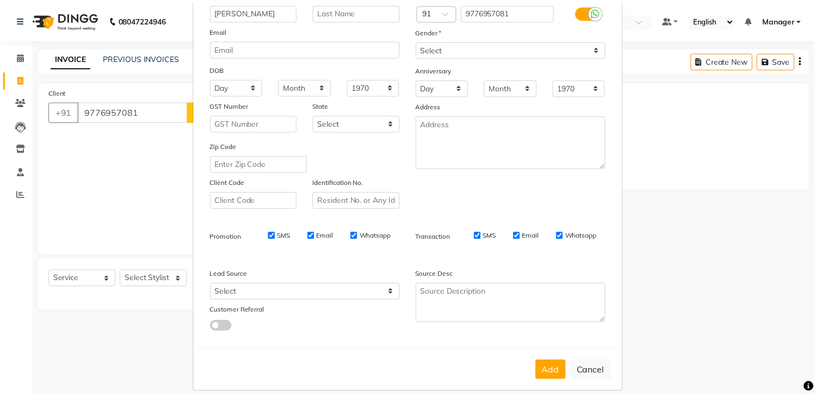
scroll to position [106, 0]
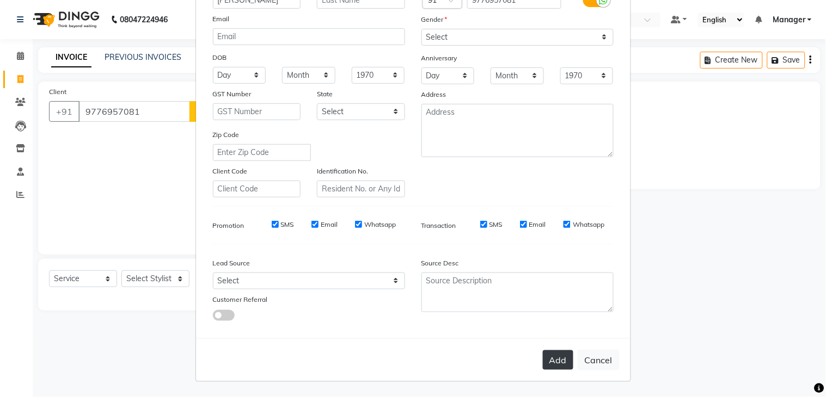
click at [552, 367] on button "Add" at bounding box center [558, 360] width 30 height 20
select select
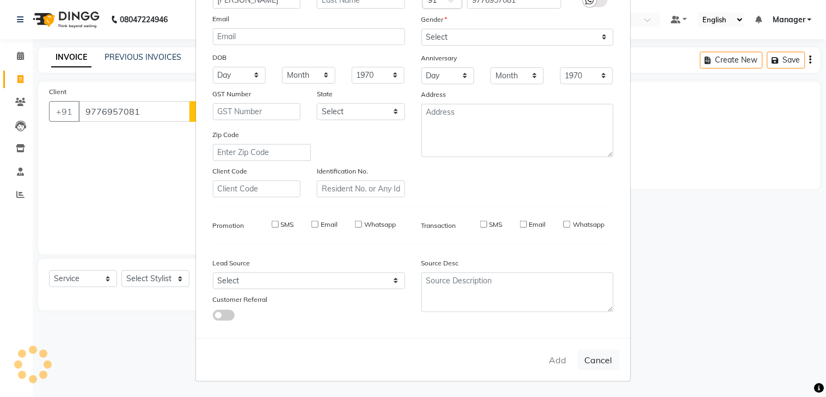
select select
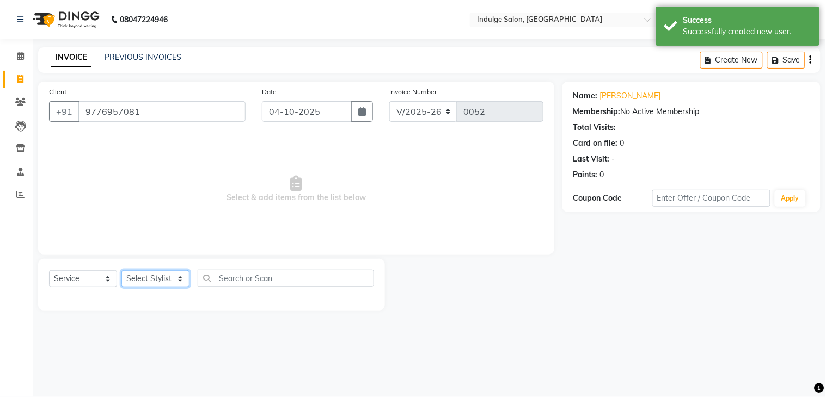
click at [135, 278] on select "Select Stylist [PERSON_NAME] HIMANASHU [DATE][PERSON_NAME] [DATE][PERSON_NAME] …" at bounding box center [155, 278] width 68 height 17
click at [121, 271] on select "Select Stylist [PERSON_NAME] HIMANASHU [DATE][PERSON_NAME] [DATE][PERSON_NAME] …" at bounding box center [155, 278] width 68 height 17
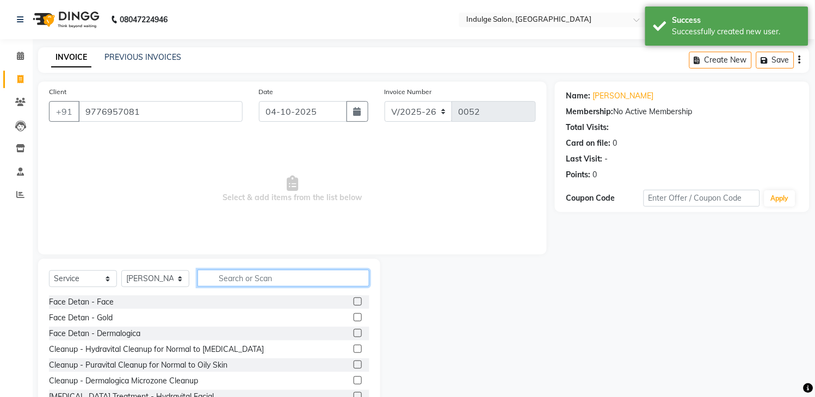
click at [225, 279] on input "text" at bounding box center [284, 278] width 172 height 17
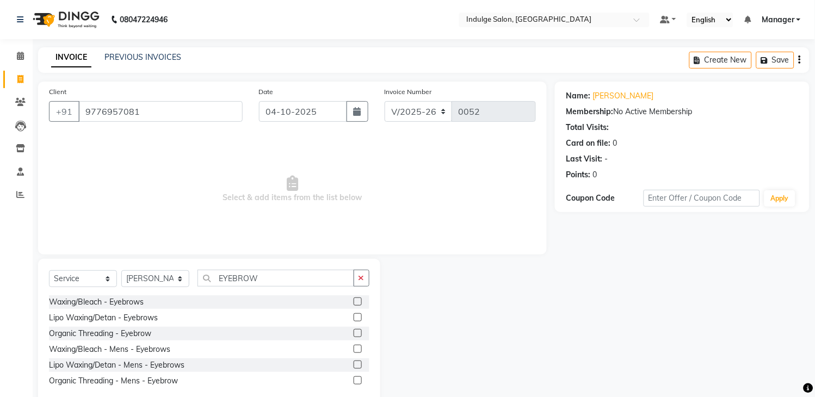
click at [356, 333] on label at bounding box center [358, 333] width 8 height 8
click at [356, 333] on input "checkbox" at bounding box center [357, 333] width 7 height 7
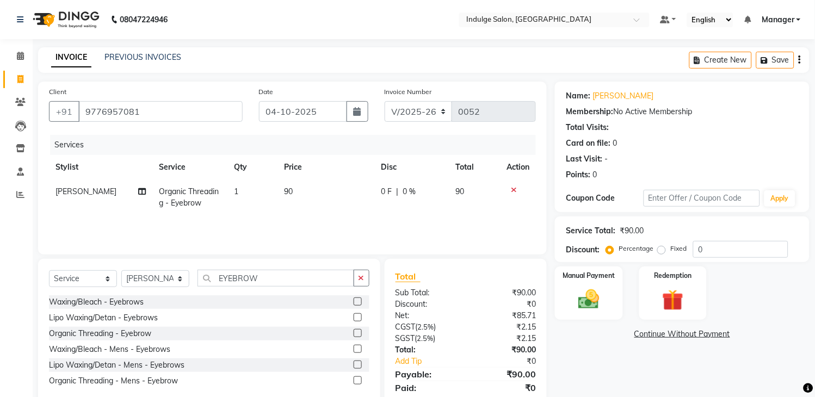
click at [286, 189] on span "90" at bounding box center [289, 192] width 9 height 10
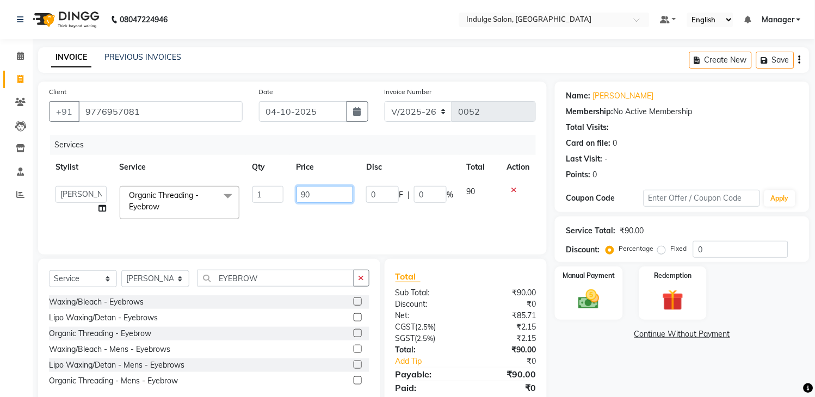
click at [306, 194] on input "90" at bounding box center [325, 194] width 57 height 17
click at [454, 199] on tr "[PERSON_NAME] HIMANASHU [DATE][PERSON_NAME] [DATE][PERSON_NAME] [PERSON_NAME] M…" at bounding box center [292, 203] width 487 height 46
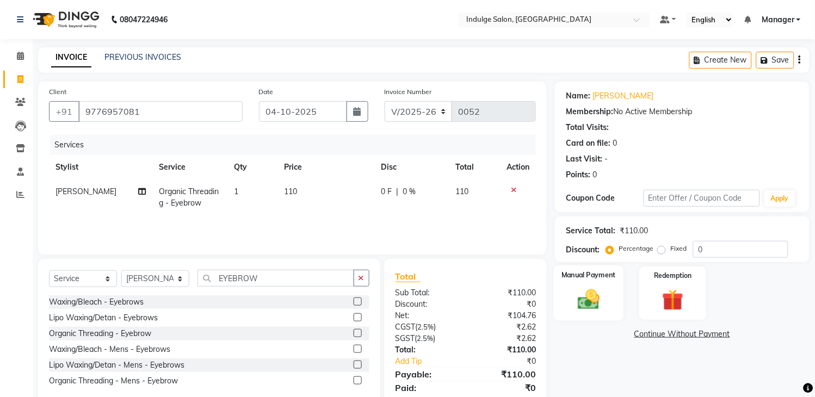
click at [594, 294] on img at bounding box center [589, 300] width 36 height 26
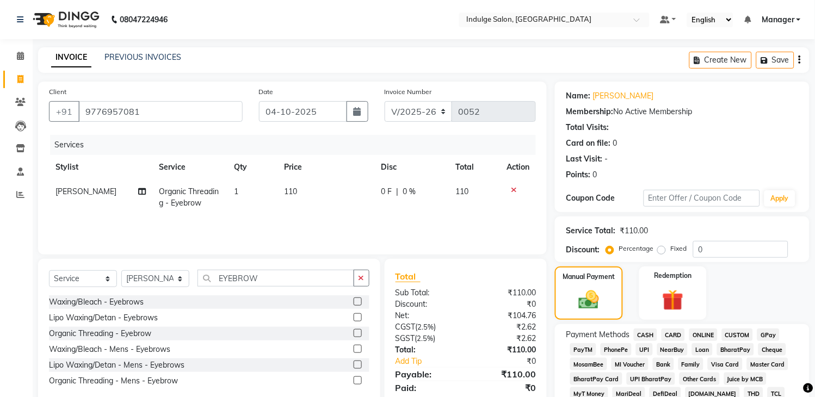
click at [709, 331] on span "ONLINE" at bounding box center [704, 335] width 28 height 13
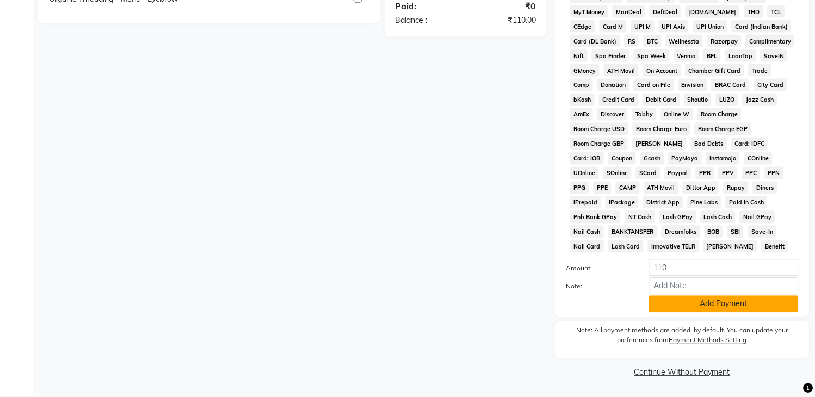
click at [684, 304] on button "Add Payment" at bounding box center [724, 304] width 150 height 17
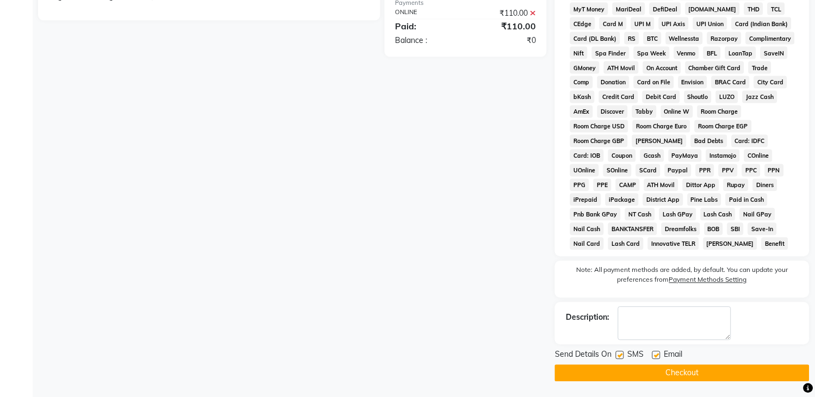
click at [662, 373] on button "Checkout" at bounding box center [682, 373] width 255 height 17
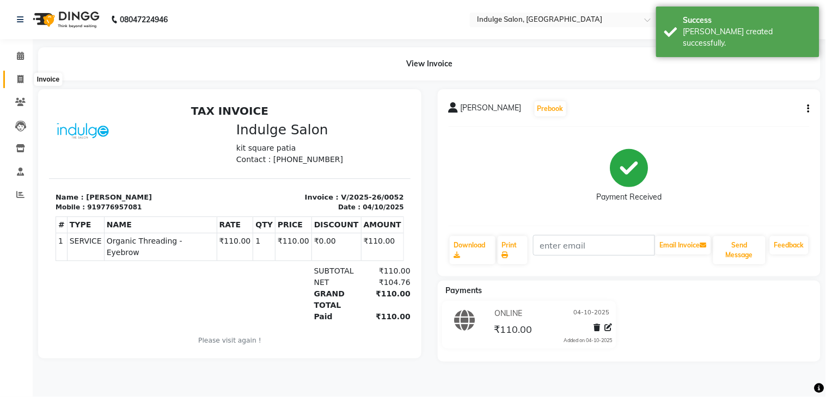
click at [18, 76] on icon at bounding box center [20, 79] width 6 height 8
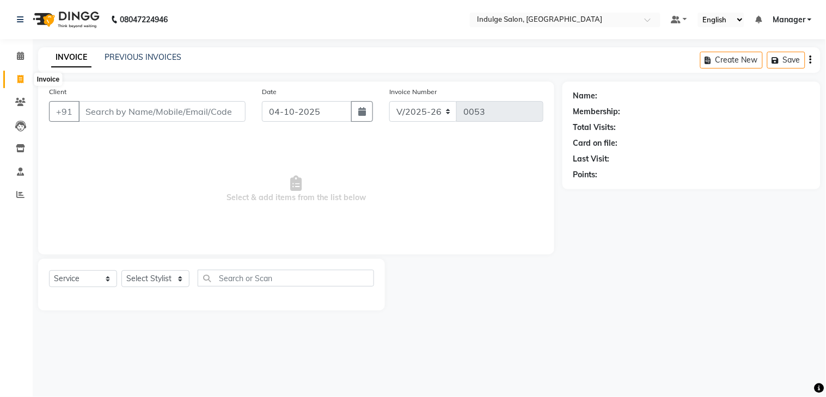
click at [20, 77] on icon at bounding box center [20, 79] width 6 height 8
click at [122, 54] on link "PREVIOUS INVOICES" at bounding box center [142, 57] width 77 height 10
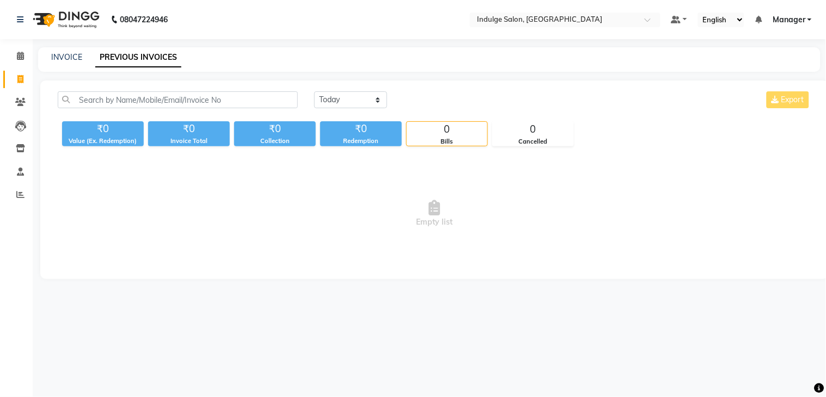
click at [122, 54] on link "PREVIOUS INVOICES" at bounding box center [138, 58] width 86 height 20
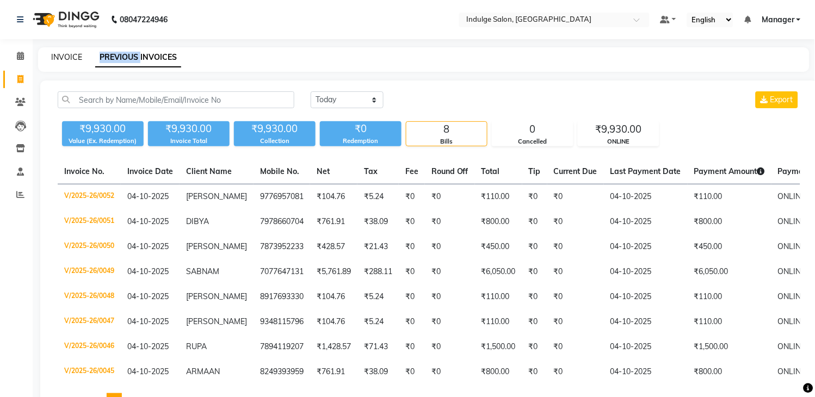
click at [72, 52] on link "INVOICE" at bounding box center [66, 57] width 31 height 10
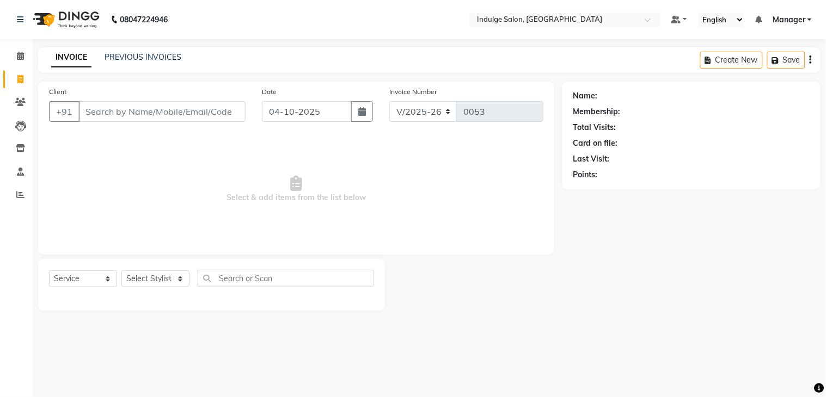
drag, startPoint x: 161, startPoint y: 122, endPoint x: 160, endPoint y: 115, distance: 7.7
click at [160, 115] on div "Client +91" at bounding box center [147, 108] width 213 height 45
click at [160, 115] on input "Client" at bounding box center [161, 111] width 167 height 21
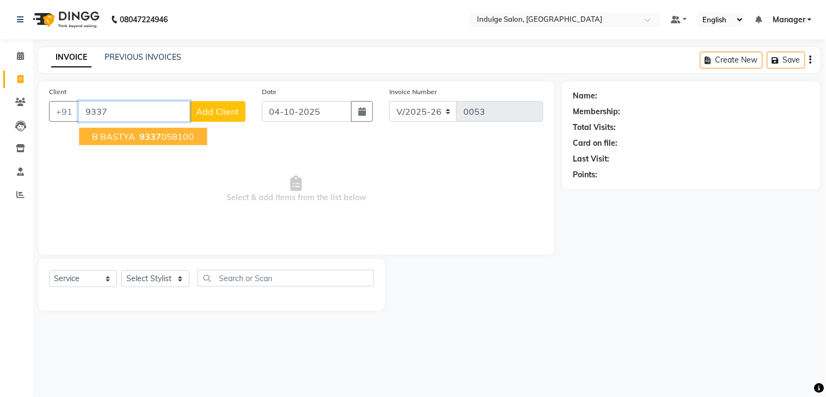
click at [144, 118] on input "9337" at bounding box center [134, 111] width 112 height 21
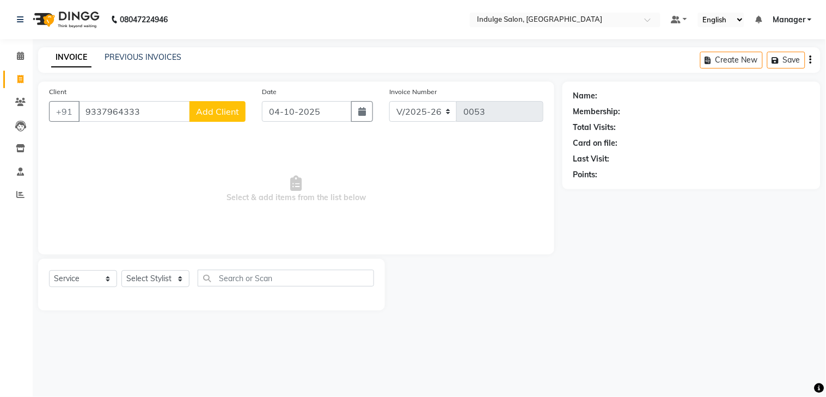
click at [208, 121] on button "Add Client" at bounding box center [217, 111] width 56 height 21
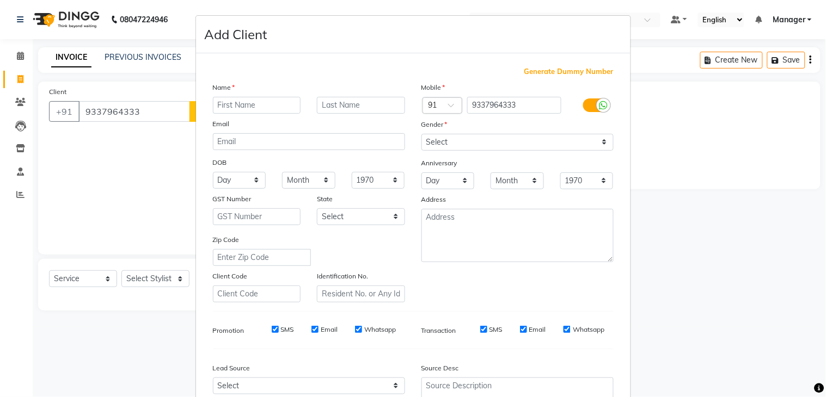
click at [238, 101] on input "text" at bounding box center [257, 105] width 88 height 17
click at [550, 138] on select "Select [DEMOGRAPHIC_DATA] [DEMOGRAPHIC_DATA] Other Prefer Not To Say" at bounding box center [517, 142] width 192 height 17
click at [421, 134] on select "Select [DEMOGRAPHIC_DATA] [DEMOGRAPHIC_DATA] Other Prefer Not To Say" at bounding box center [517, 142] width 192 height 17
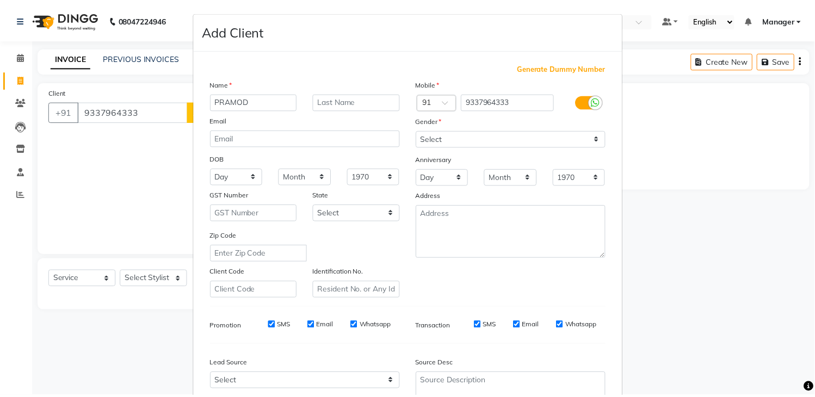
scroll to position [106, 0]
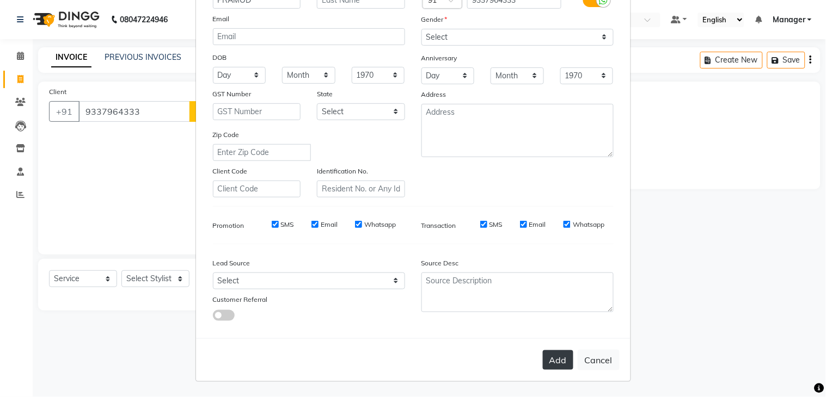
click at [561, 357] on button "Add" at bounding box center [558, 360] width 30 height 20
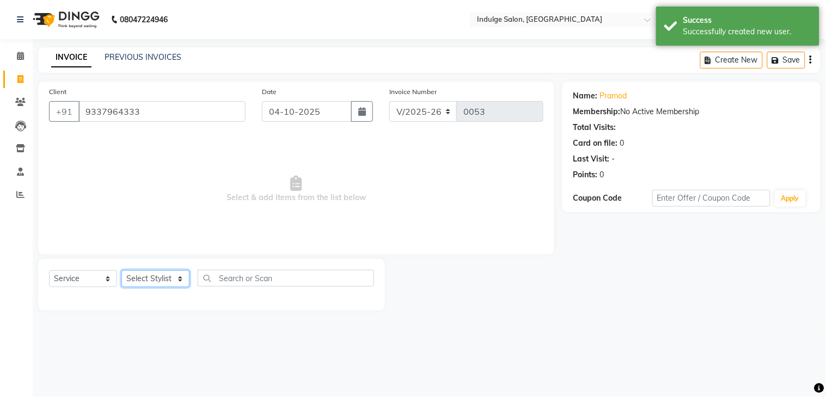
click at [148, 281] on select "Select Stylist [PERSON_NAME] HIMANASHU [DATE][PERSON_NAME] [DATE][PERSON_NAME] …" at bounding box center [155, 278] width 68 height 17
click at [121, 271] on select "Select Stylist [PERSON_NAME] HIMANASHU [DATE][PERSON_NAME] [DATE][PERSON_NAME] …" at bounding box center [155, 278] width 68 height 17
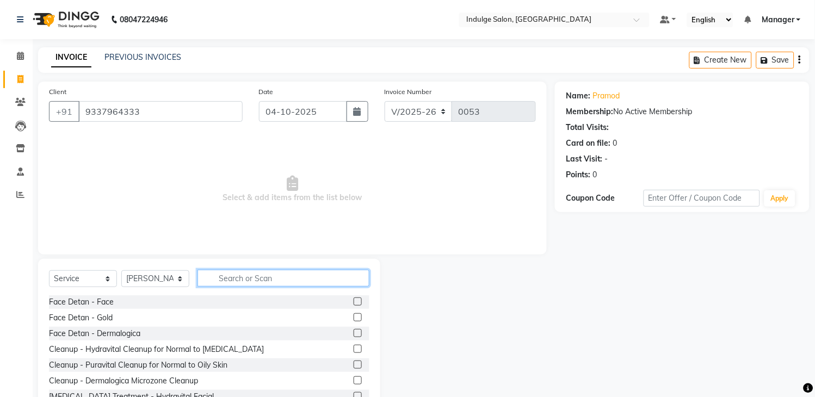
click at [221, 278] on input "text" at bounding box center [284, 278] width 172 height 17
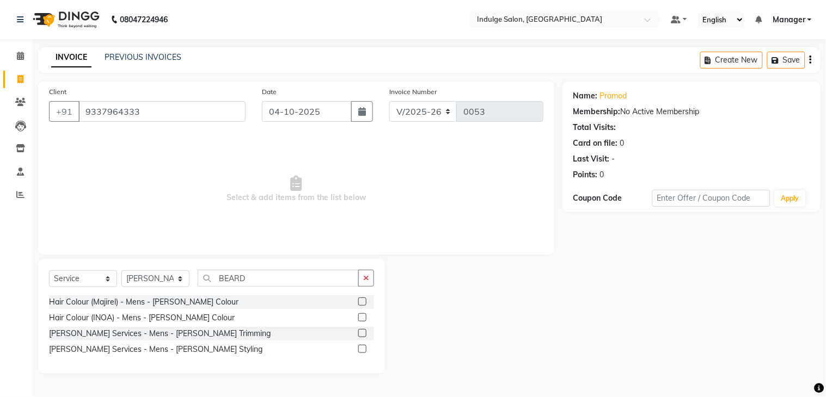
click at [361, 330] on label at bounding box center [362, 333] width 8 height 8
click at [361, 330] on input "checkbox" at bounding box center [361, 333] width 7 height 7
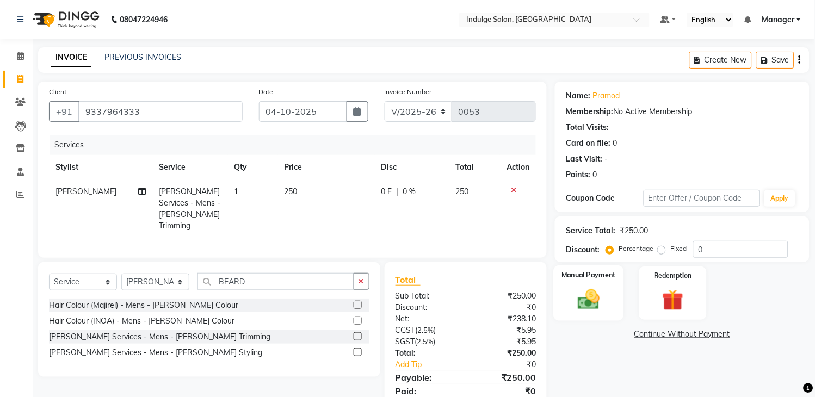
click at [588, 297] on img at bounding box center [589, 300] width 36 height 26
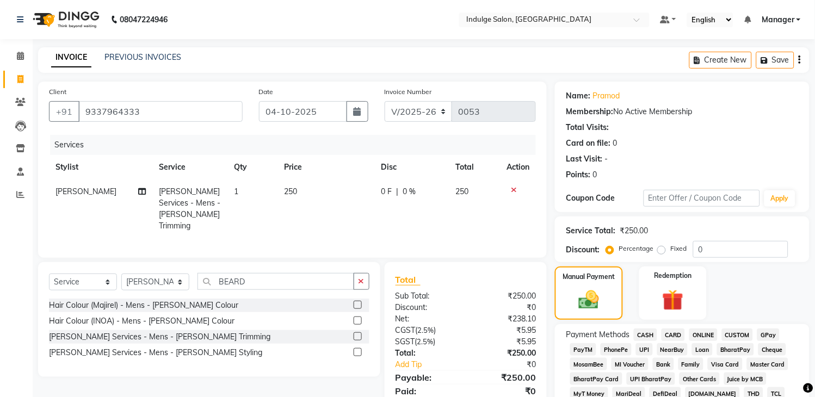
click at [669, 329] on span "CARD" at bounding box center [673, 335] width 23 height 13
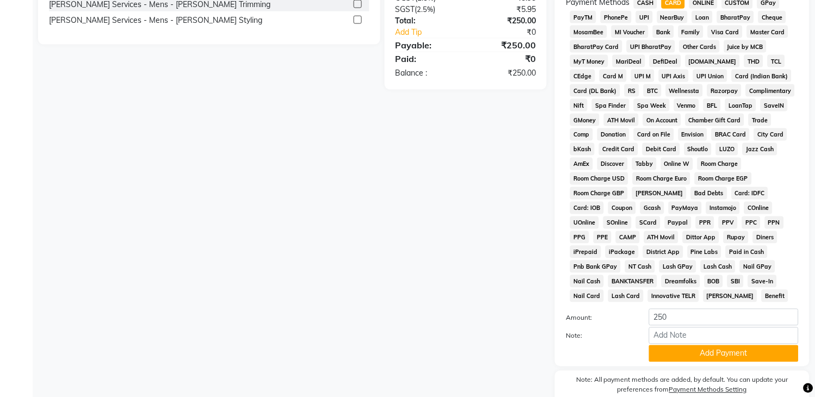
scroll to position [385, 0]
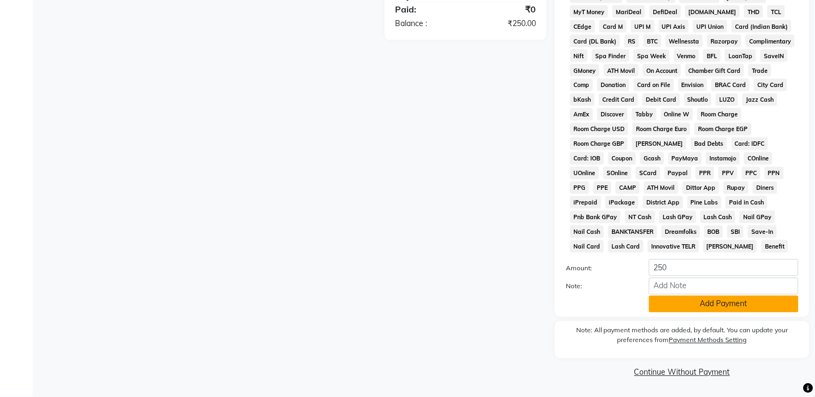
click at [761, 305] on button "Add Payment" at bounding box center [724, 304] width 150 height 17
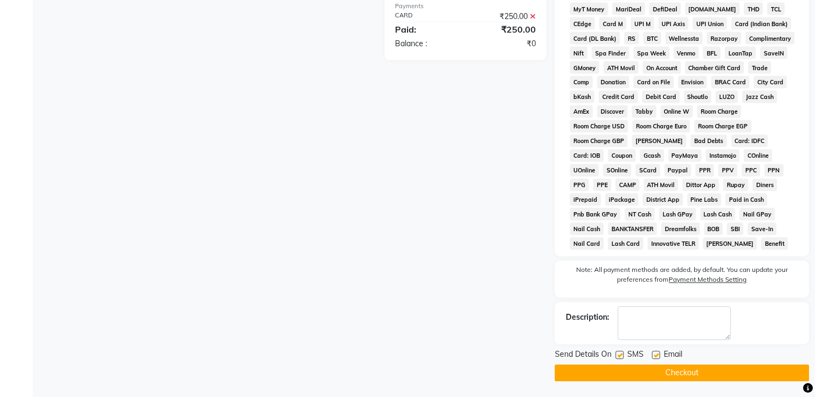
click at [754, 380] on button "Checkout" at bounding box center [682, 373] width 255 height 17
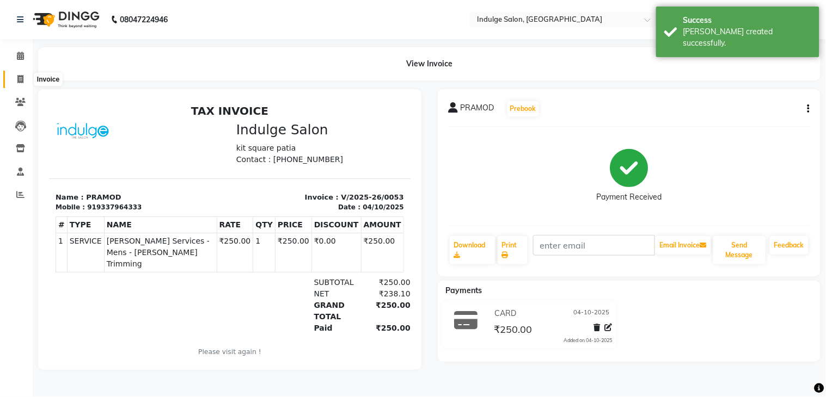
click at [11, 74] on span at bounding box center [20, 79] width 19 height 13
